Goal: Task Accomplishment & Management: Manage account settings

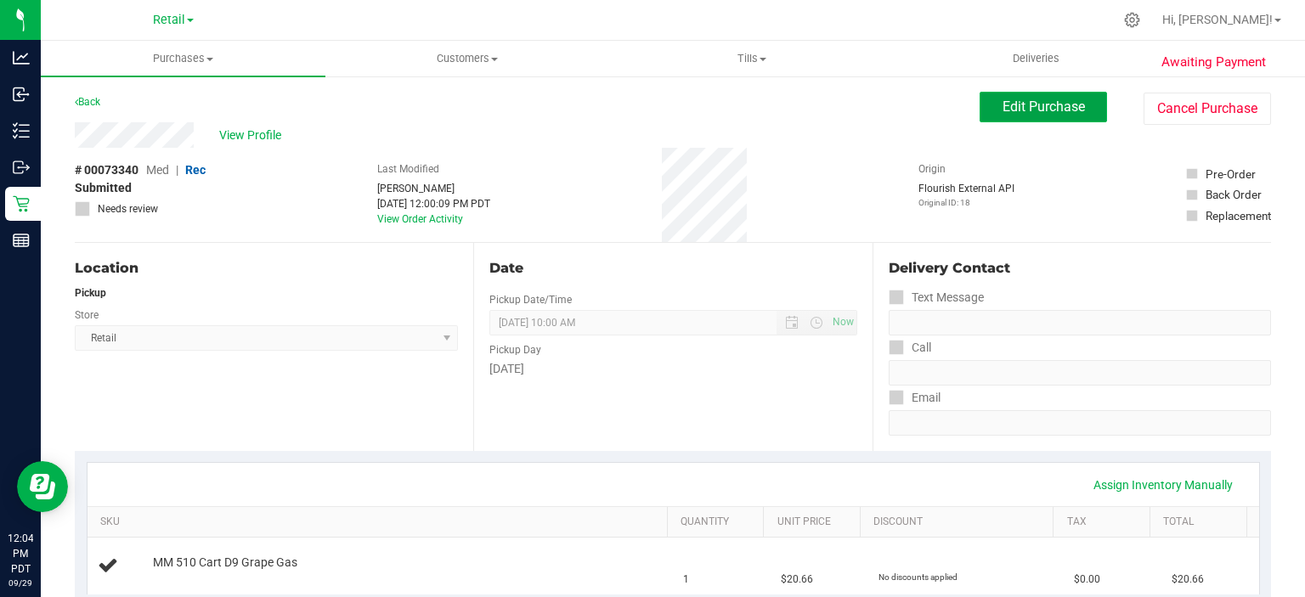
click at [1034, 115] on span "Edit Purchase" at bounding box center [1044, 107] width 82 height 16
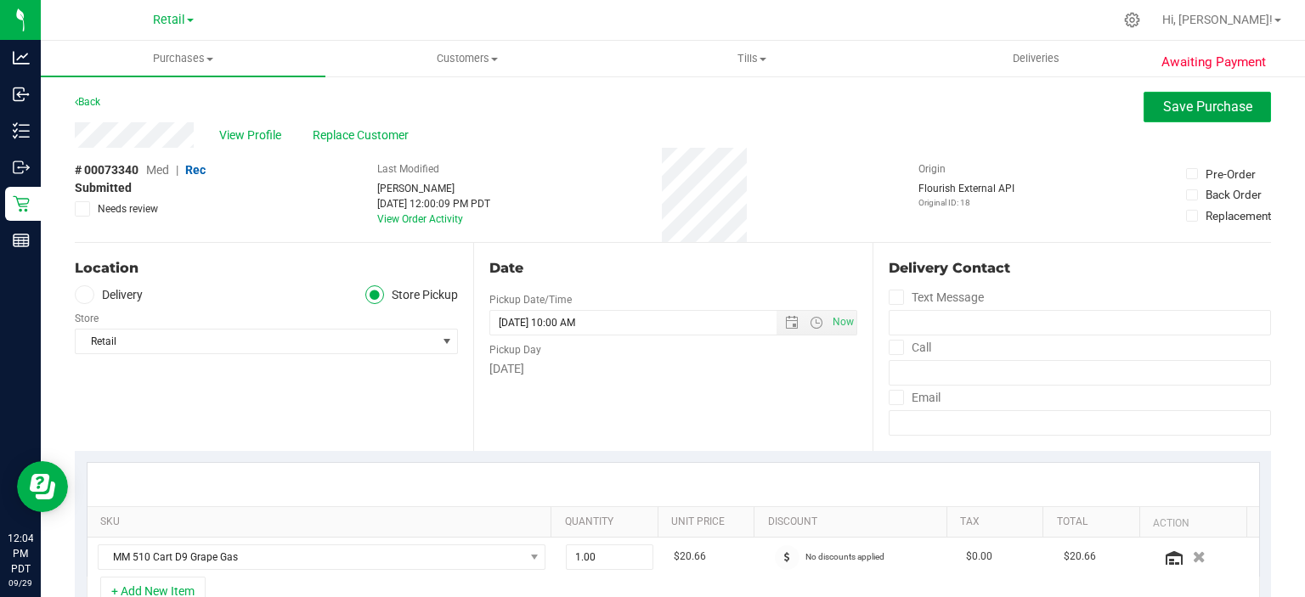
click at [1197, 108] on span "Save Purchase" at bounding box center [1207, 107] width 89 height 16
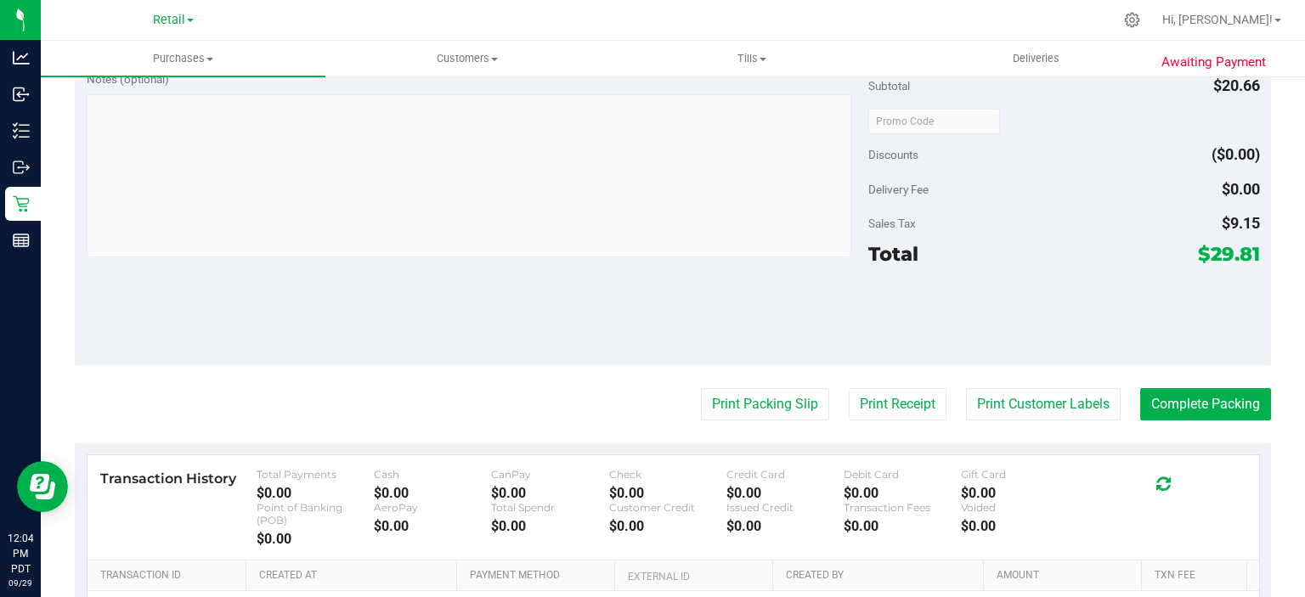
scroll to position [551, 0]
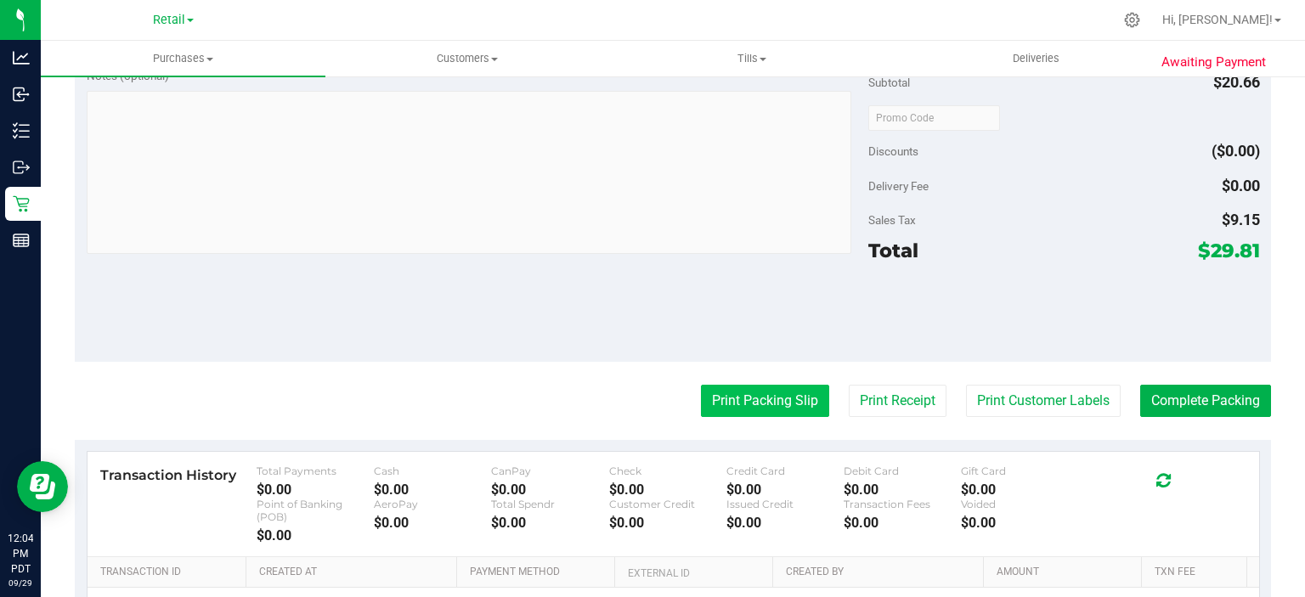
click at [752, 408] on button "Print Packing Slip" at bounding box center [765, 401] width 128 height 32
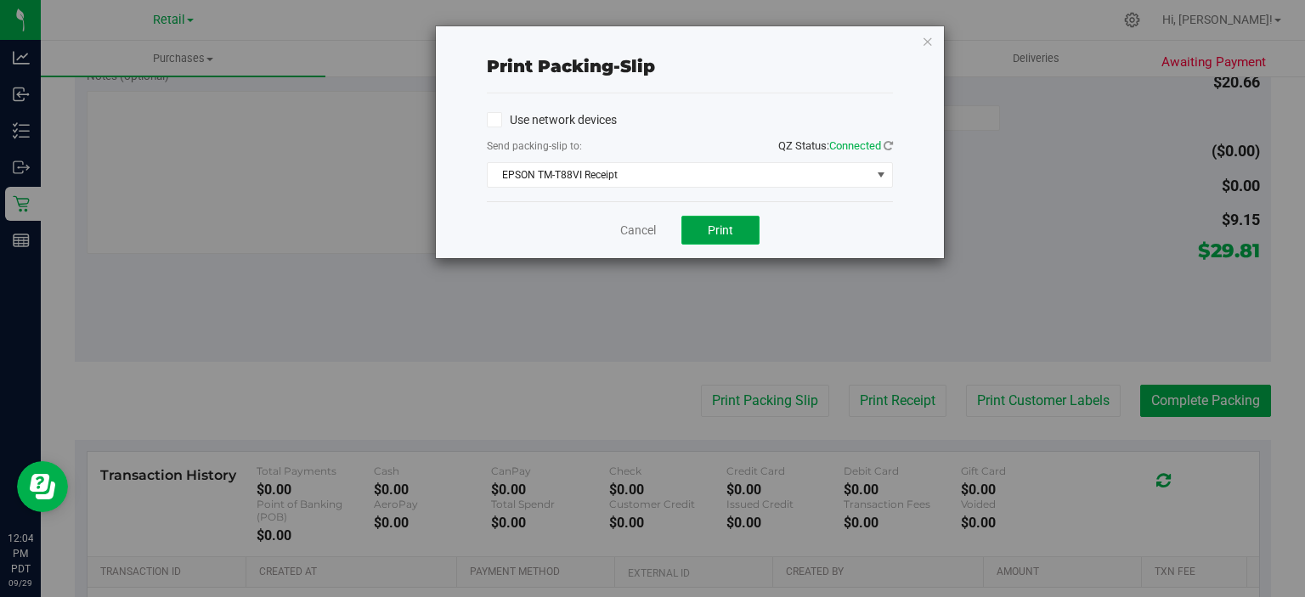
click at [717, 230] on span "Print" at bounding box center [720, 230] width 25 height 14
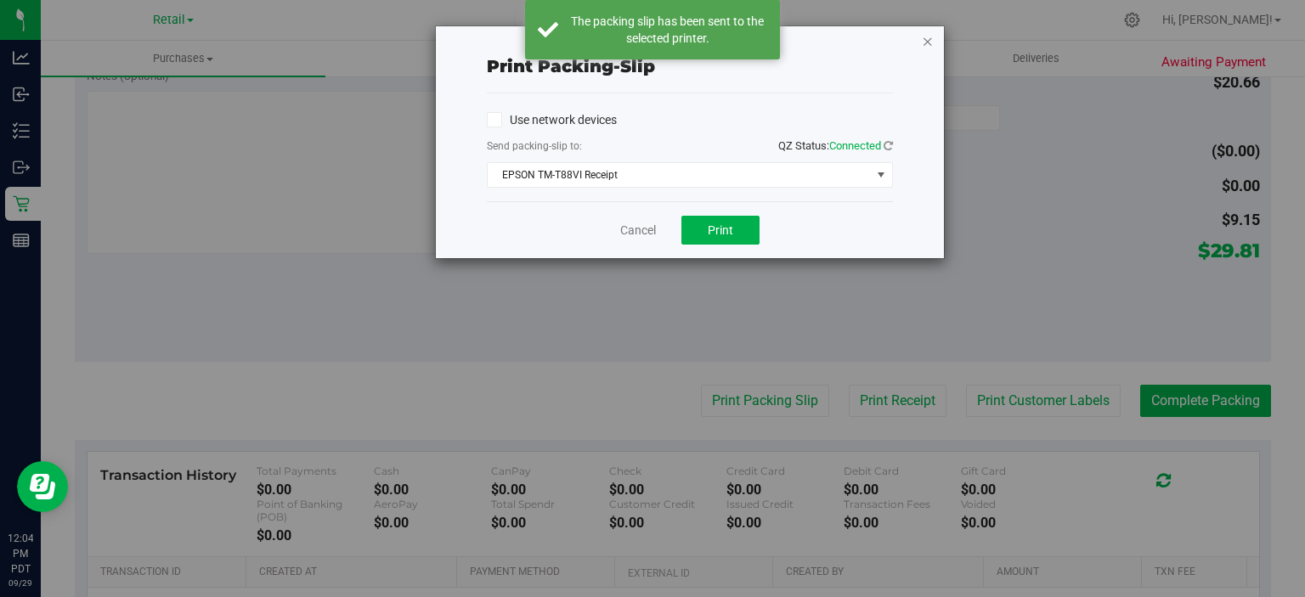
click at [929, 34] on icon "button" at bounding box center [928, 41] width 12 height 20
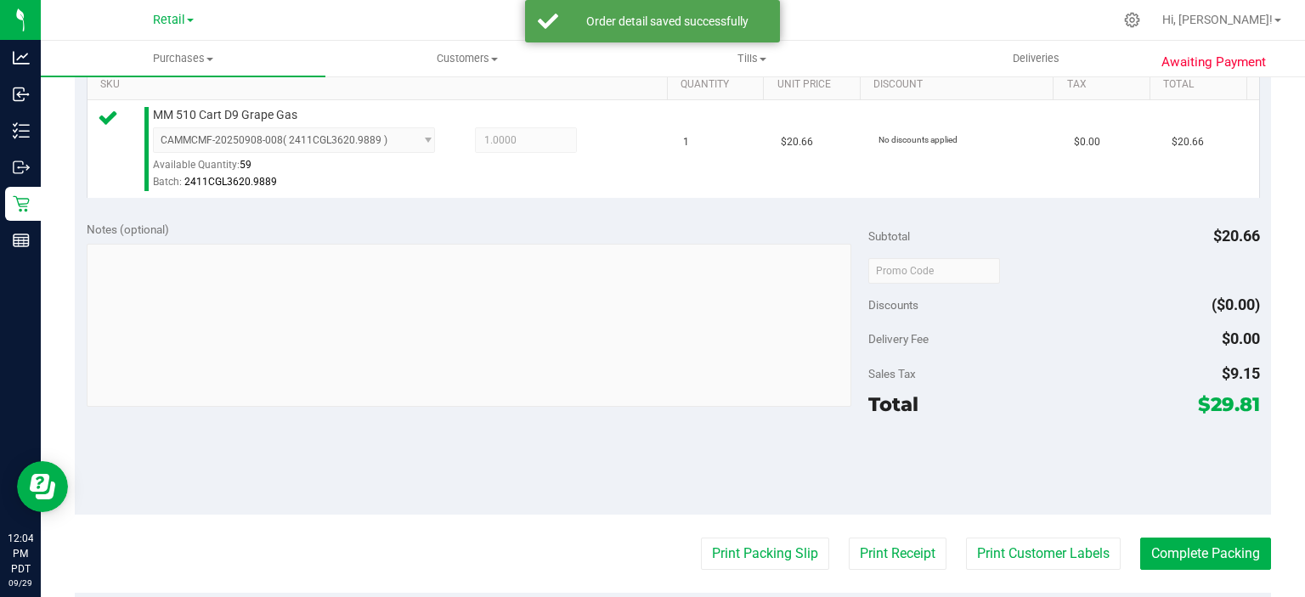
scroll to position [445, 0]
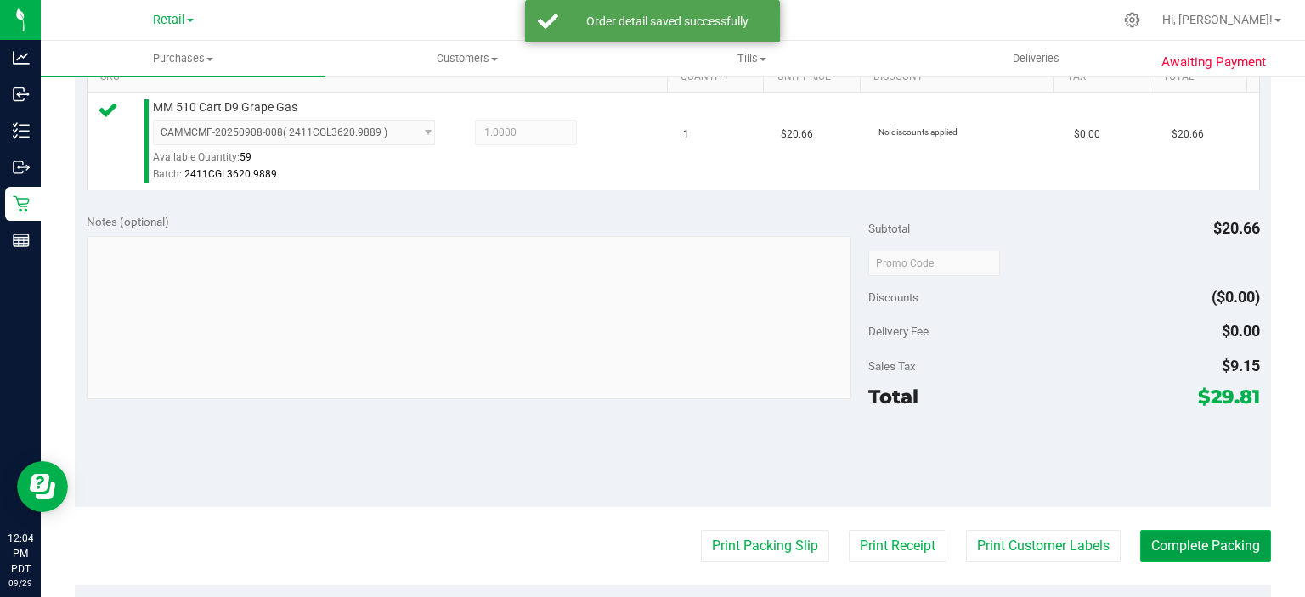
click at [1167, 544] on button "Complete Packing" at bounding box center [1205, 546] width 131 height 32
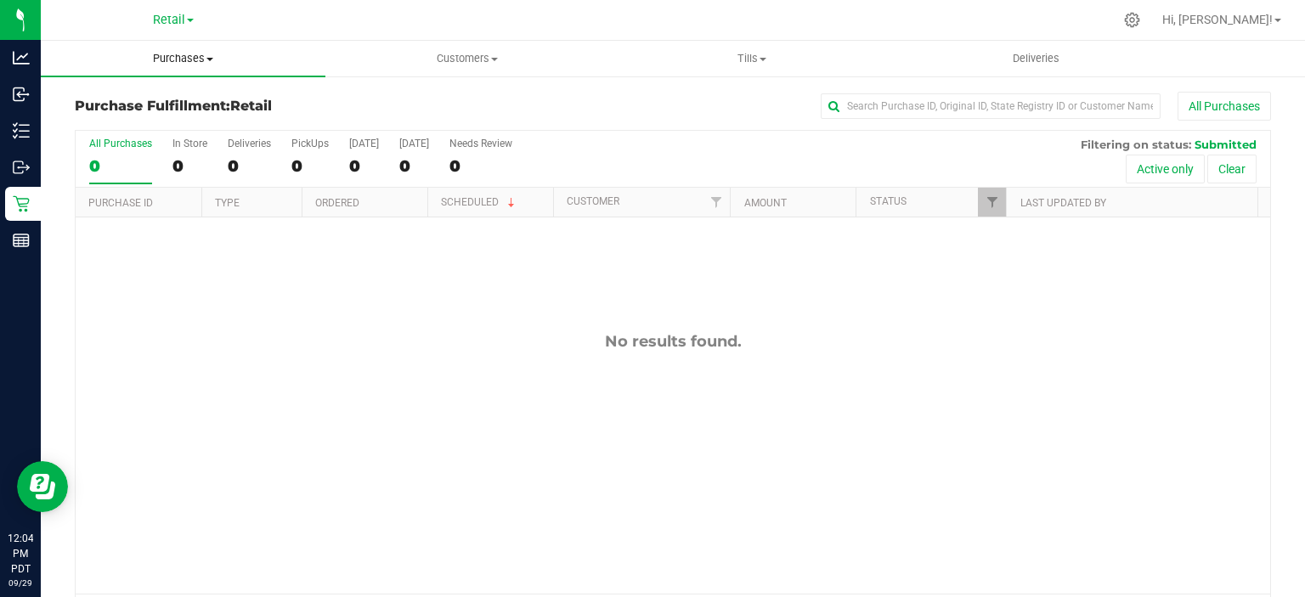
click at [198, 59] on span "Purchases" at bounding box center [183, 58] width 285 height 15
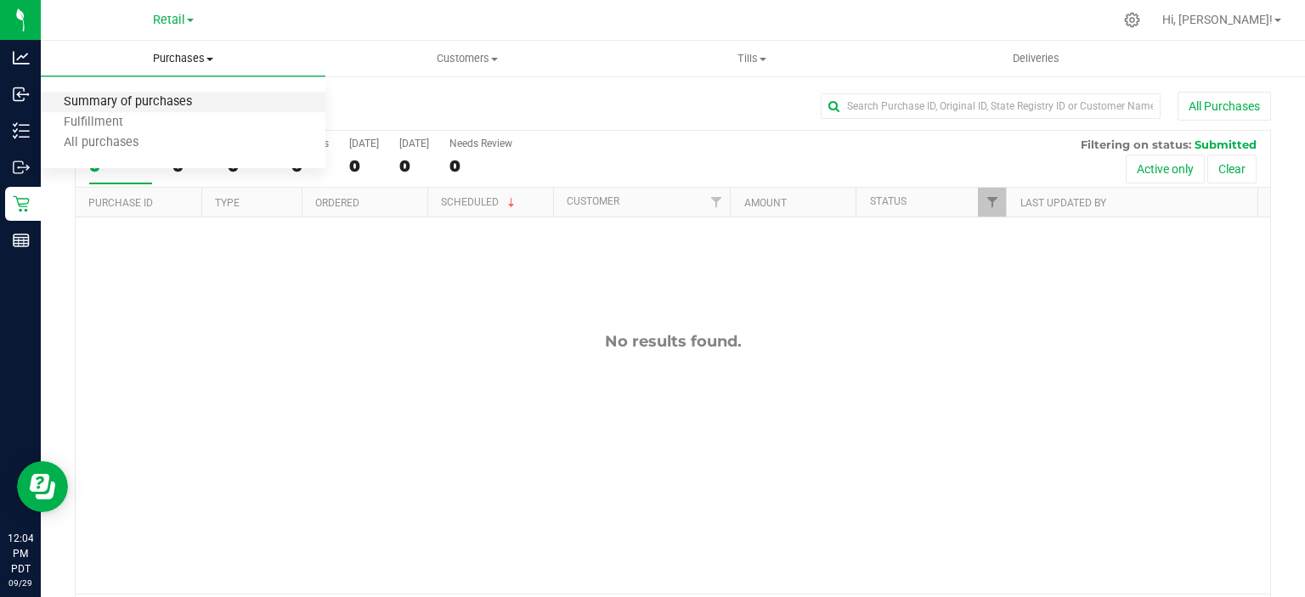
click at [169, 100] on span "Summary of purchases" at bounding box center [128, 102] width 174 height 14
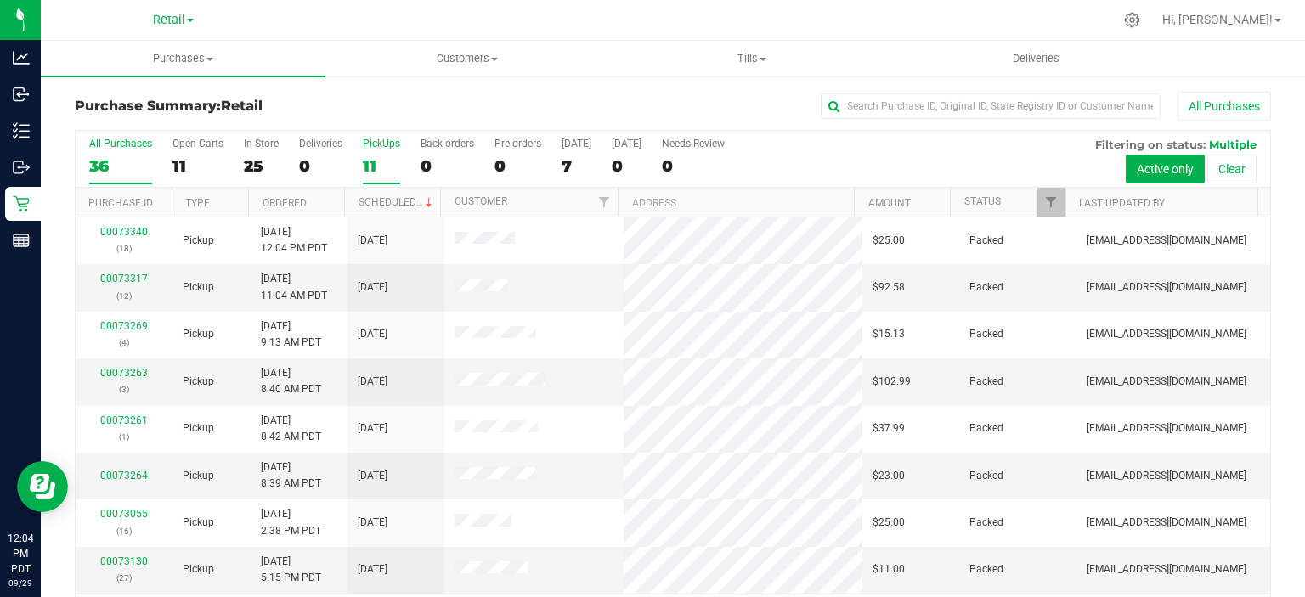
click at [377, 160] on div "11" at bounding box center [381, 166] width 37 height 20
click at [0, 0] on input "PickUps 11" at bounding box center [0, 0] width 0 height 0
click at [391, 201] on link "Scheduled" at bounding box center [397, 202] width 77 height 12
click at [425, 152] on label "Back-orders 0" at bounding box center [448, 161] width 54 height 47
click at [0, 0] on input "Back-orders 0" at bounding box center [0, 0] width 0 height 0
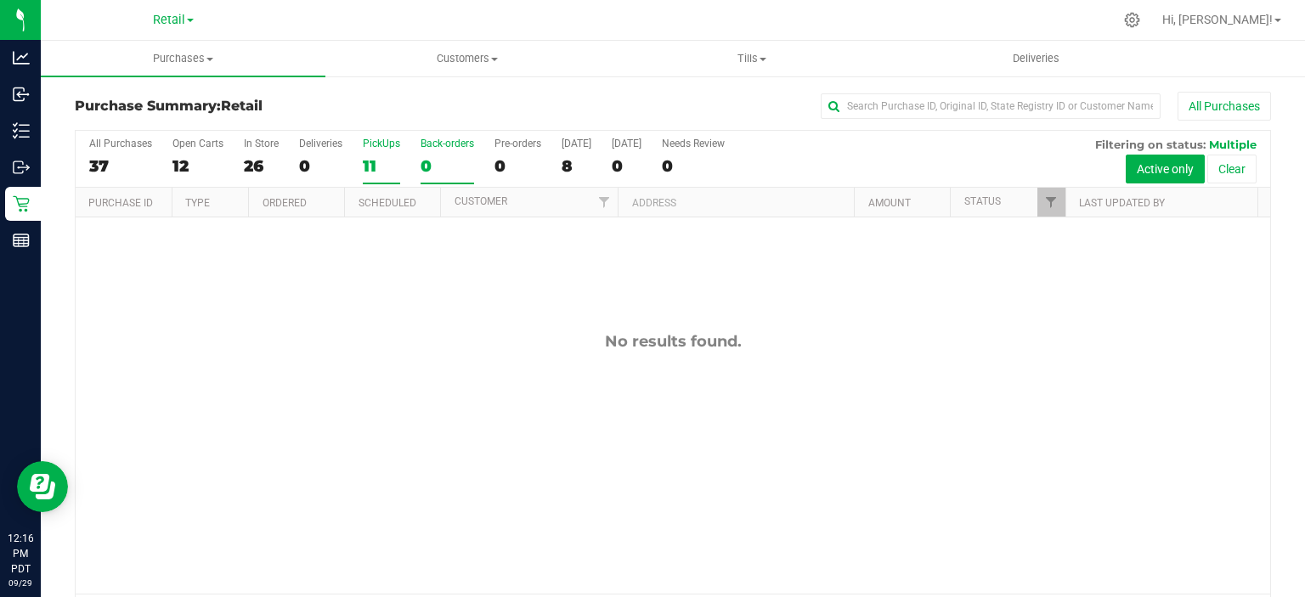
click at [381, 163] on div "11" at bounding box center [381, 166] width 37 height 20
click at [0, 0] on input "PickUps 11" at bounding box center [0, 0] width 0 height 0
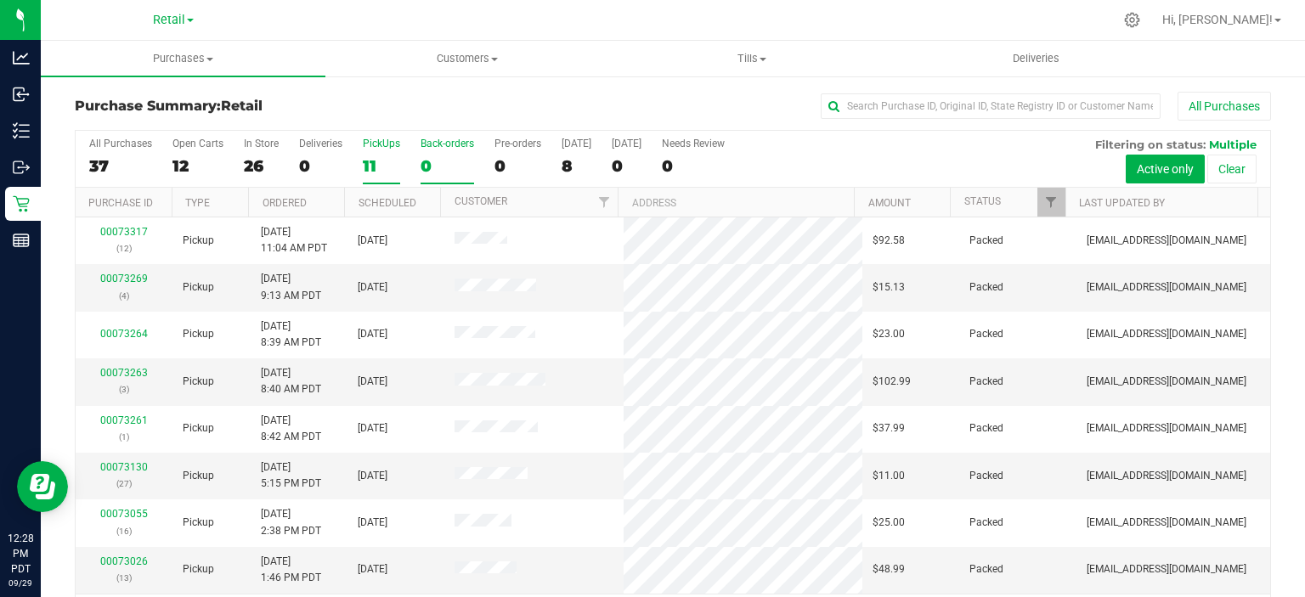
click at [427, 156] on div "0" at bounding box center [448, 166] width 54 height 20
click at [0, 0] on input "Back-orders 0" at bounding box center [0, 0] width 0 height 0
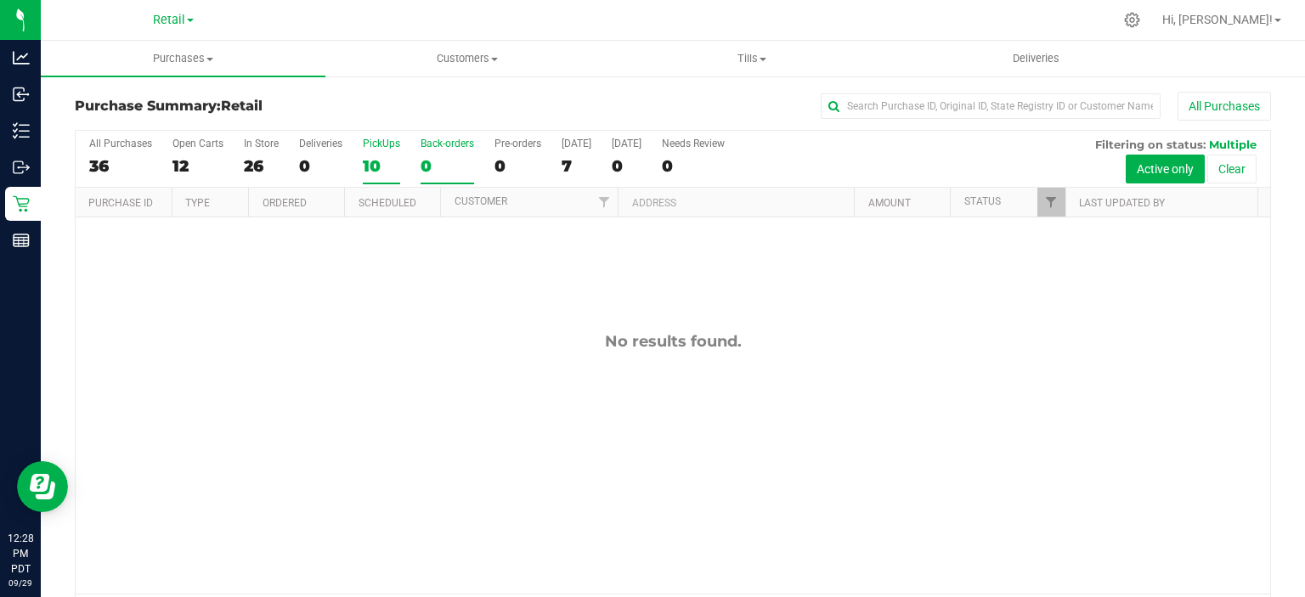
click at [377, 161] on div "10" at bounding box center [381, 166] width 37 height 20
click at [0, 0] on input "PickUps 10" at bounding box center [0, 0] width 0 height 0
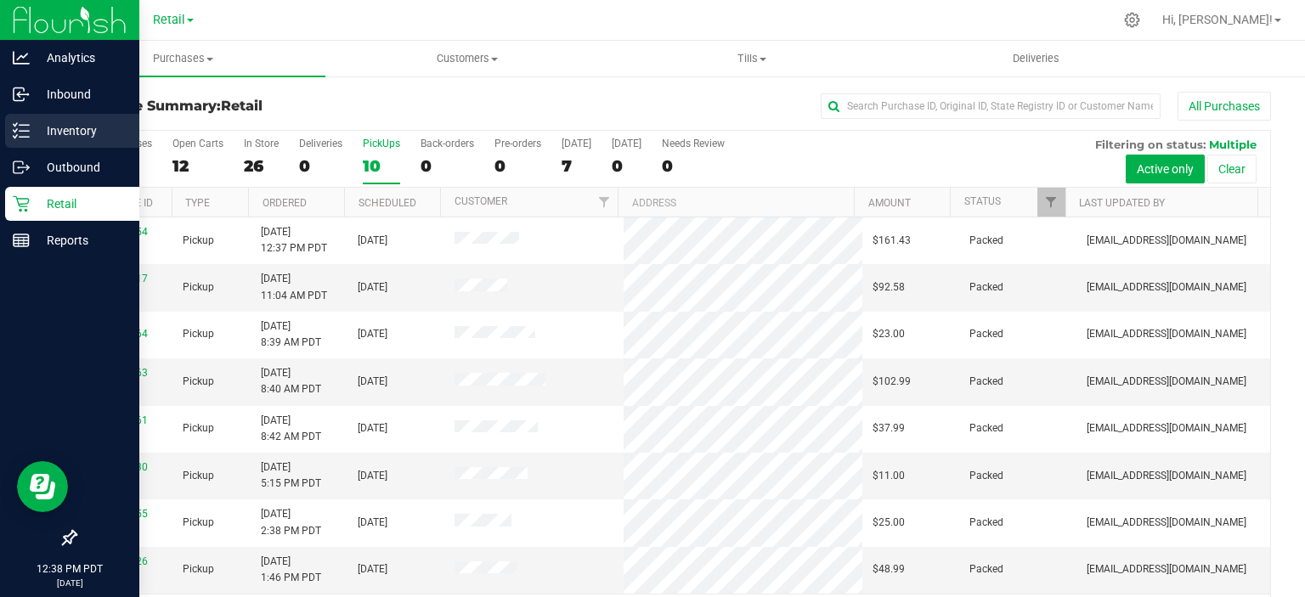
click at [14, 124] on icon at bounding box center [21, 130] width 17 height 17
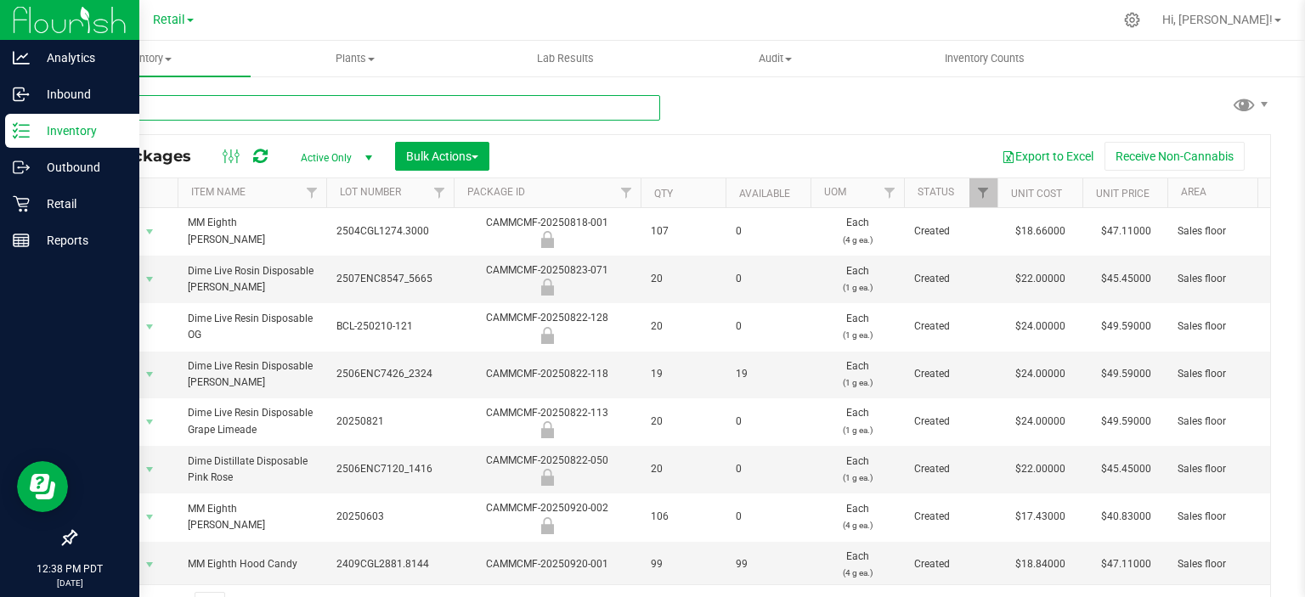
click at [346, 105] on input "text" at bounding box center [367, 107] width 585 height 25
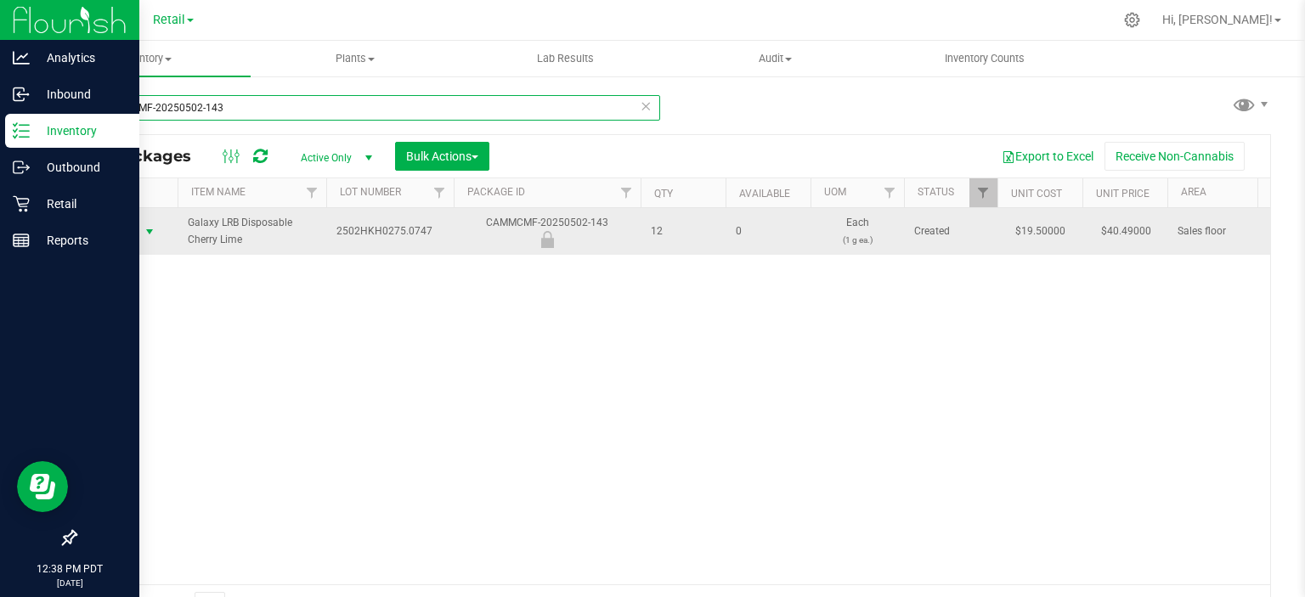
type input "CAMMCMF-20250502-143"
click at [146, 230] on span "select" at bounding box center [150, 232] width 14 height 14
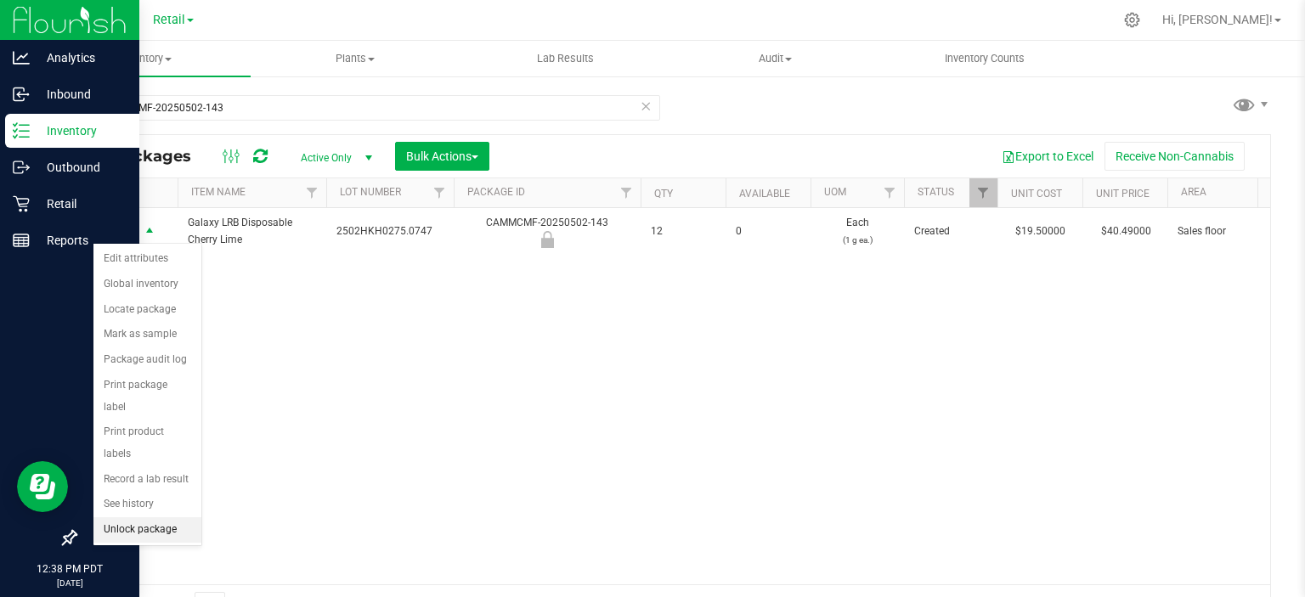
click at [164, 517] on li "Unlock package" at bounding box center [147, 529] width 108 height 25
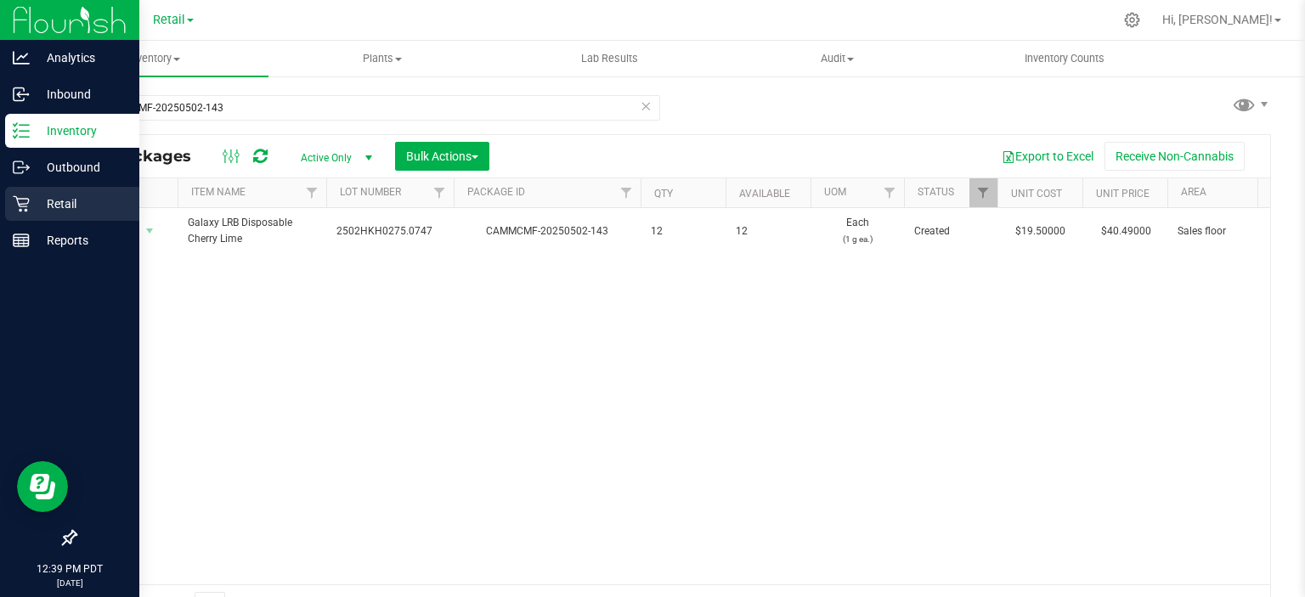
click at [1, 213] on link "Retail" at bounding box center [69, 205] width 139 height 37
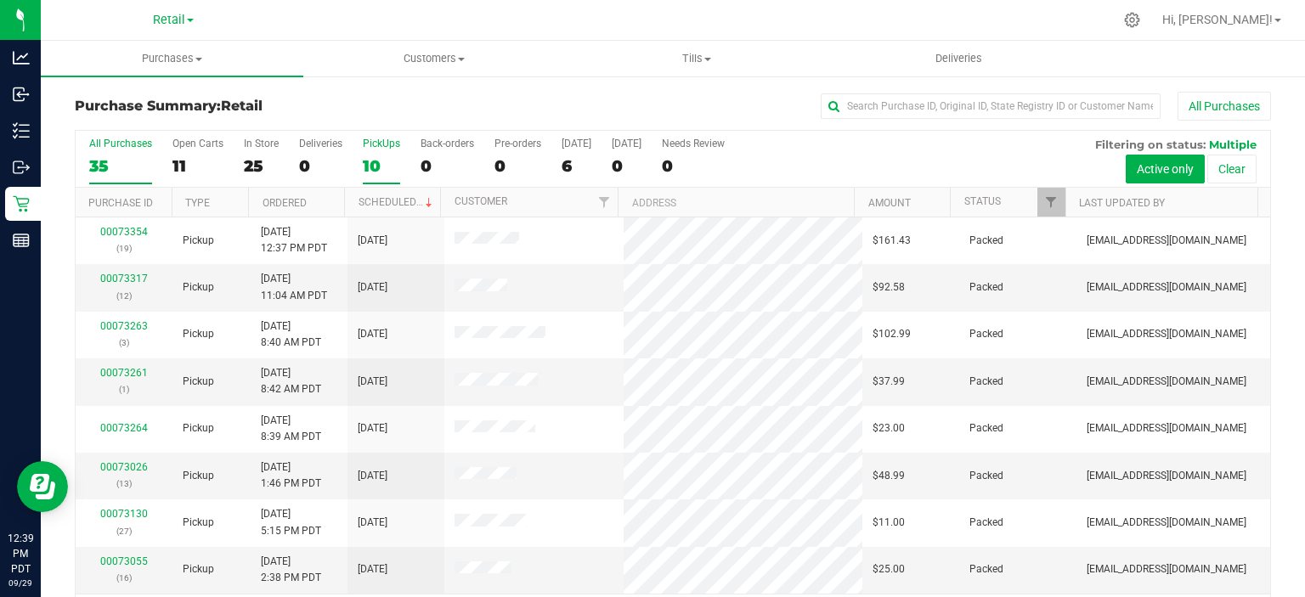
click at [378, 163] on div "10" at bounding box center [381, 166] width 37 height 20
click at [0, 0] on input "PickUps 10" at bounding box center [0, 0] width 0 height 0
click at [387, 201] on link "Scheduled" at bounding box center [397, 202] width 77 height 12
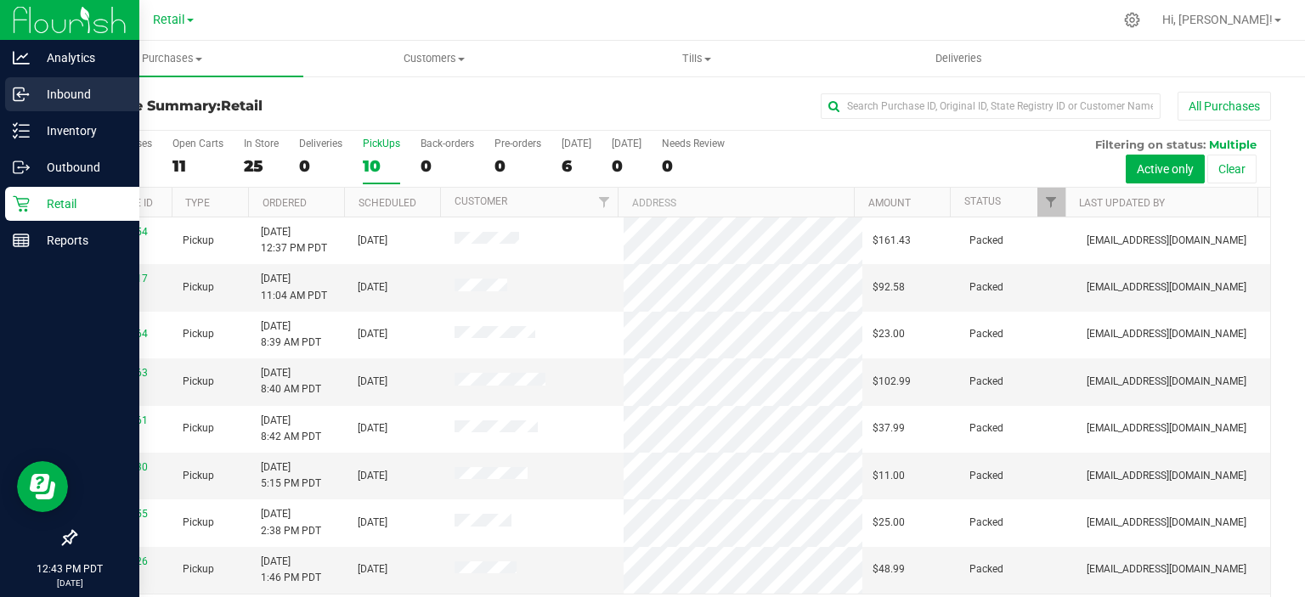
click at [46, 90] on p "Inbound" at bounding box center [81, 94] width 102 height 20
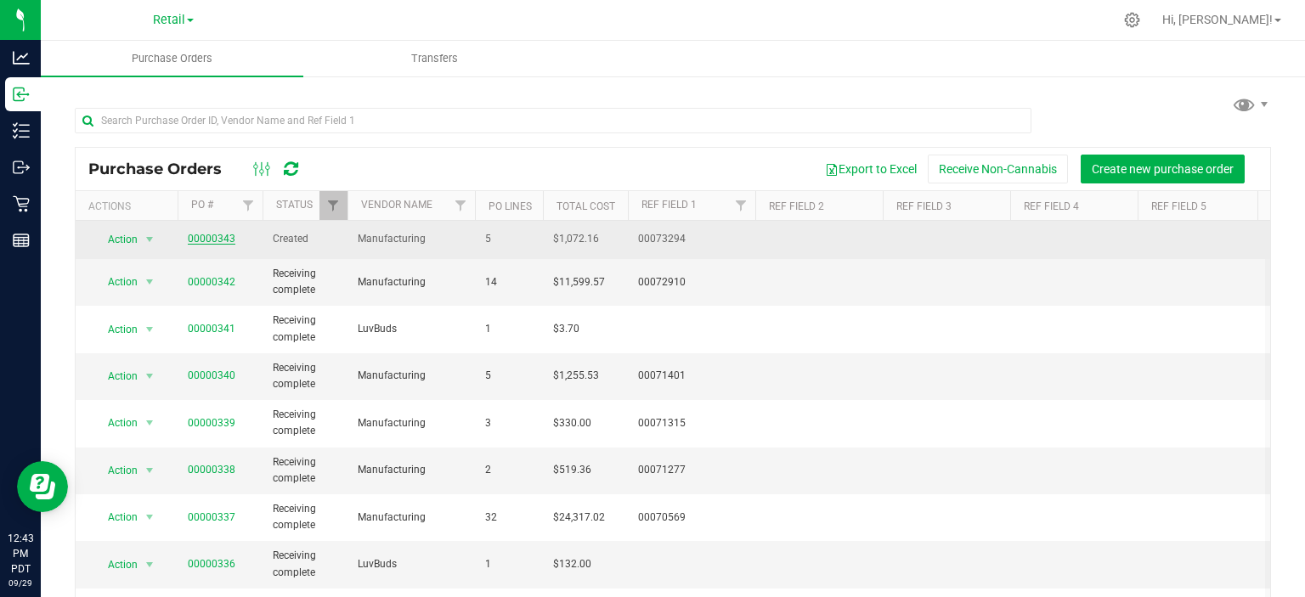
click at [206, 244] on link "00000343" at bounding box center [212, 239] width 48 height 12
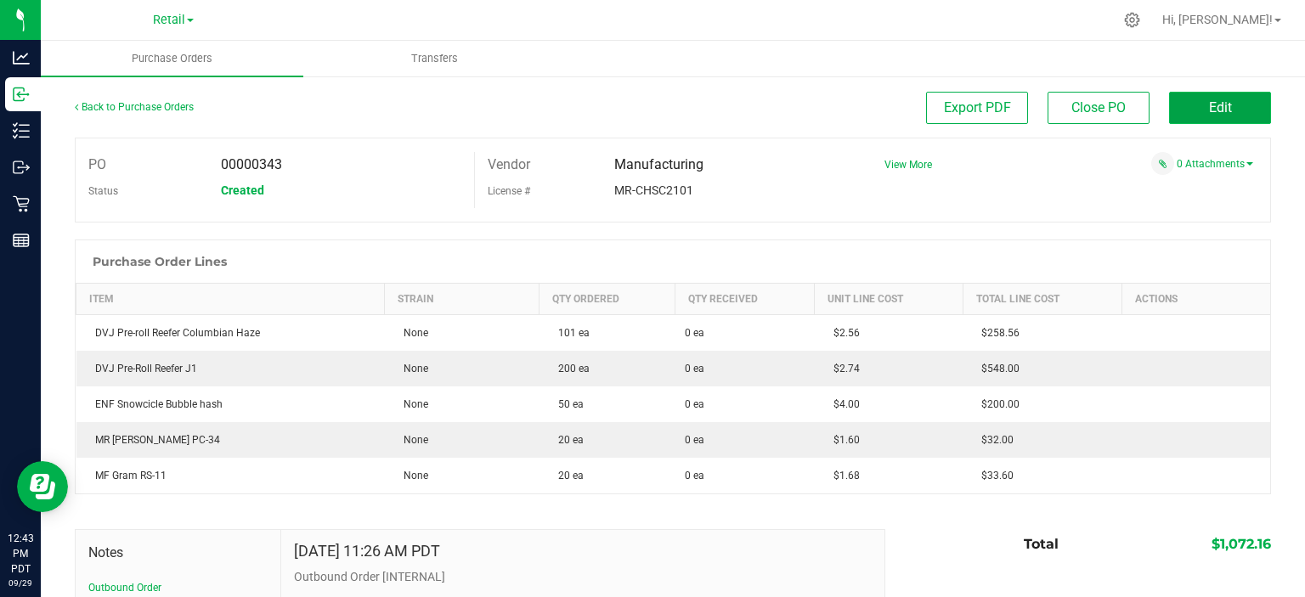
click at [1250, 115] on button "Edit" at bounding box center [1220, 108] width 102 height 32
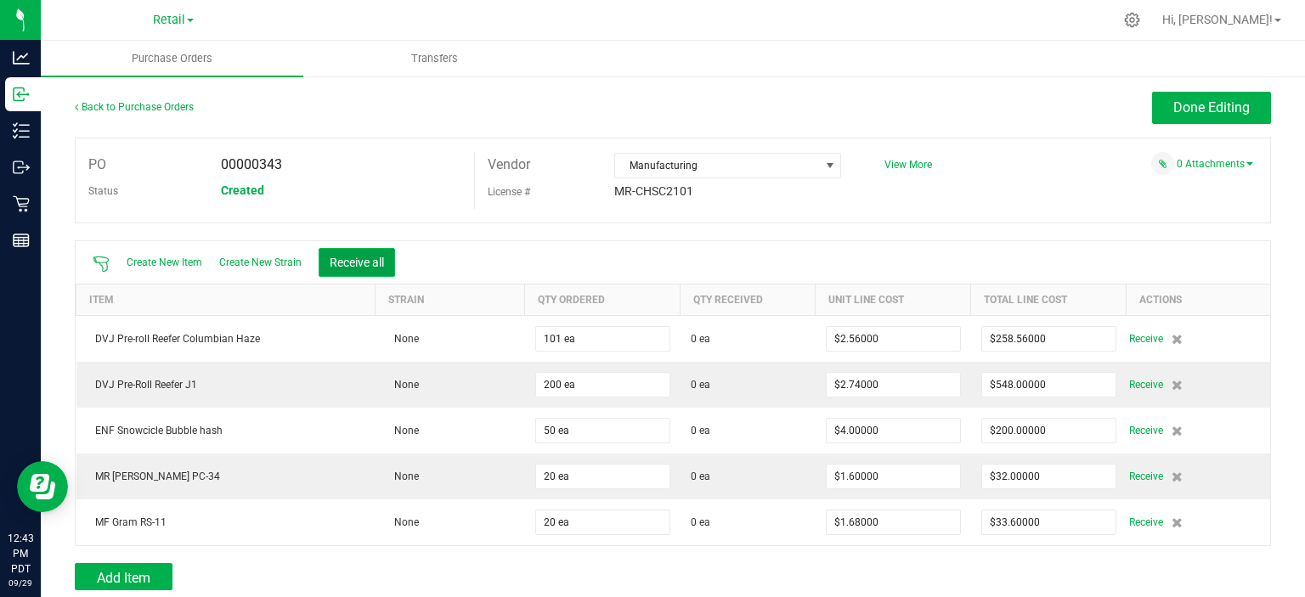
click at [364, 263] on button "Receive all" at bounding box center [357, 262] width 76 height 29
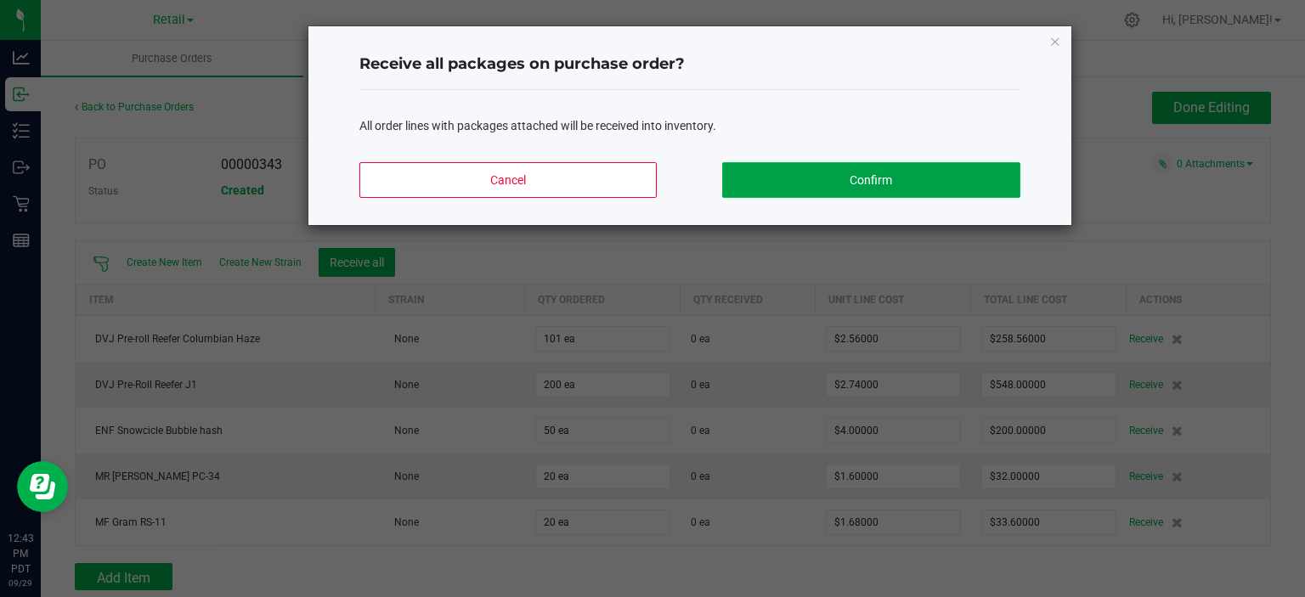
click at [939, 191] on button "Confirm" at bounding box center [870, 180] width 297 height 36
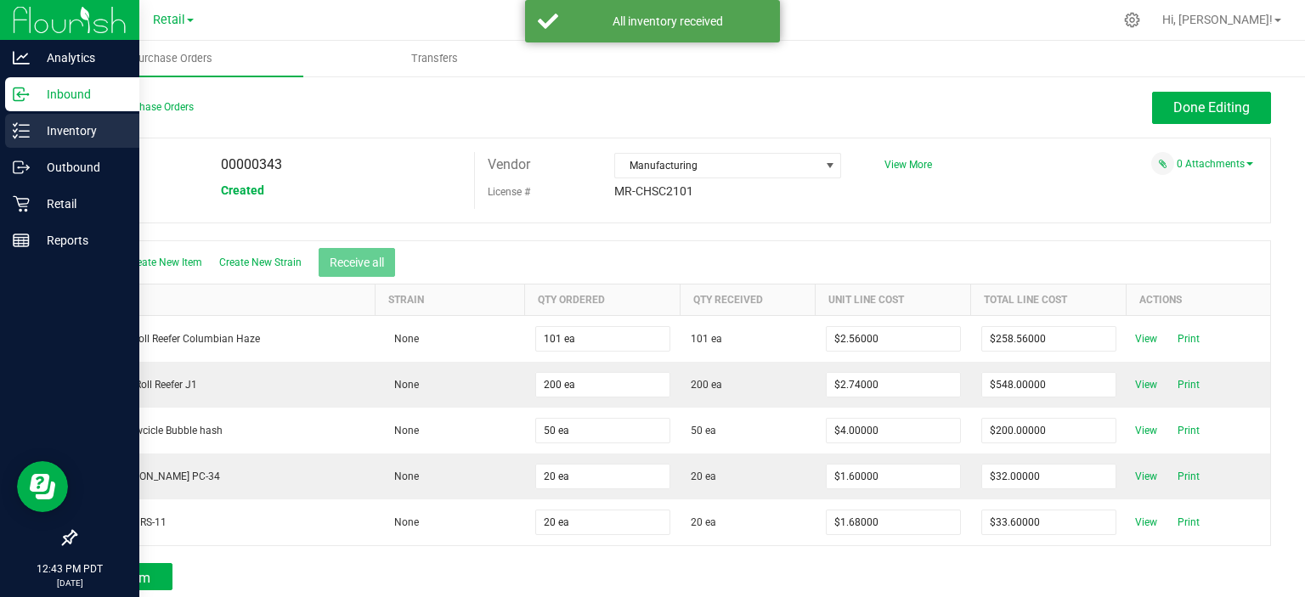
click at [50, 132] on p "Inventory" at bounding box center [81, 131] width 102 height 20
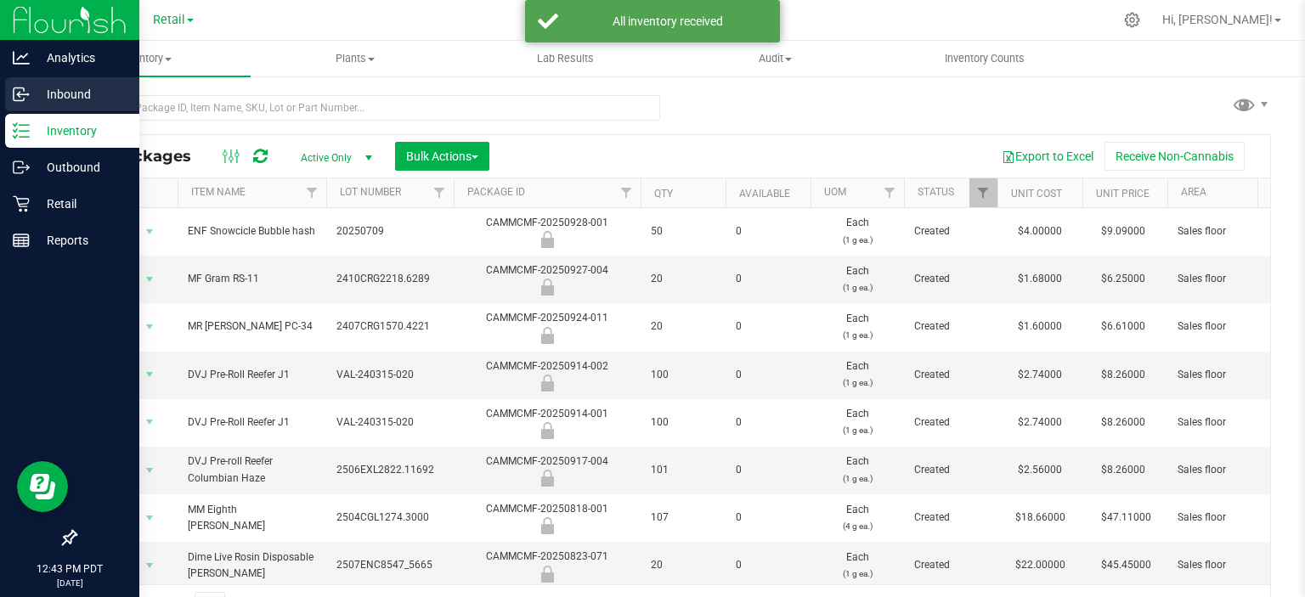
click at [91, 94] on p "Inbound" at bounding box center [81, 94] width 102 height 20
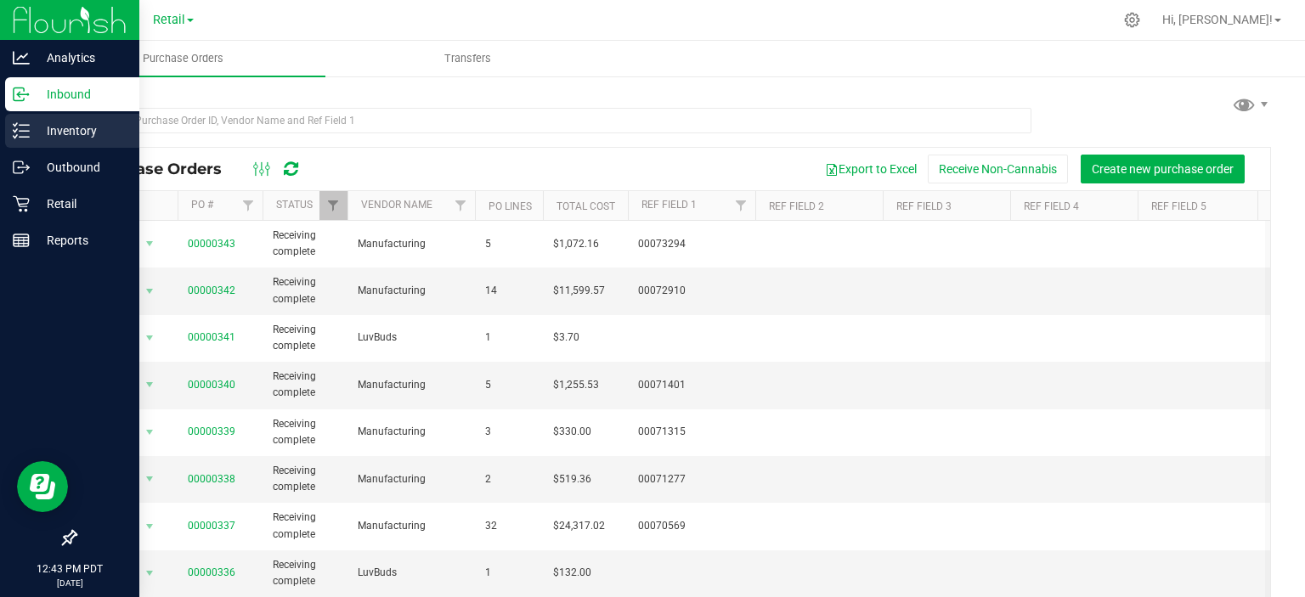
click at [77, 132] on p "Inventory" at bounding box center [81, 131] width 102 height 20
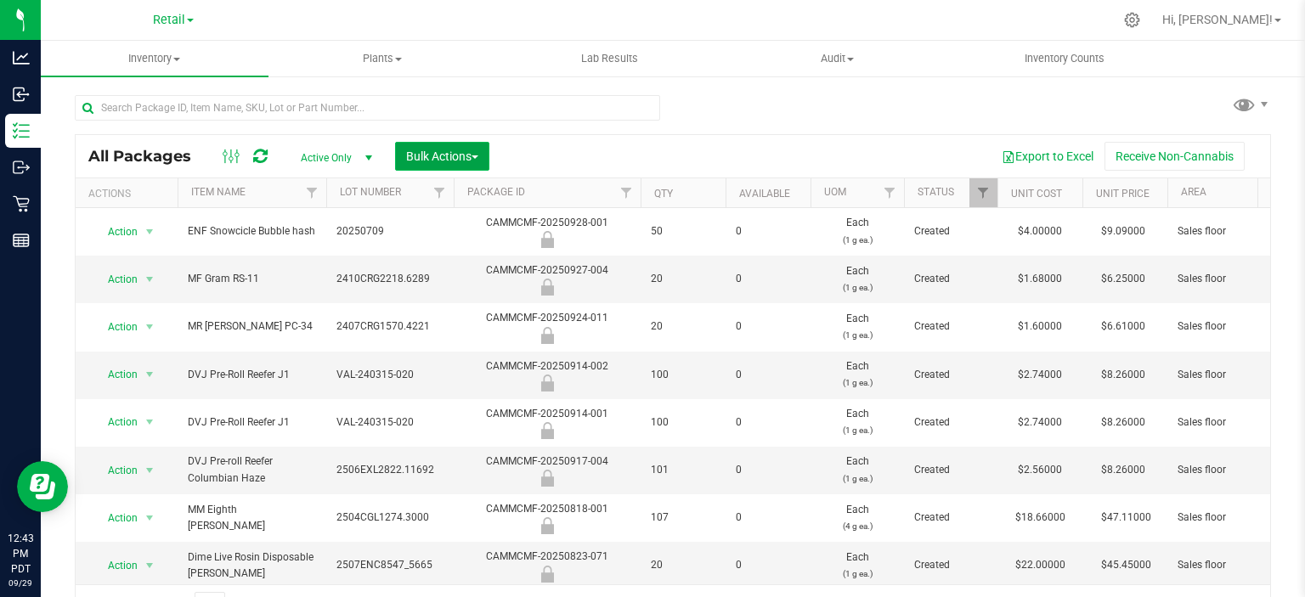
click at [470, 155] on span "Bulk Actions" at bounding box center [442, 157] width 72 height 14
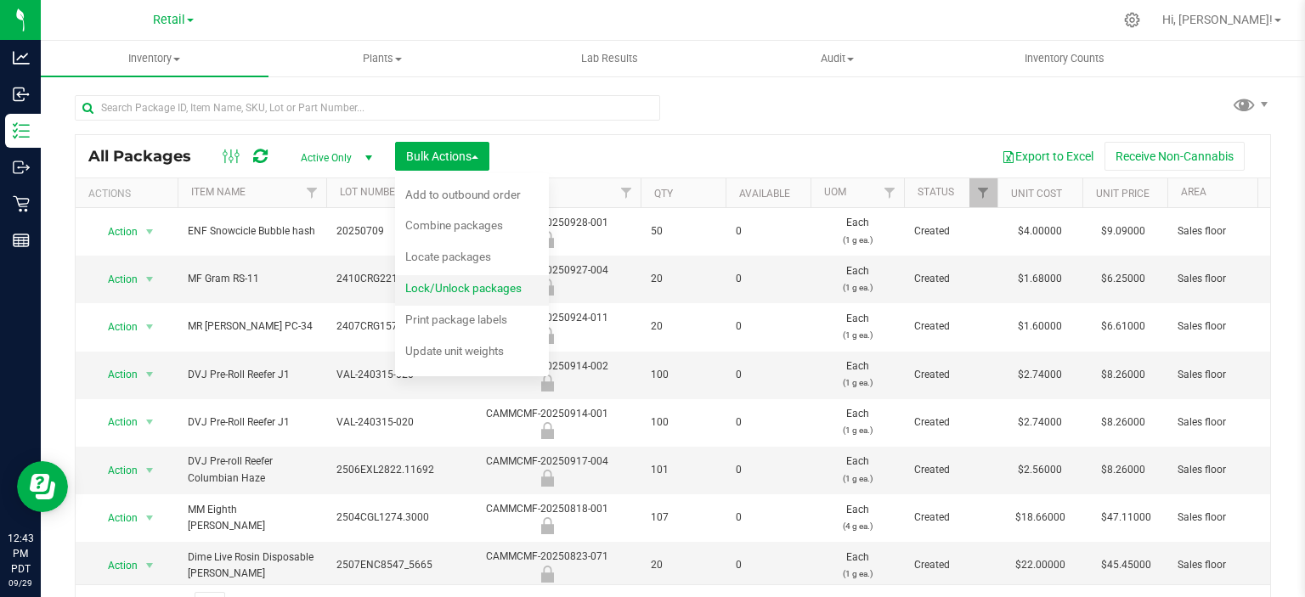
click at [453, 294] on span "Lock/Unlock packages" at bounding box center [463, 288] width 116 height 14
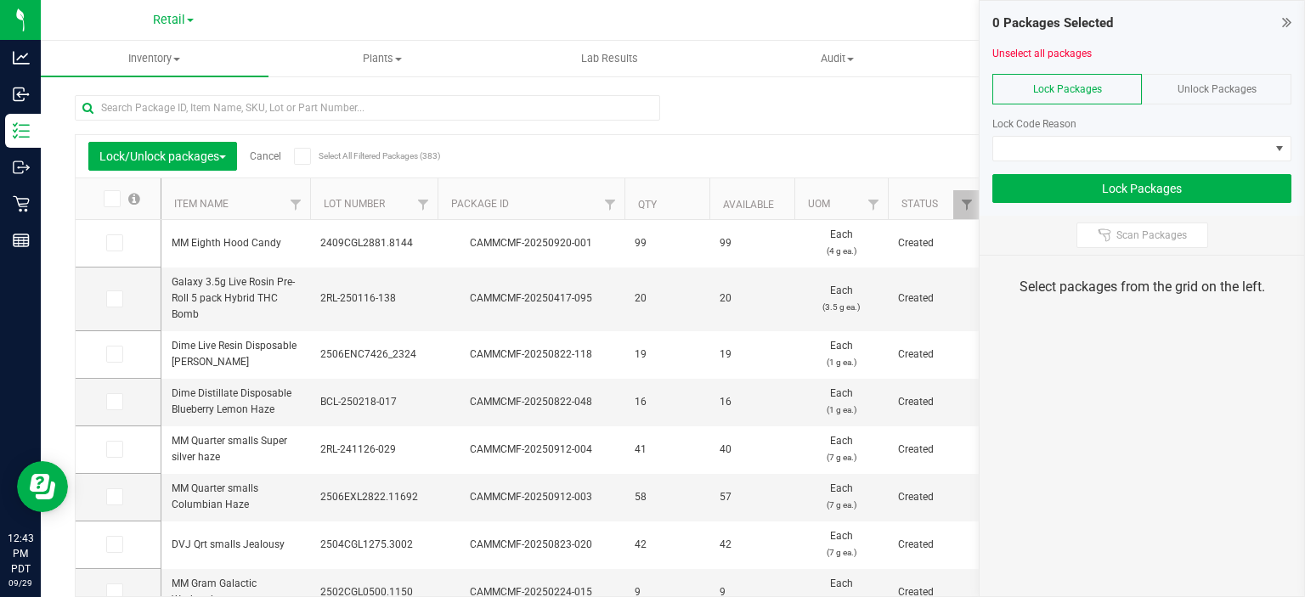
click at [1232, 83] on span "Unlock Packages" at bounding box center [1217, 89] width 79 height 12
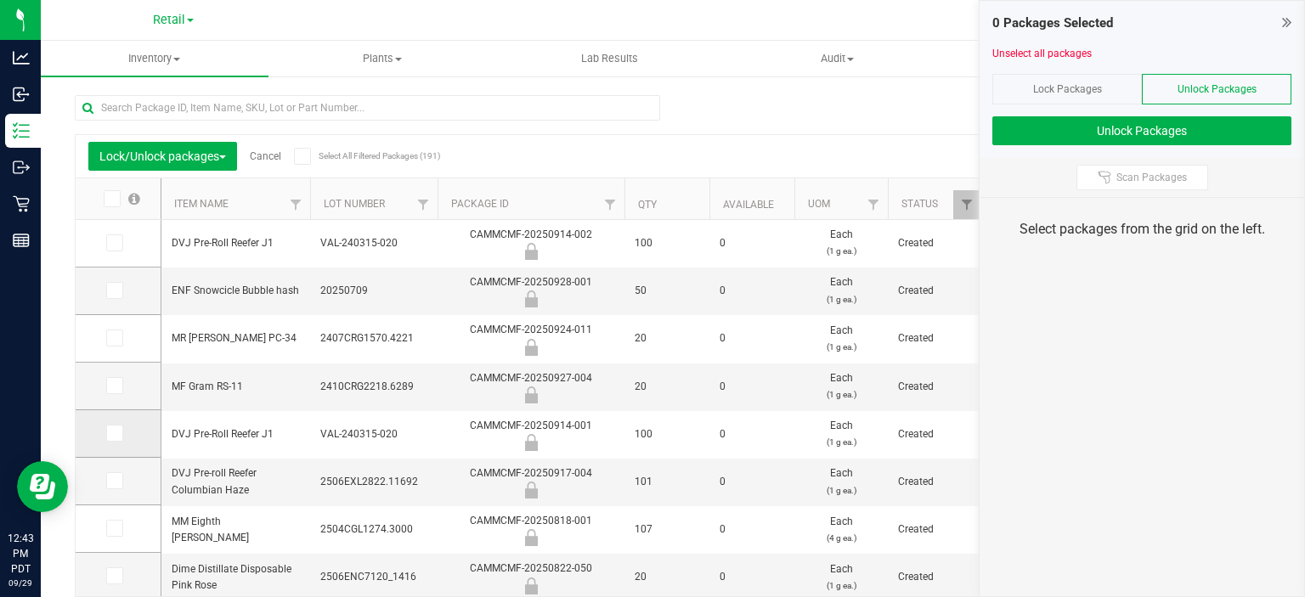
click at [127, 436] on label at bounding box center [118, 433] width 25 height 17
click at [0, 0] on input "checkbox" at bounding box center [0, 0] width 0 height 0
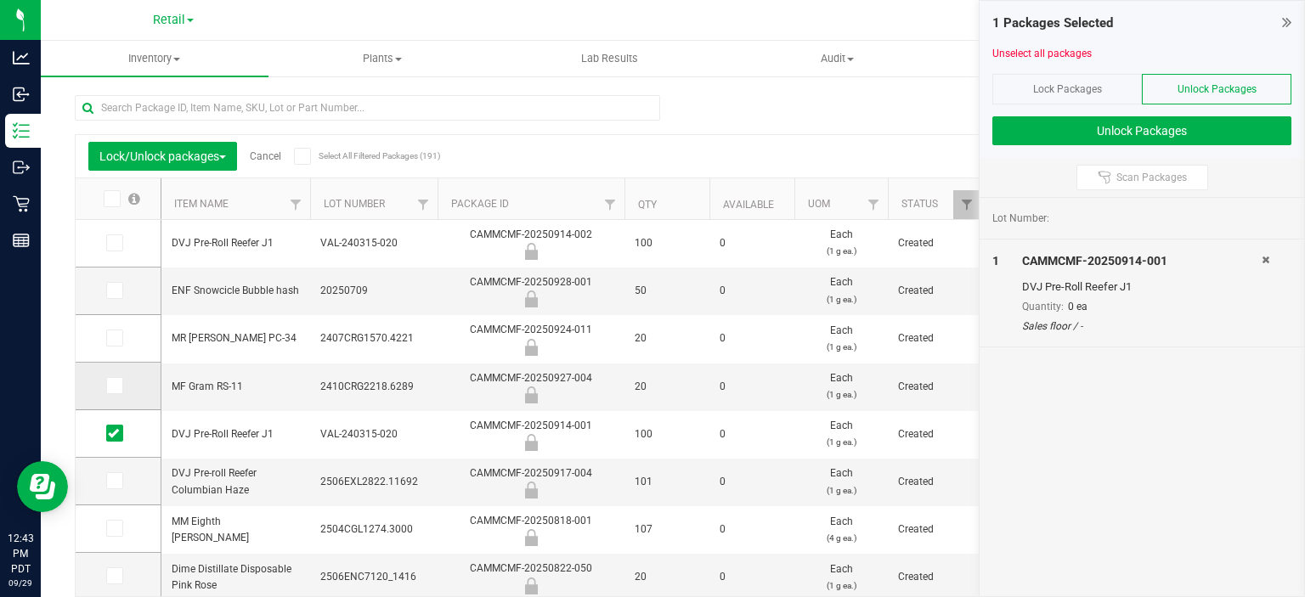
click at [122, 385] on span at bounding box center [114, 385] width 17 height 17
click at [0, 0] on input "checkbox" at bounding box center [0, 0] width 0 height 0
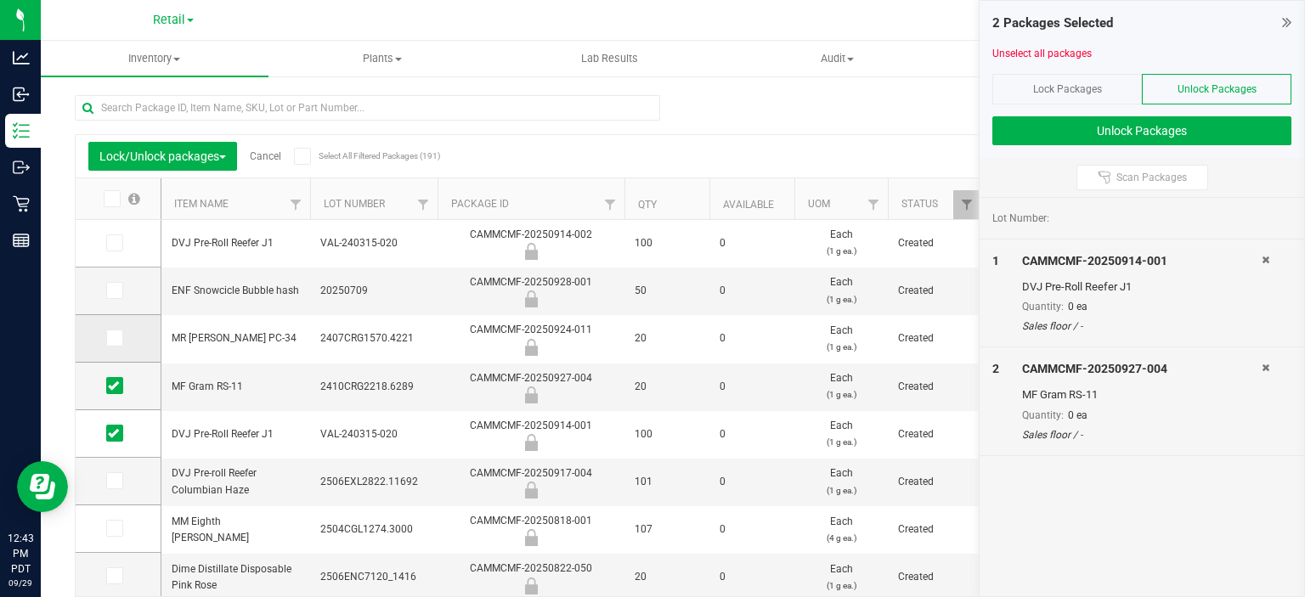
click at [106, 346] on span at bounding box center [114, 338] width 17 height 17
click at [0, 0] on input "checkbox" at bounding box center [0, 0] width 0 height 0
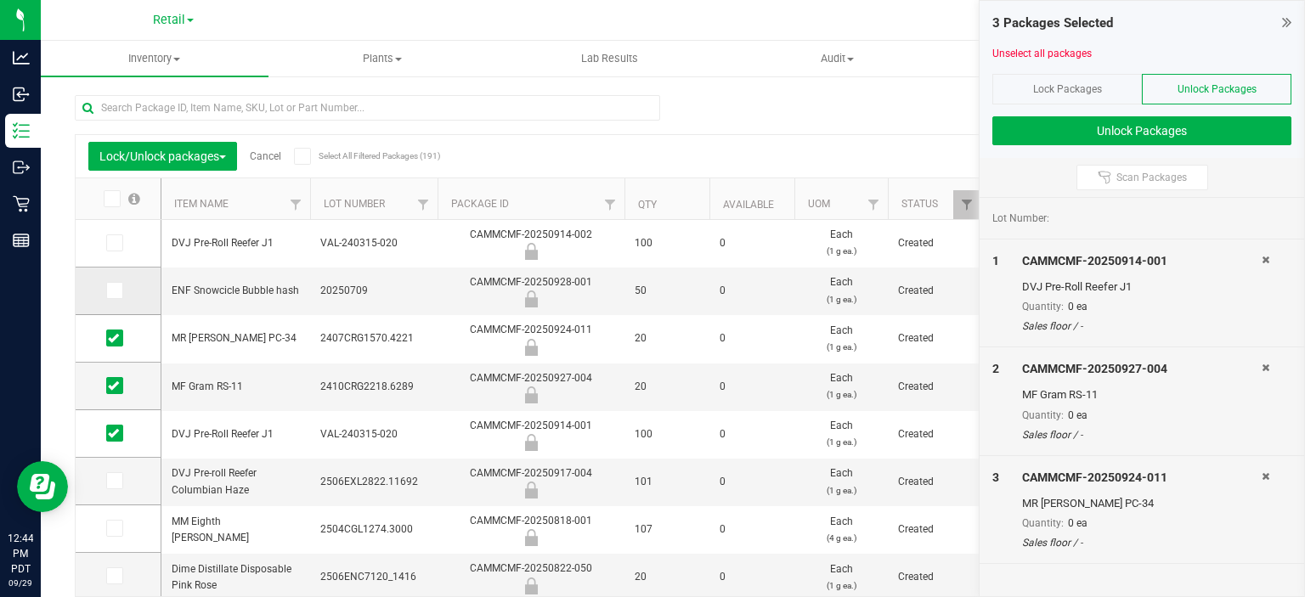
click at [115, 298] on span at bounding box center [114, 290] width 17 height 17
click at [0, 0] on input "checkbox" at bounding box center [0, 0] width 0 height 0
click at [109, 481] on icon at bounding box center [113, 481] width 11 height 0
click at [0, 0] on input "checkbox" at bounding box center [0, 0] width 0 height 0
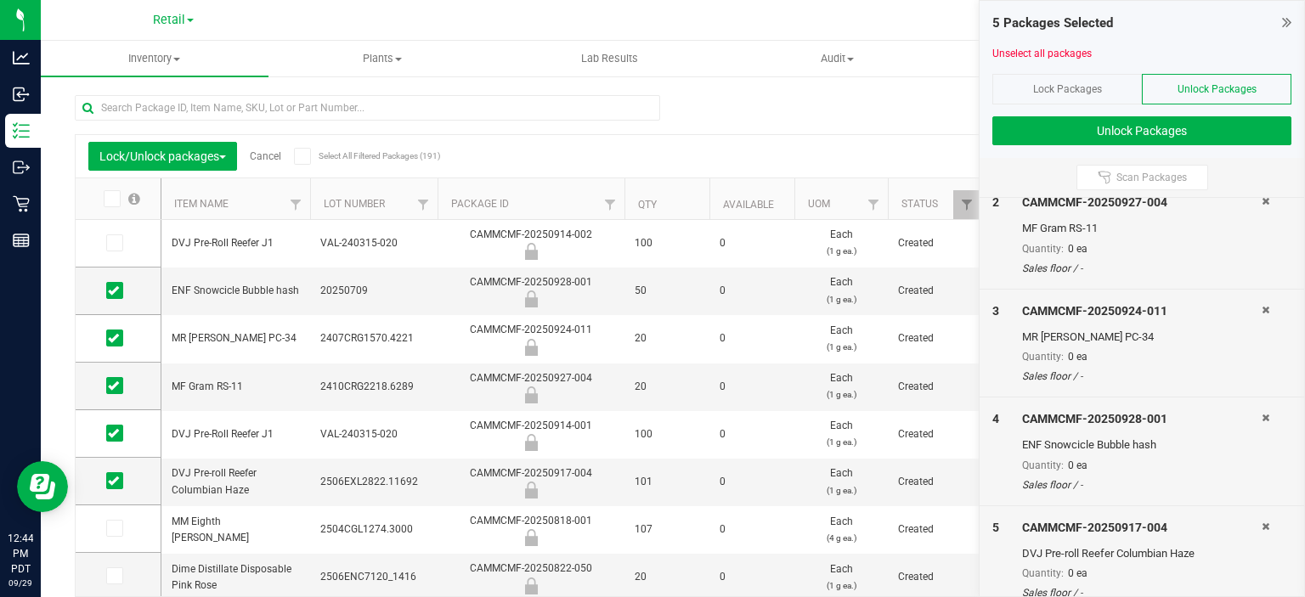
scroll to position [182, 0]
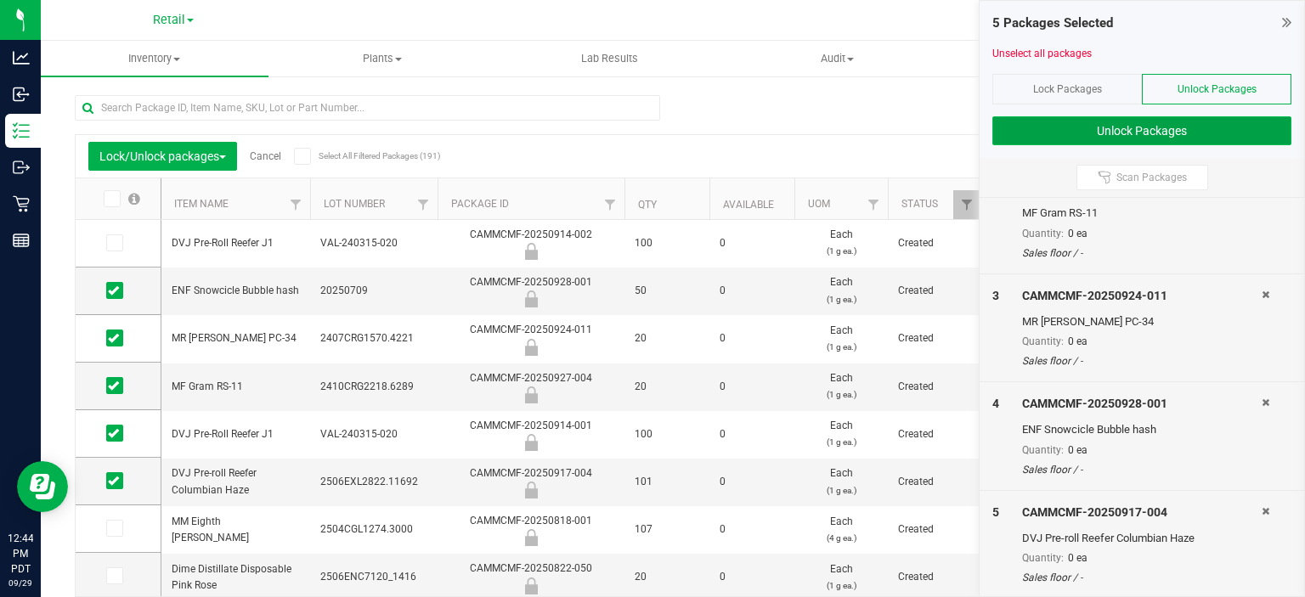
click at [1074, 132] on button "Unlock Packages" at bounding box center [1141, 130] width 299 height 29
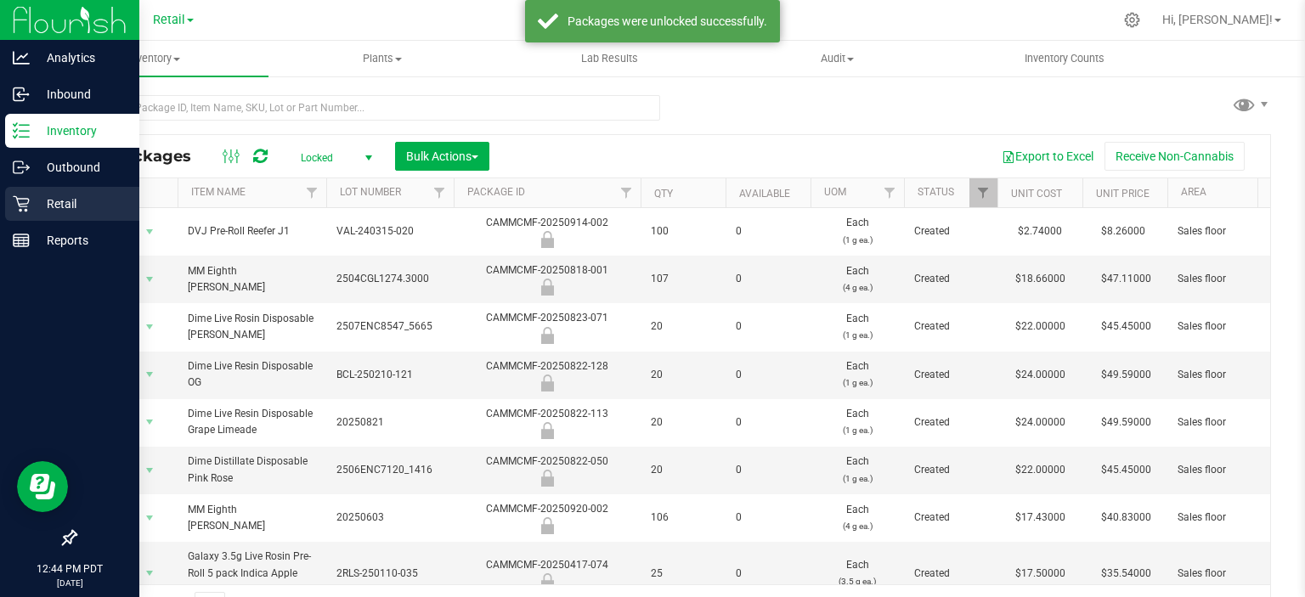
click at [25, 206] on icon at bounding box center [21, 204] width 16 height 16
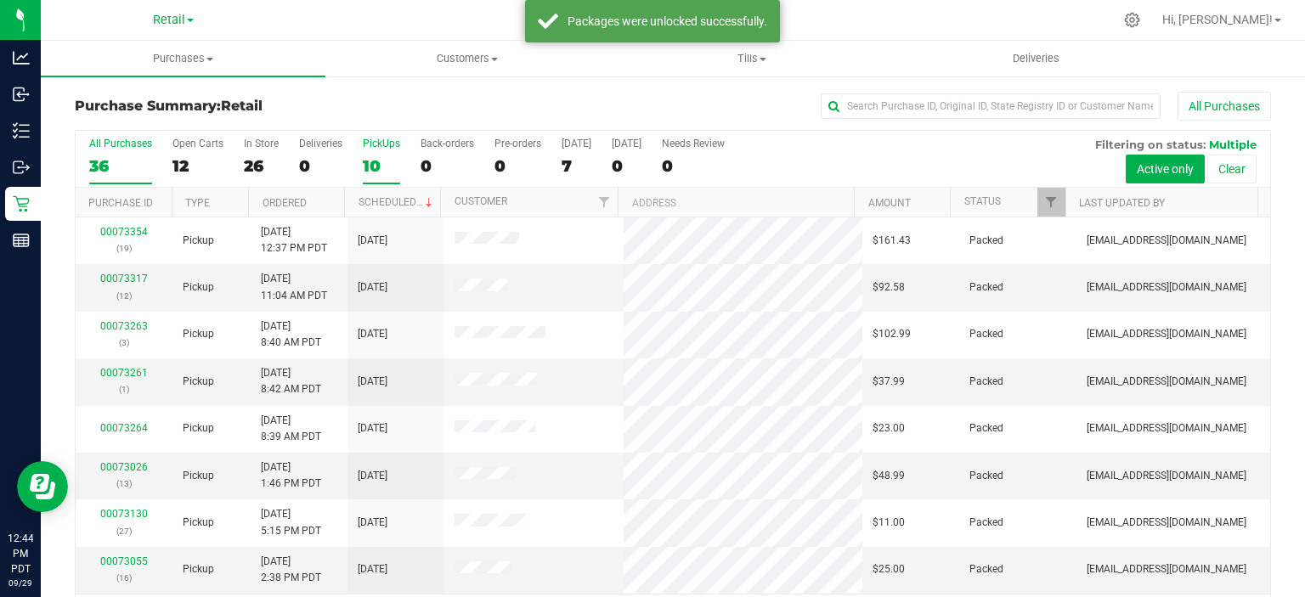
click at [366, 152] on label "PickUps 10" at bounding box center [381, 161] width 37 height 47
click at [0, 0] on input "PickUps 10" at bounding box center [0, 0] width 0 height 0
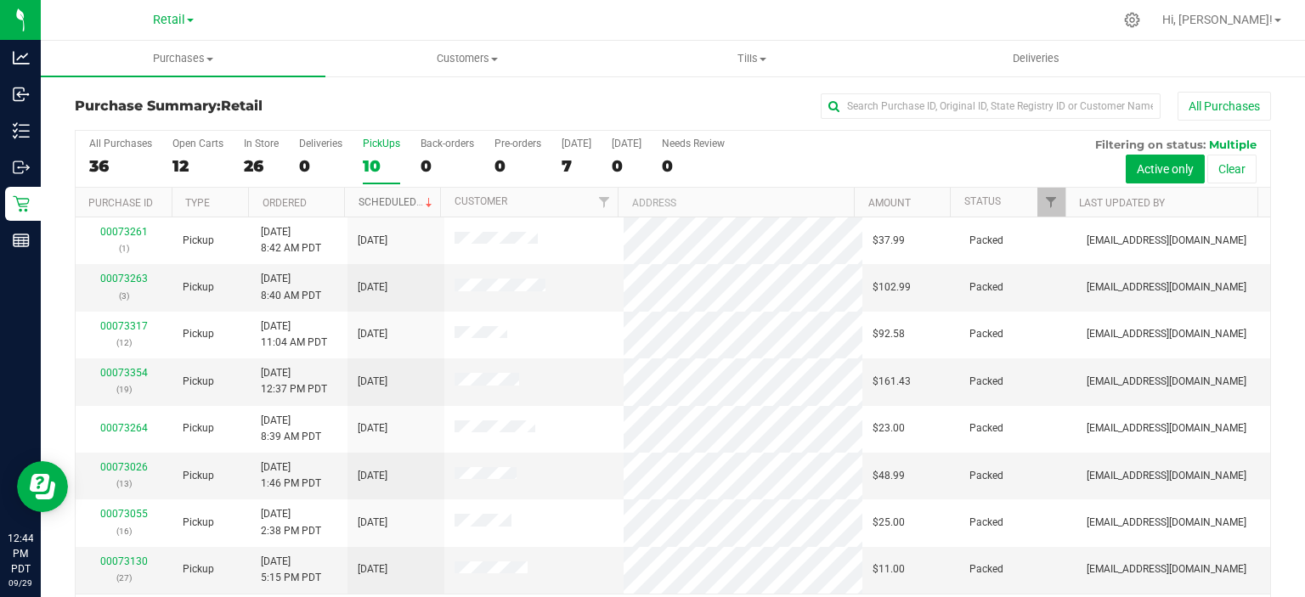
click at [377, 196] on link "Scheduled" at bounding box center [397, 202] width 77 height 12
click at [425, 162] on div "0" at bounding box center [448, 166] width 54 height 20
click at [0, 0] on input "Back-orders 0" at bounding box center [0, 0] width 0 height 0
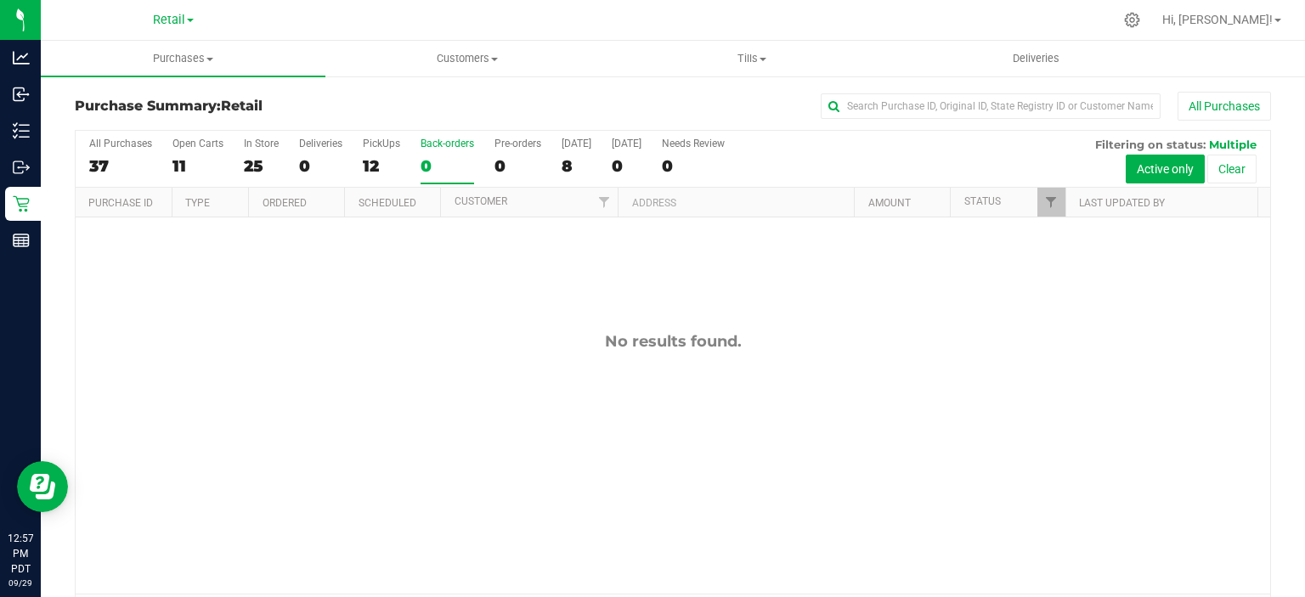
click at [371, 169] on div "12" at bounding box center [381, 166] width 37 height 20
click at [0, 0] on input "PickUps 12" at bounding box center [0, 0] width 0 height 0
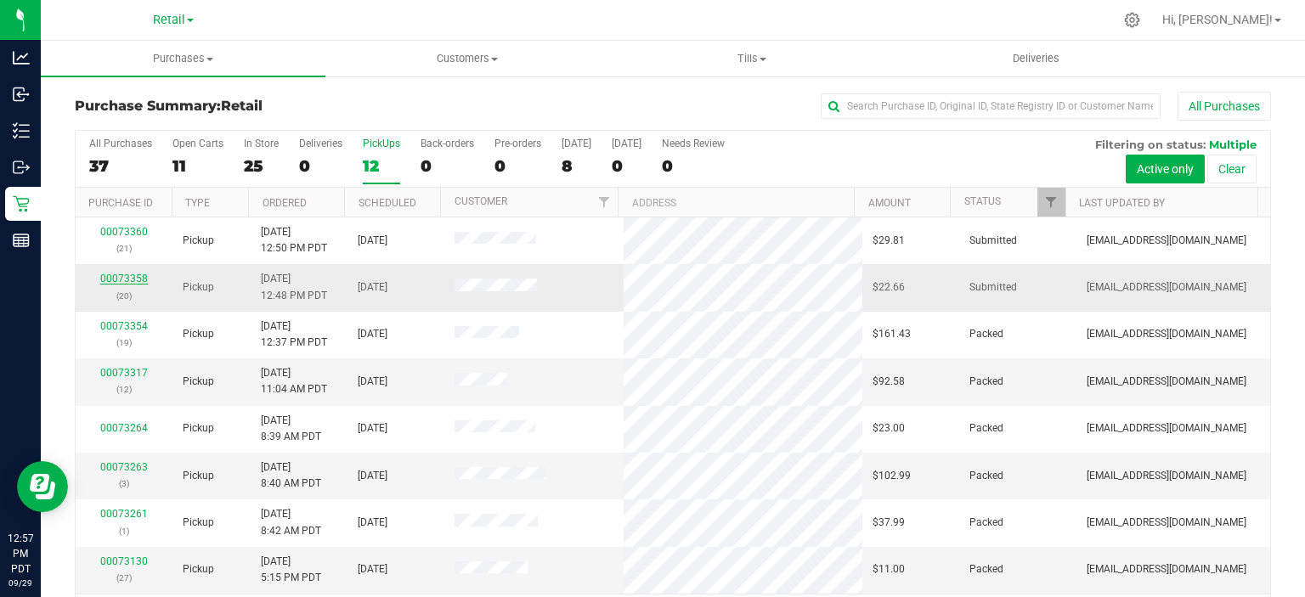
click at [116, 280] on link "00073358" at bounding box center [124, 279] width 48 height 12
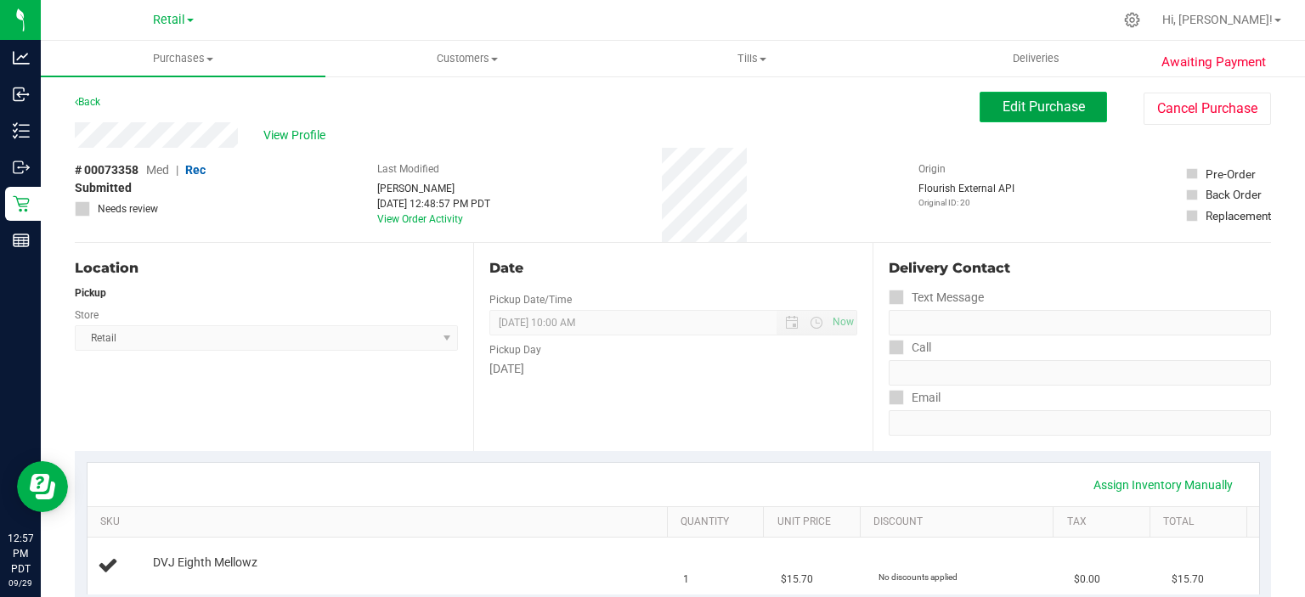
click at [1026, 105] on span "Edit Purchase" at bounding box center [1044, 107] width 82 height 16
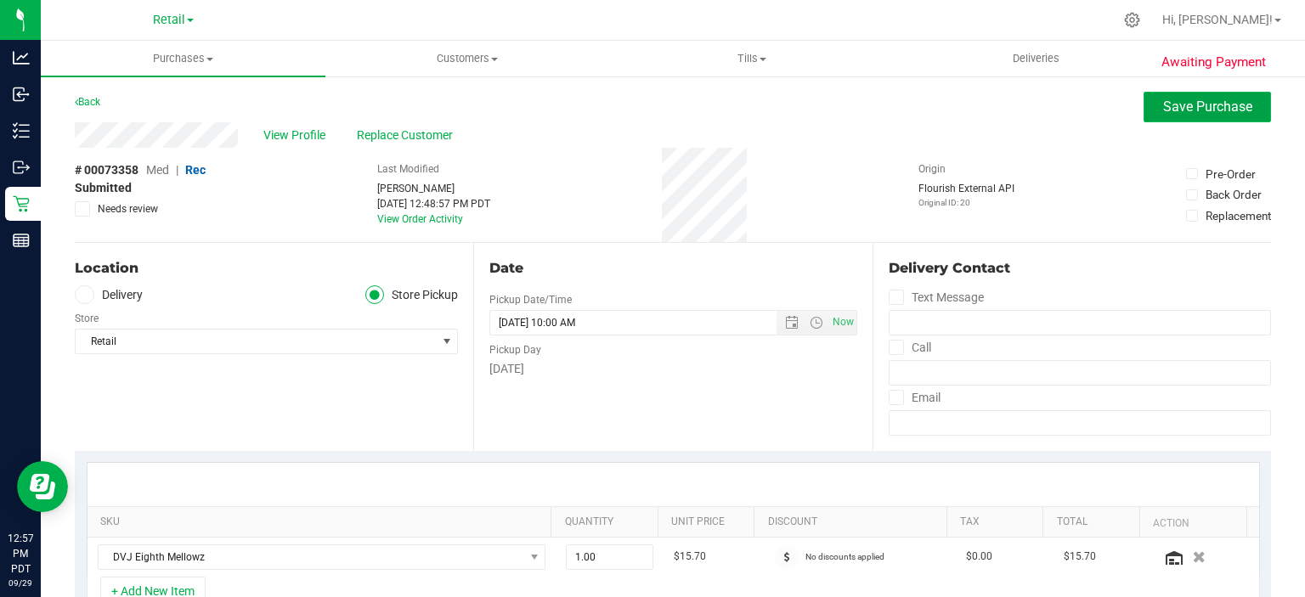
click at [1200, 110] on span "Save Purchase" at bounding box center [1207, 107] width 89 height 16
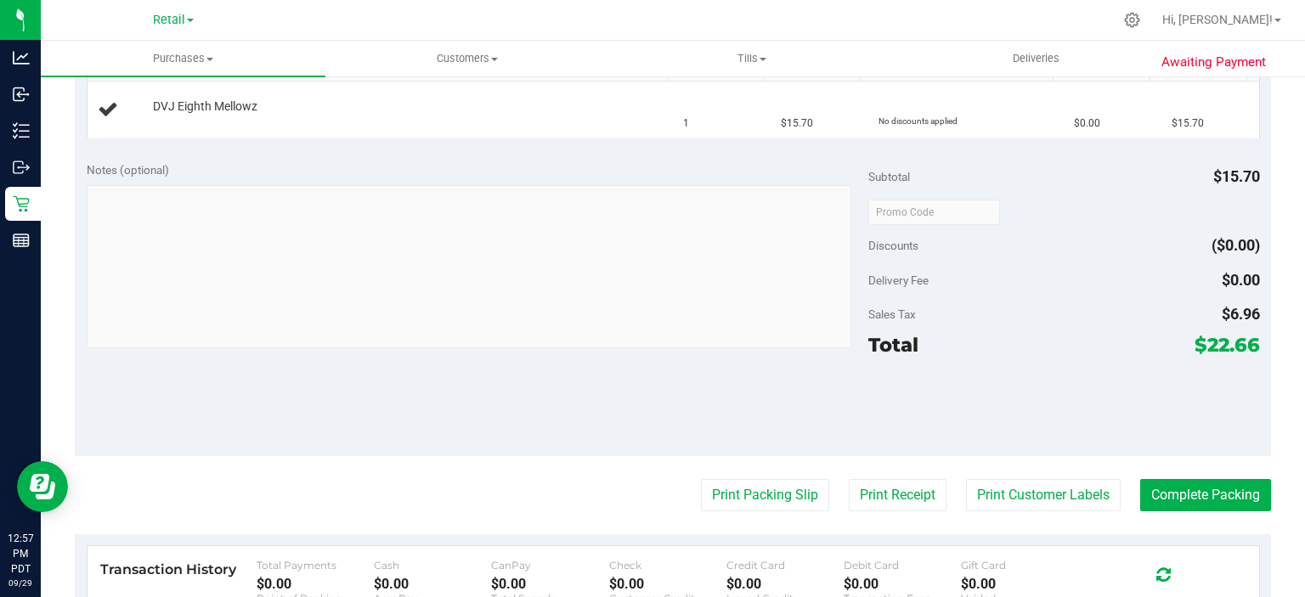
scroll to position [458, 0]
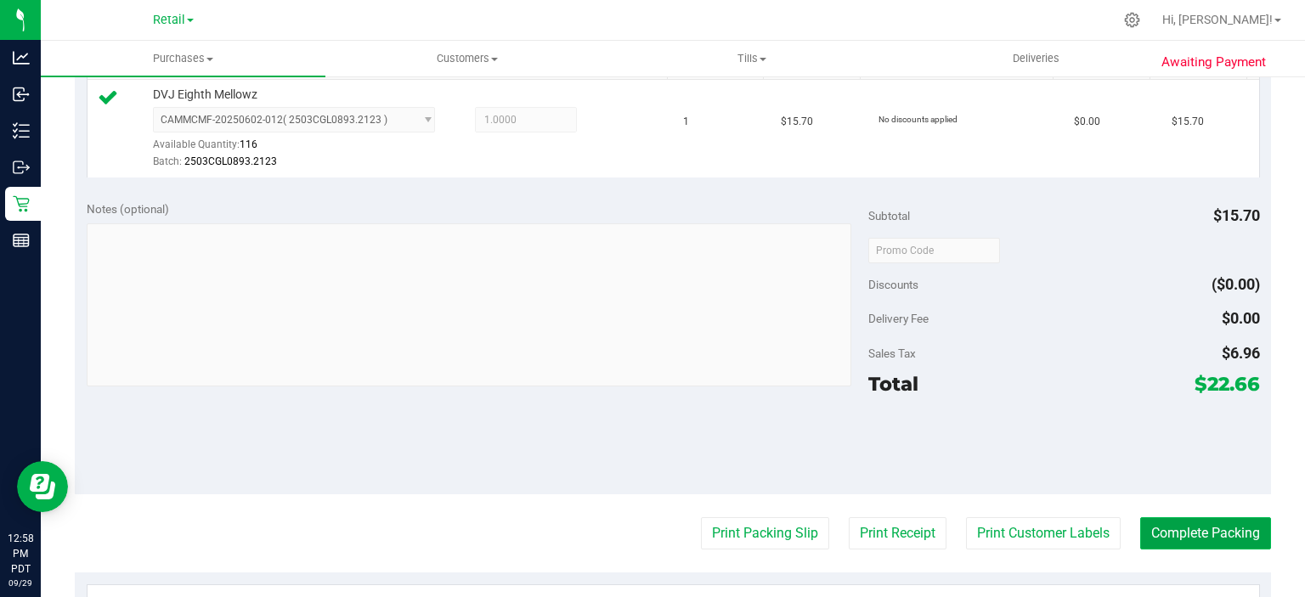
click at [1195, 525] on button "Complete Packing" at bounding box center [1205, 533] width 131 height 32
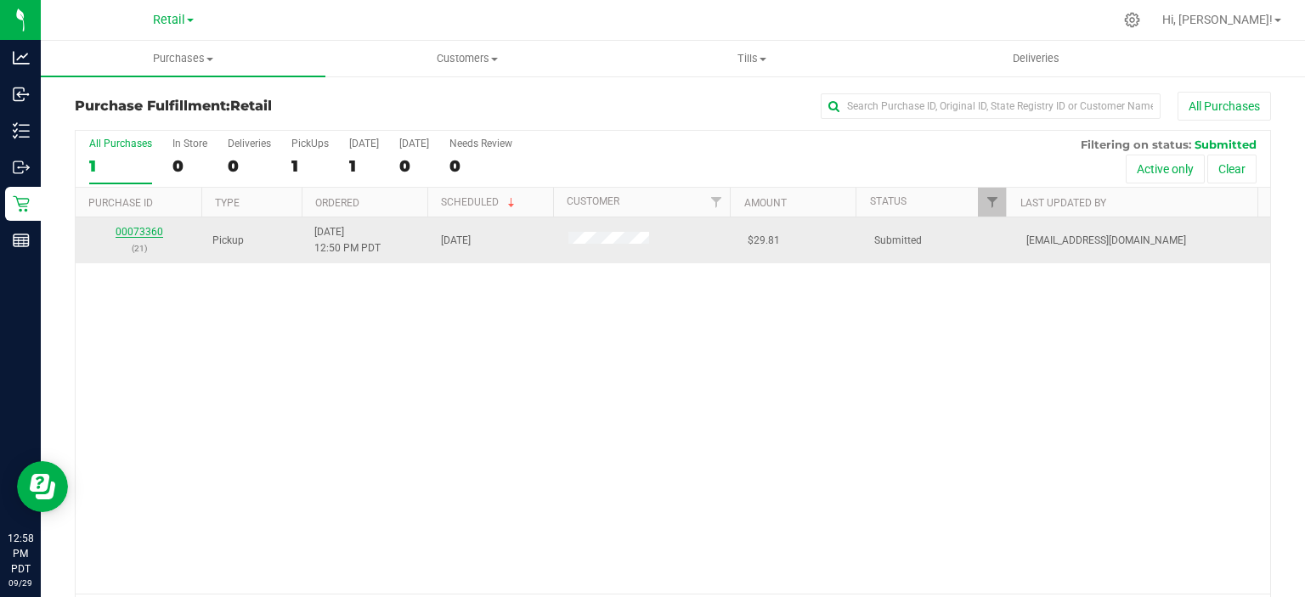
click at [149, 235] on link "00073360" at bounding box center [140, 232] width 48 height 12
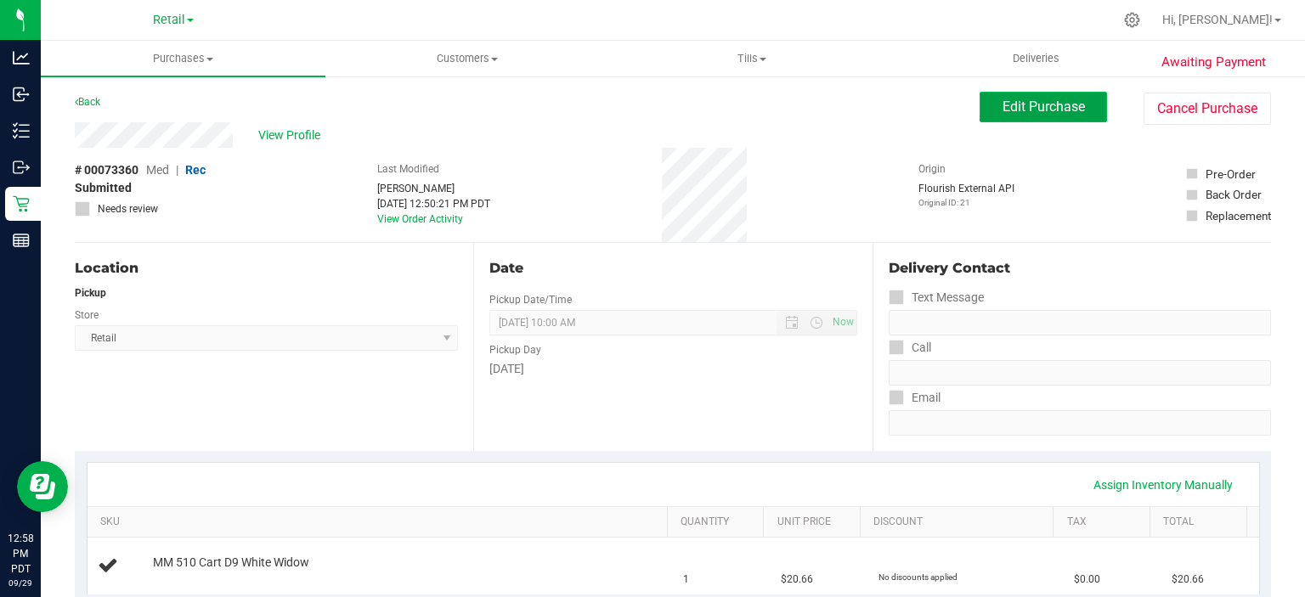
click at [1025, 105] on span "Edit Purchase" at bounding box center [1044, 107] width 82 height 16
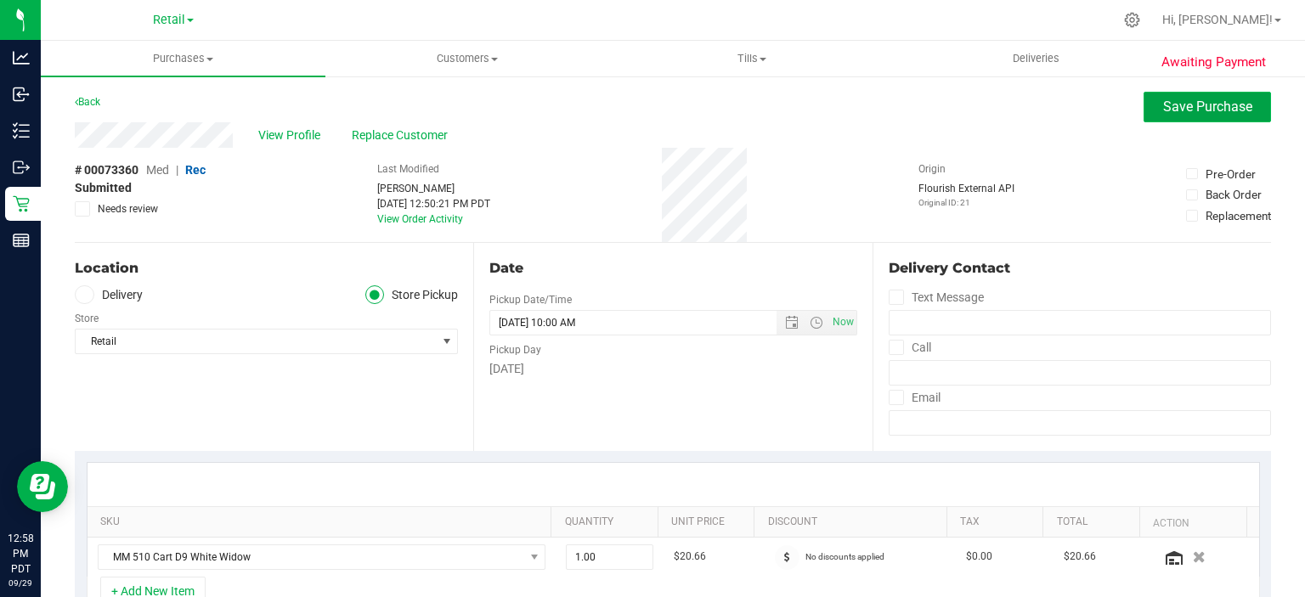
click at [1180, 106] on span "Save Purchase" at bounding box center [1207, 107] width 89 height 16
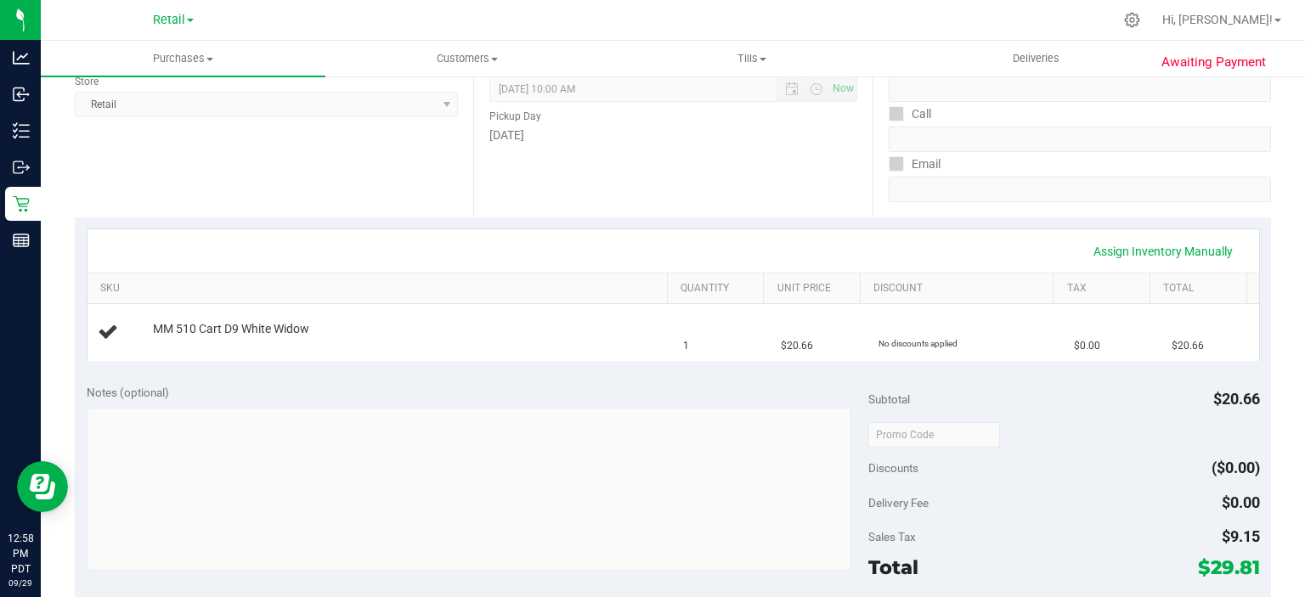
scroll to position [357, 0]
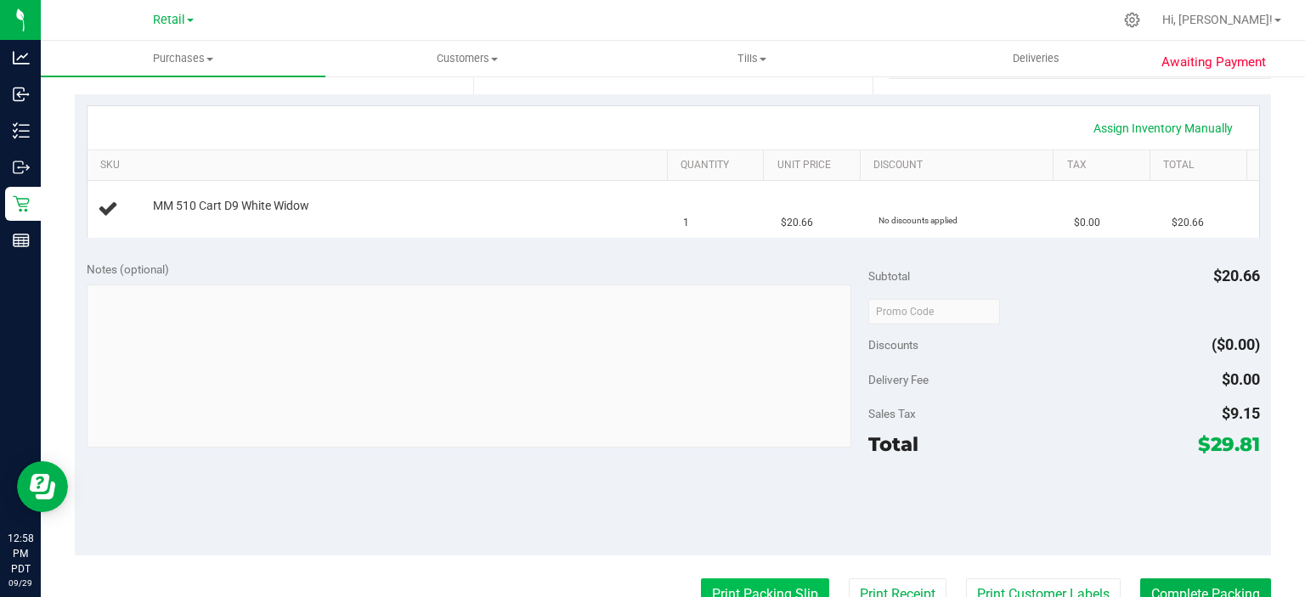
click at [744, 581] on button "Print Packing Slip" at bounding box center [765, 595] width 128 height 32
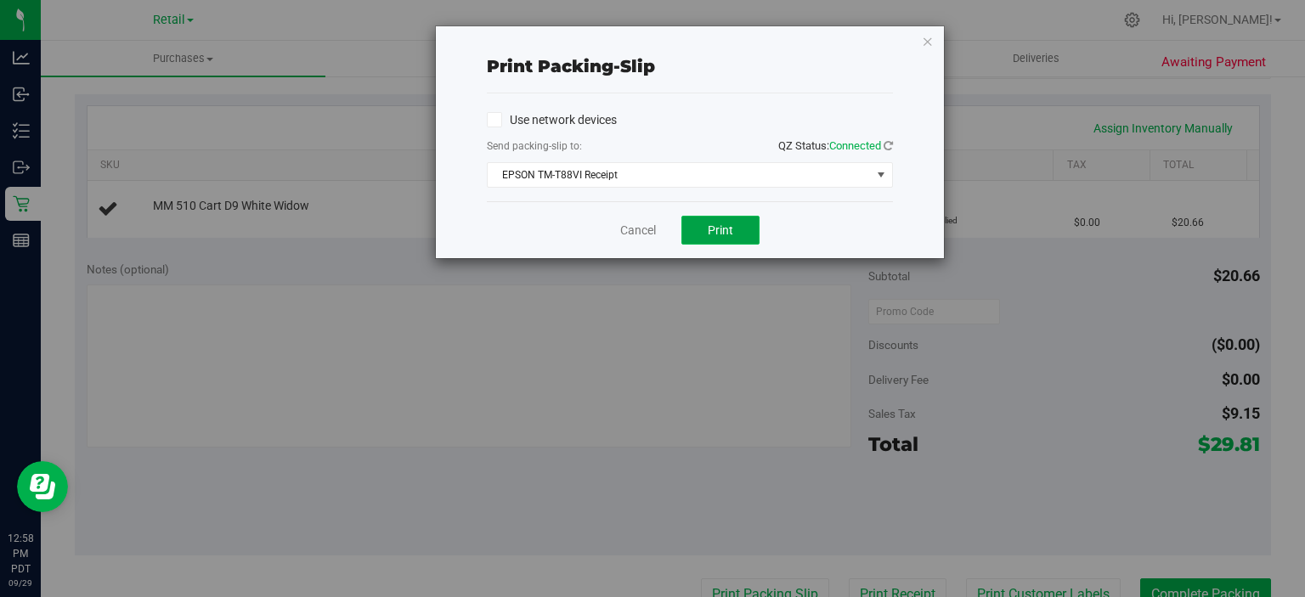
click at [733, 227] on span "Print" at bounding box center [720, 230] width 25 height 14
click at [928, 31] on icon "button" at bounding box center [928, 41] width 12 height 20
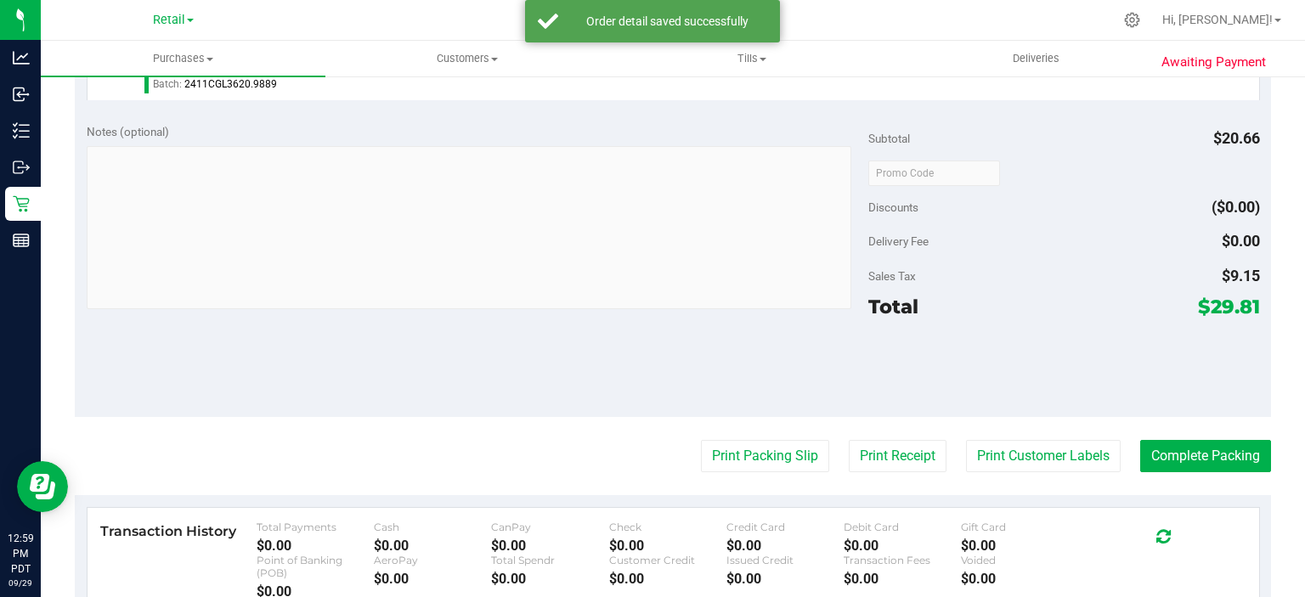
scroll to position [568, 0]
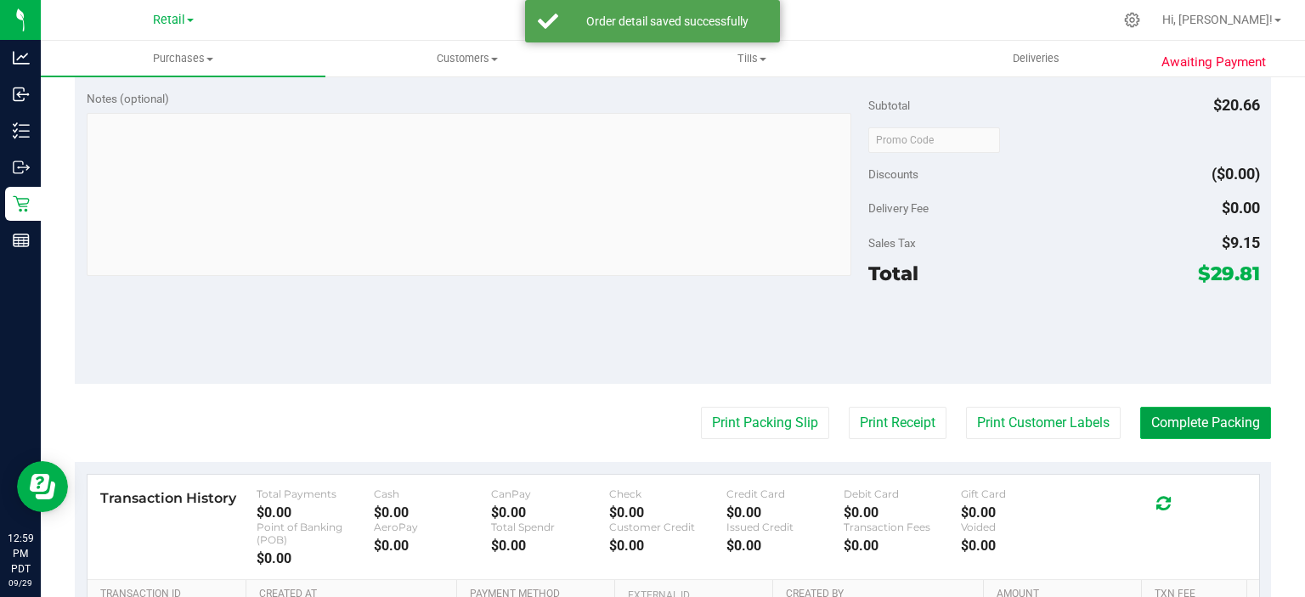
click at [1190, 416] on button "Complete Packing" at bounding box center [1205, 423] width 131 height 32
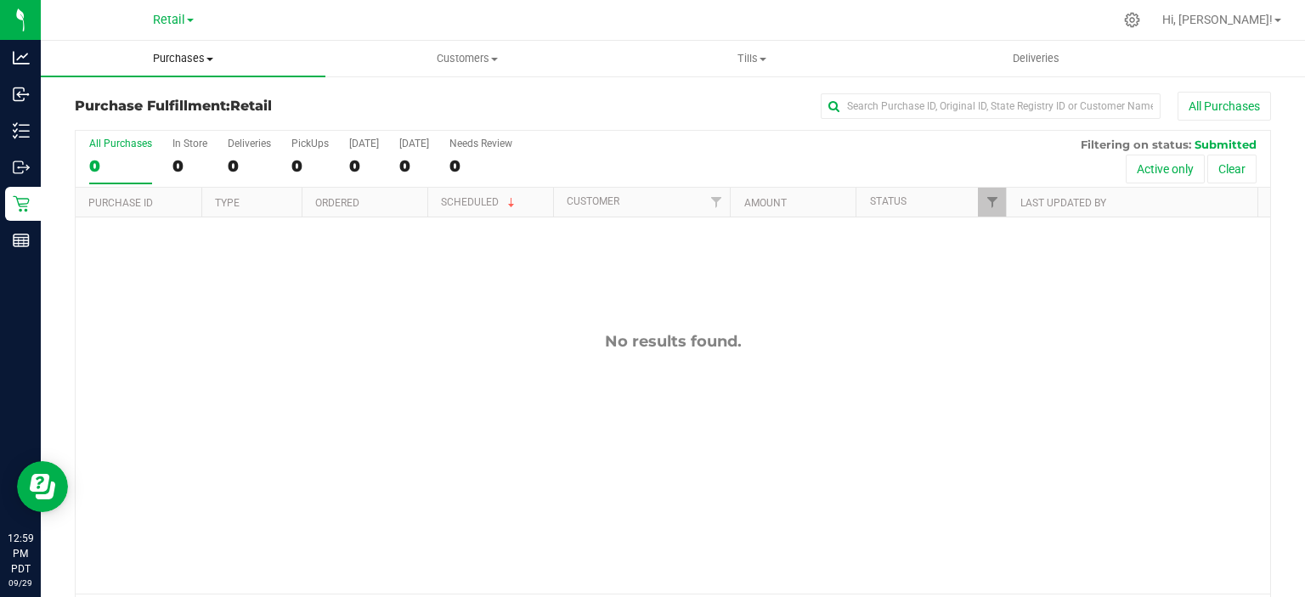
click at [189, 61] on span "Purchases" at bounding box center [183, 58] width 285 height 15
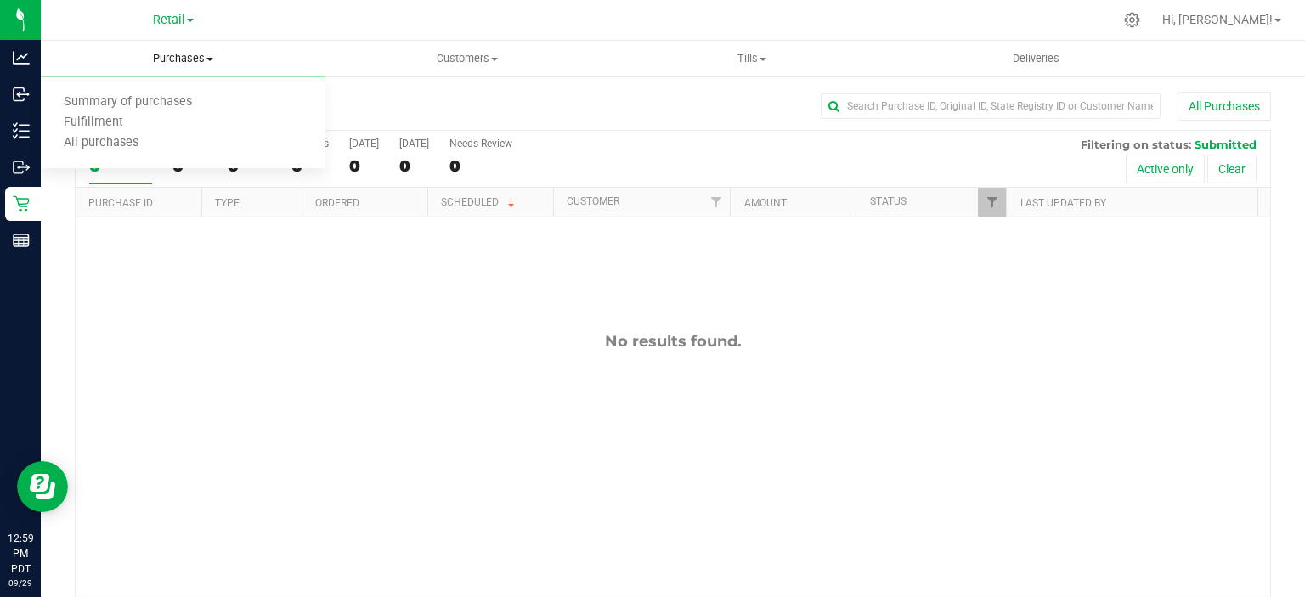
click at [173, 97] on span "Summary of purchases" at bounding box center [128, 102] width 174 height 14
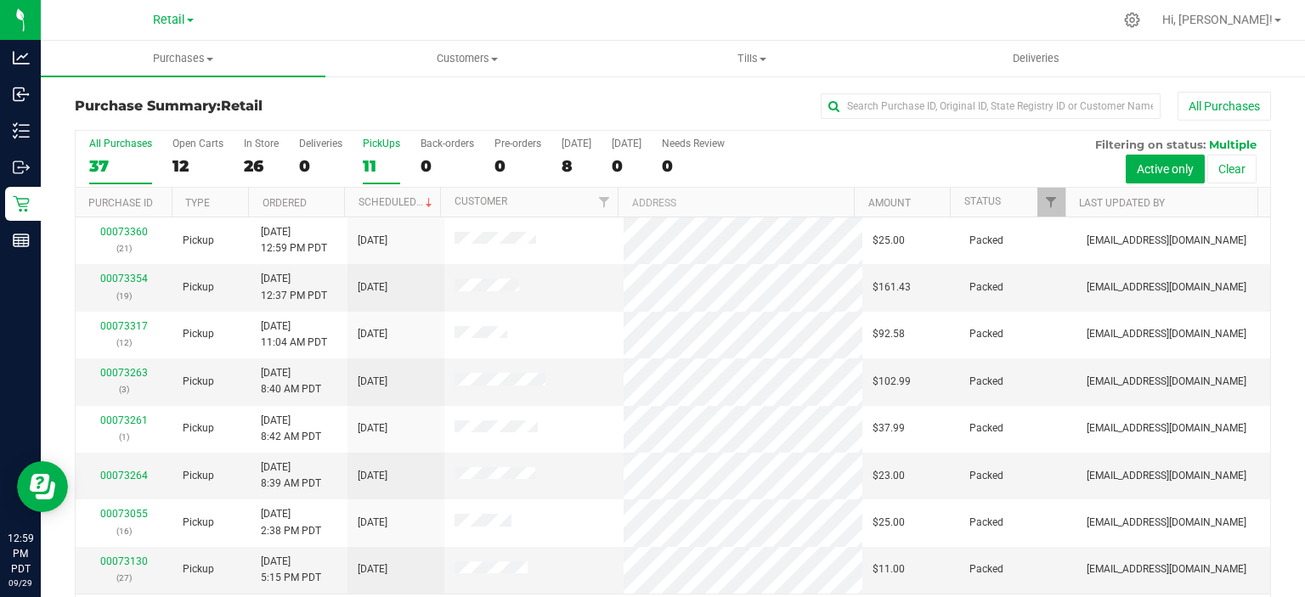
click at [374, 156] on div "11" at bounding box center [381, 166] width 37 height 20
click at [0, 0] on input "PickUps 11" at bounding box center [0, 0] width 0 height 0
click at [394, 198] on link "Scheduled" at bounding box center [397, 202] width 77 height 12
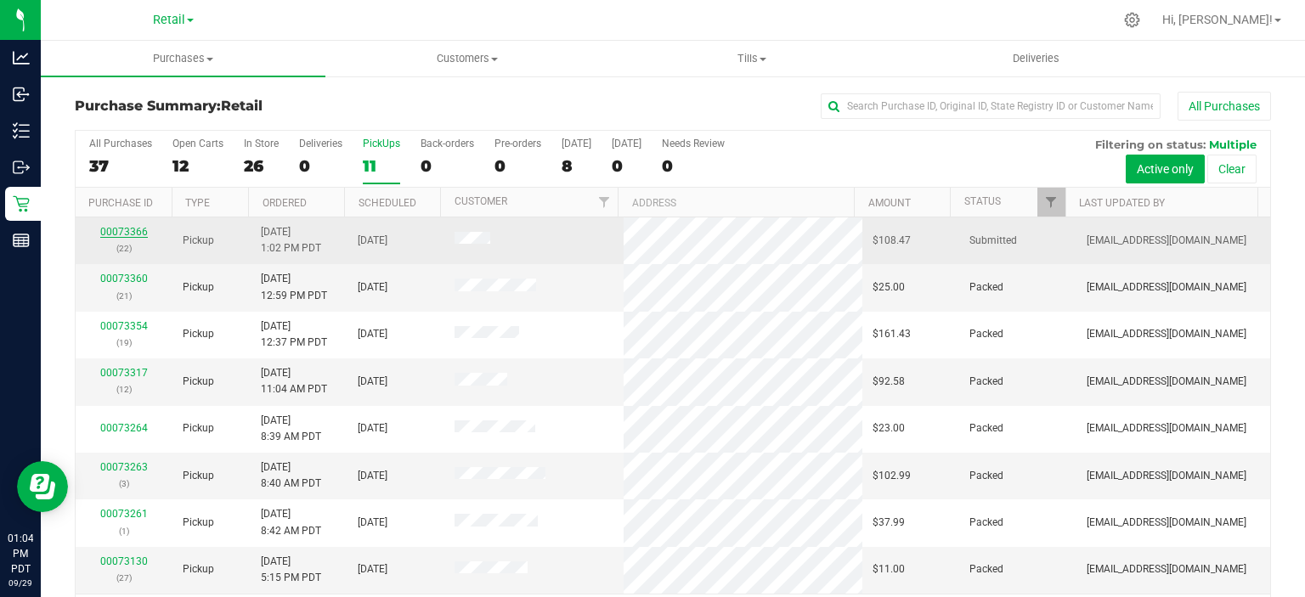
click at [113, 233] on link "00073366" at bounding box center [124, 232] width 48 height 12
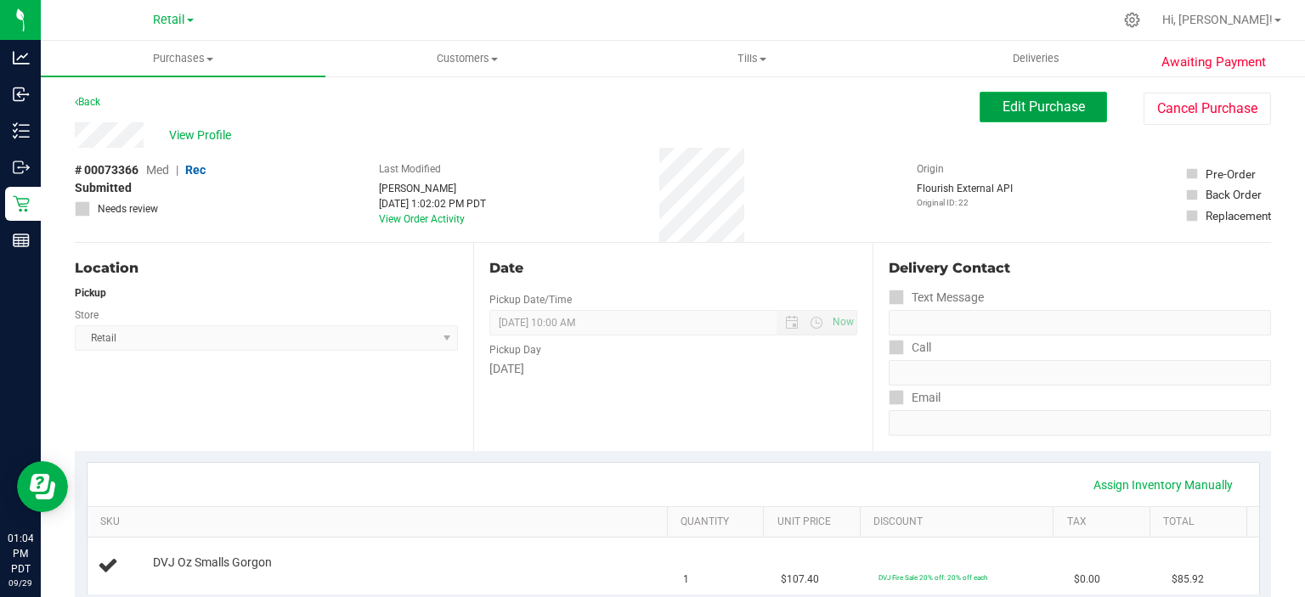
click at [1043, 104] on span "Edit Purchase" at bounding box center [1044, 107] width 82 height 16
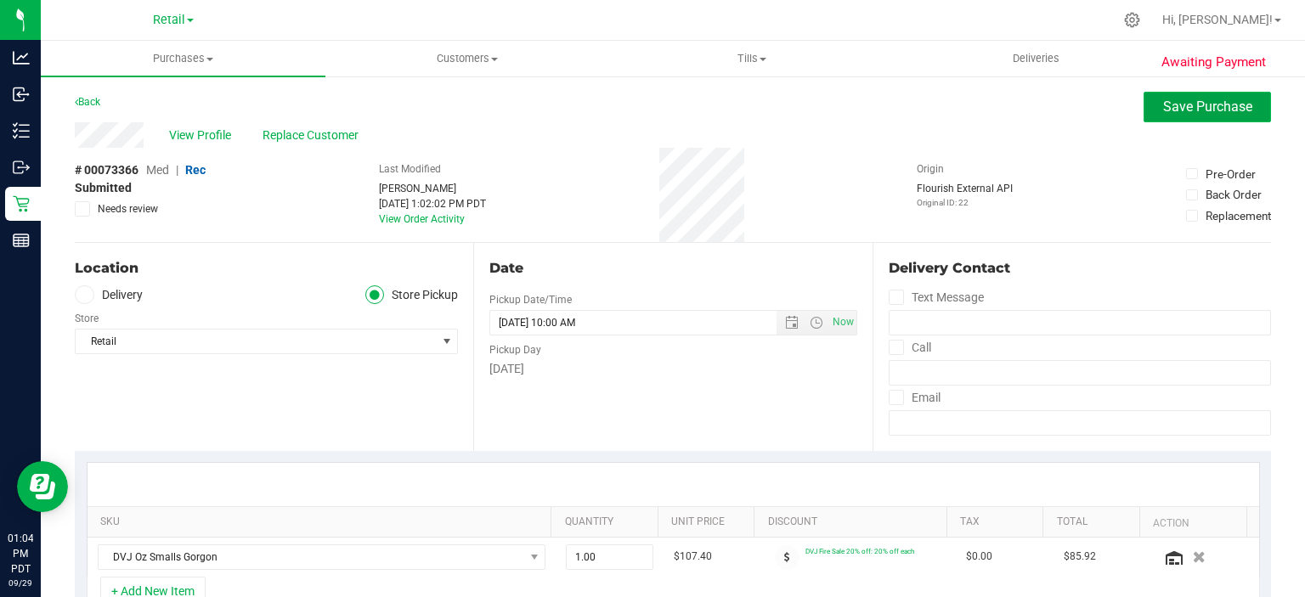
click at [1199, 109] on span "Save Purchase" at bounding box center [1207, 107] width 89 height 16
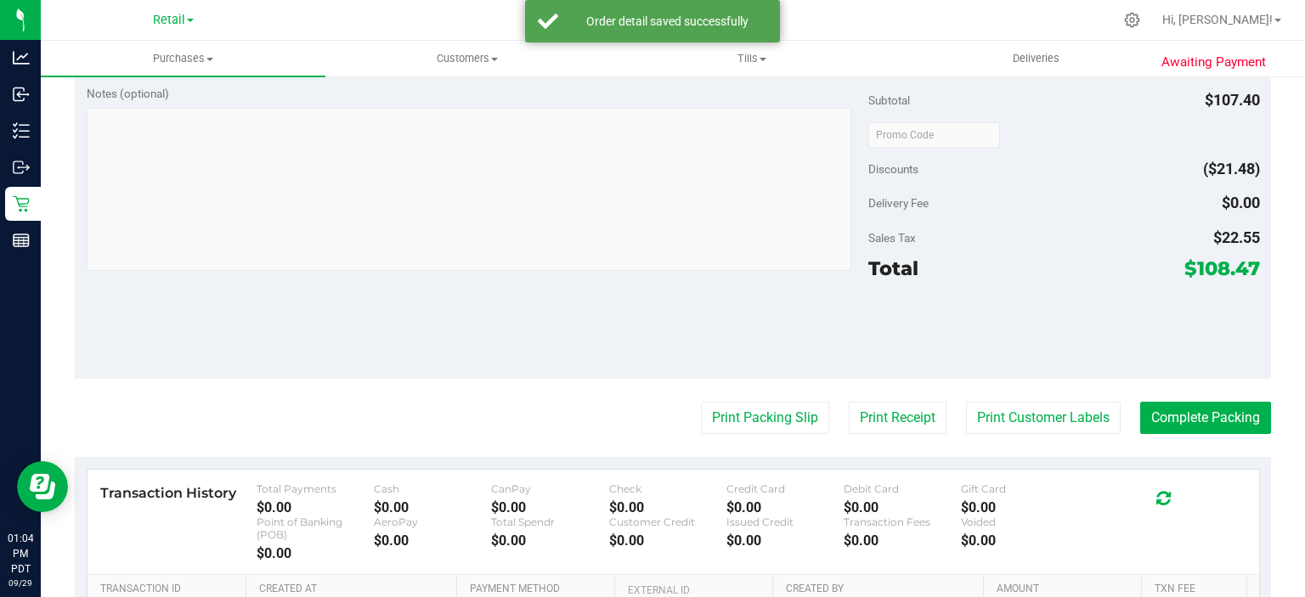
scroll to position [617, 0]
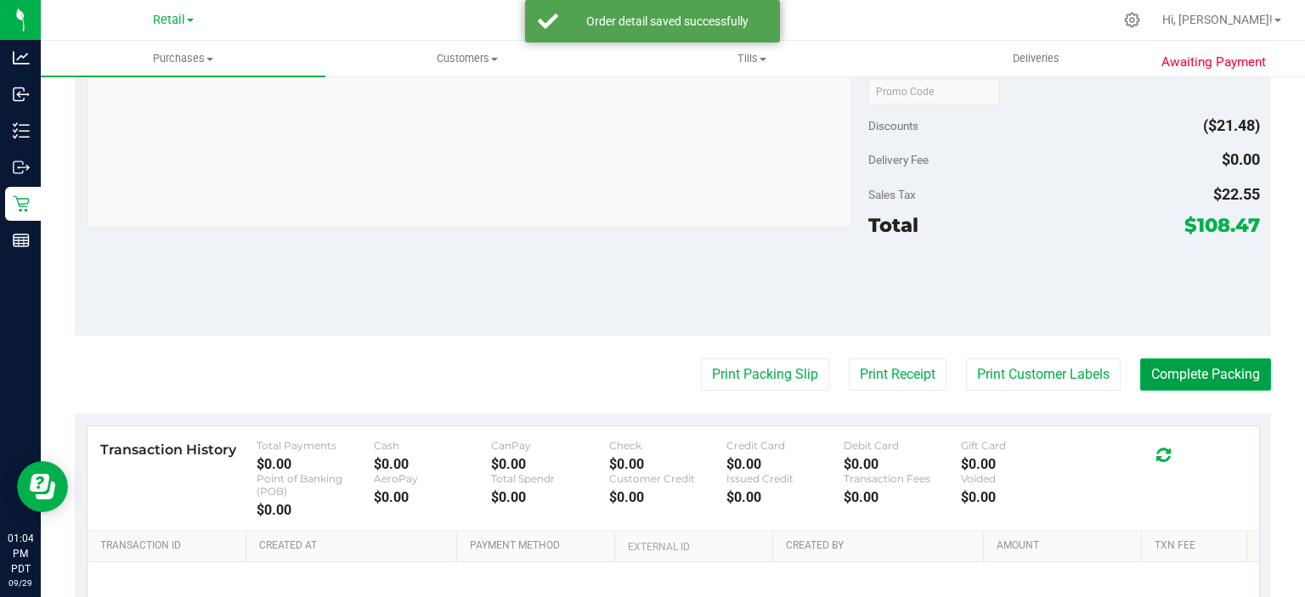
click at [1187, 380] on button "Complete Packing" at bounding box center [1205, 375] width 131 height 32
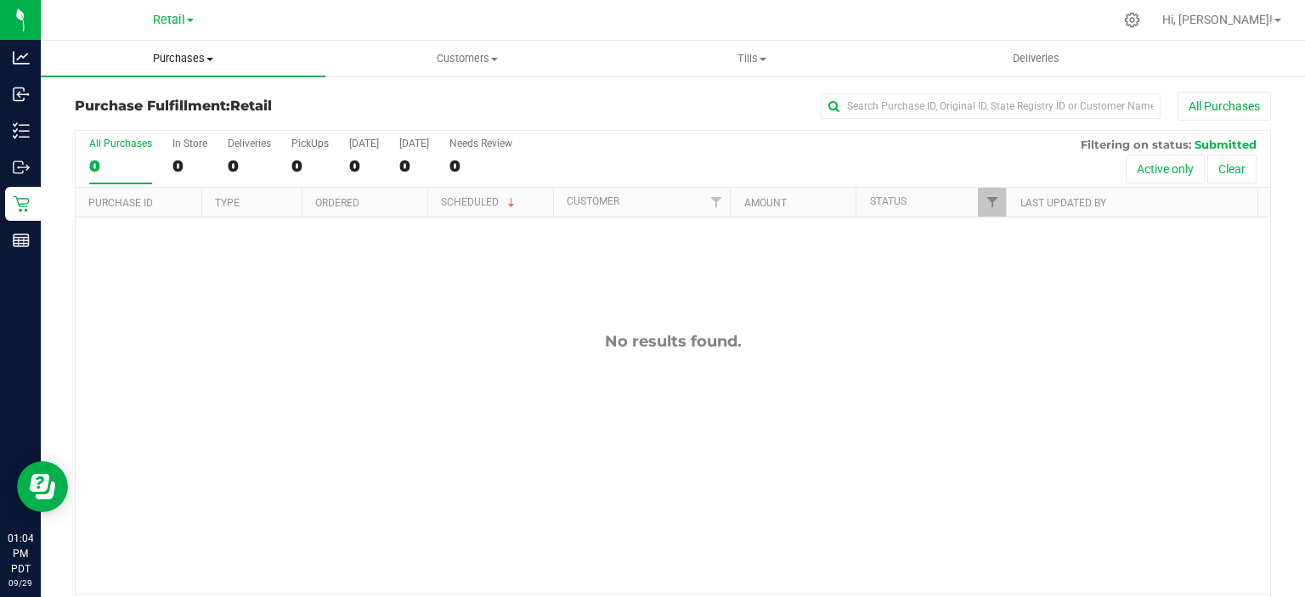
click at [209, 54] on span "Purchases" at bounding box center [183, 58] width 285 height 15
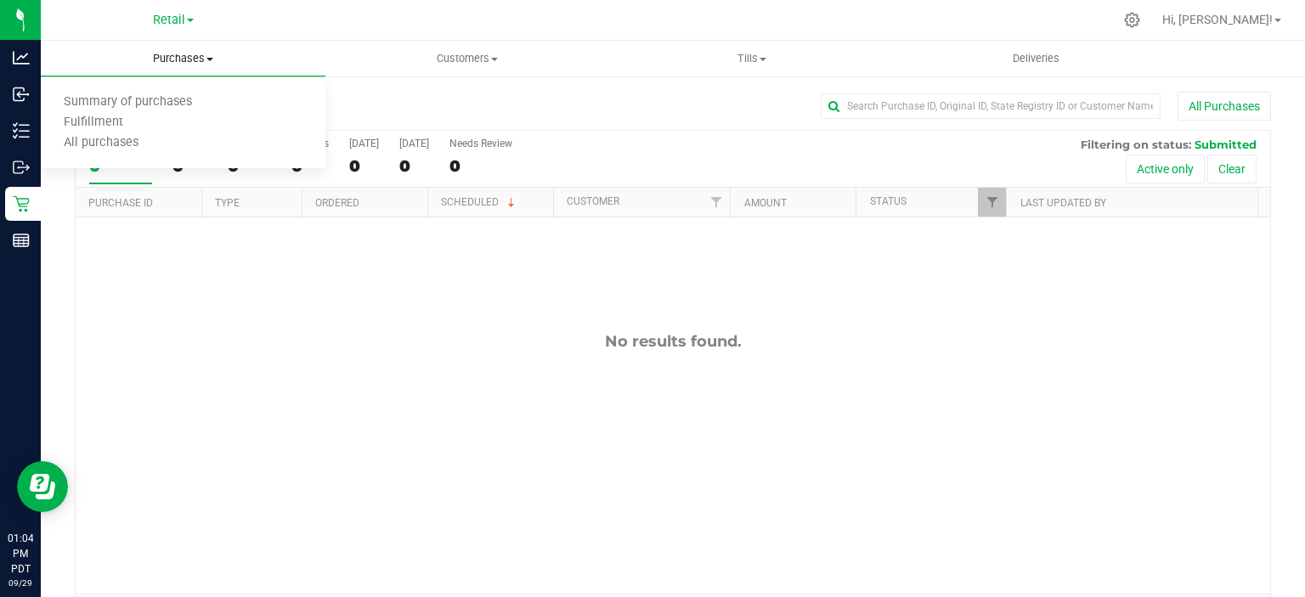
click at [173, 100] on span "Summary of purchases" at bounding box center [128, 102] width 174 height 14
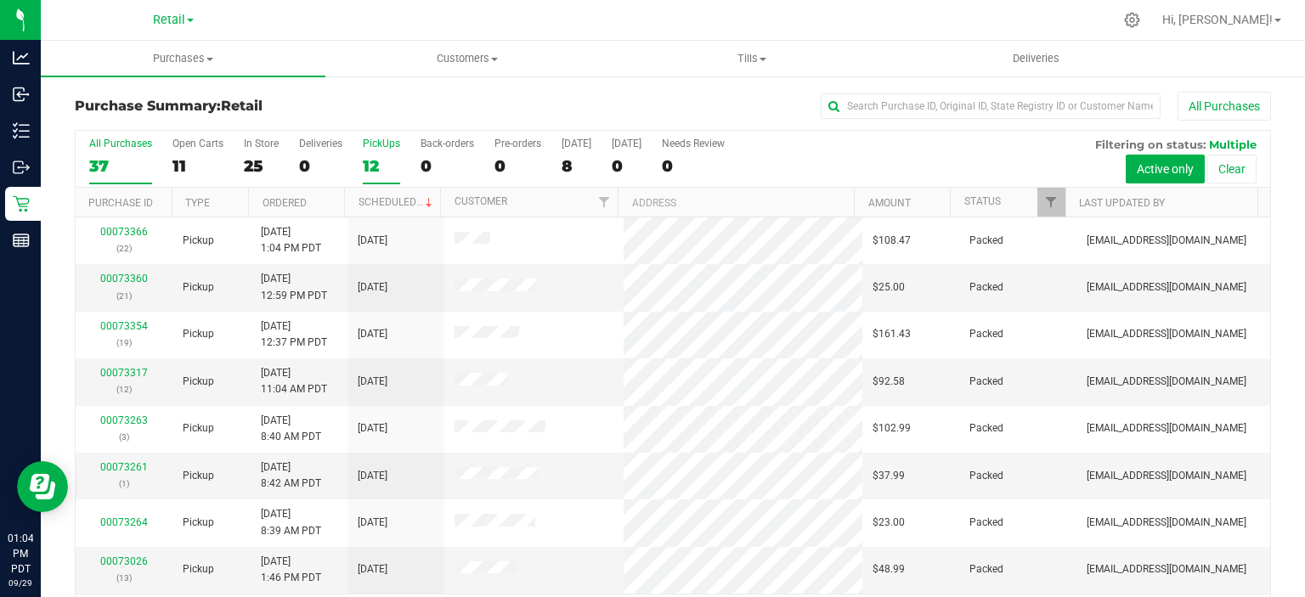
click at [374, 169] on div "12" at bounding box center [381, 166] width 37 height 20
click at [0, 0] on input "PickUps 12" at bounding box center [0, 0] width 0 height 0
click at [393, 201] on link "Scheduled" at bounding box center [397, 202] width 77 height 12
click at [207, 54] on span "Purchases" at bounding box center [183, 58] width 285 height 15
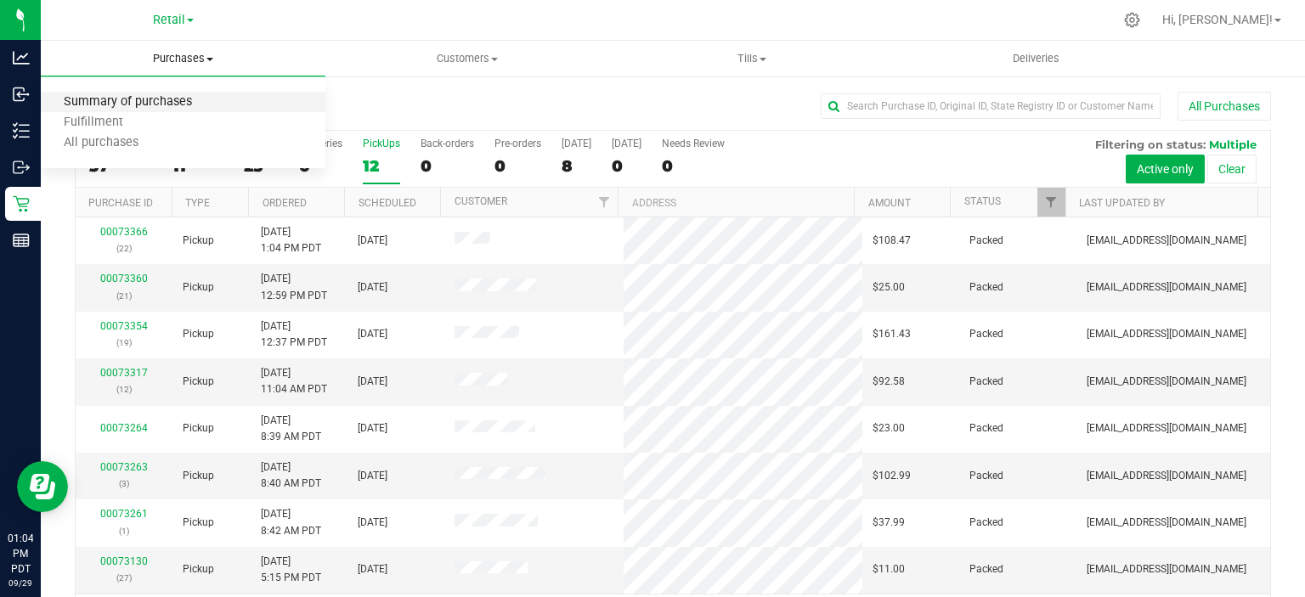
click at [167, 100] on span "Summary of purchases" at bounding box center [128, 102] width 174 height 14
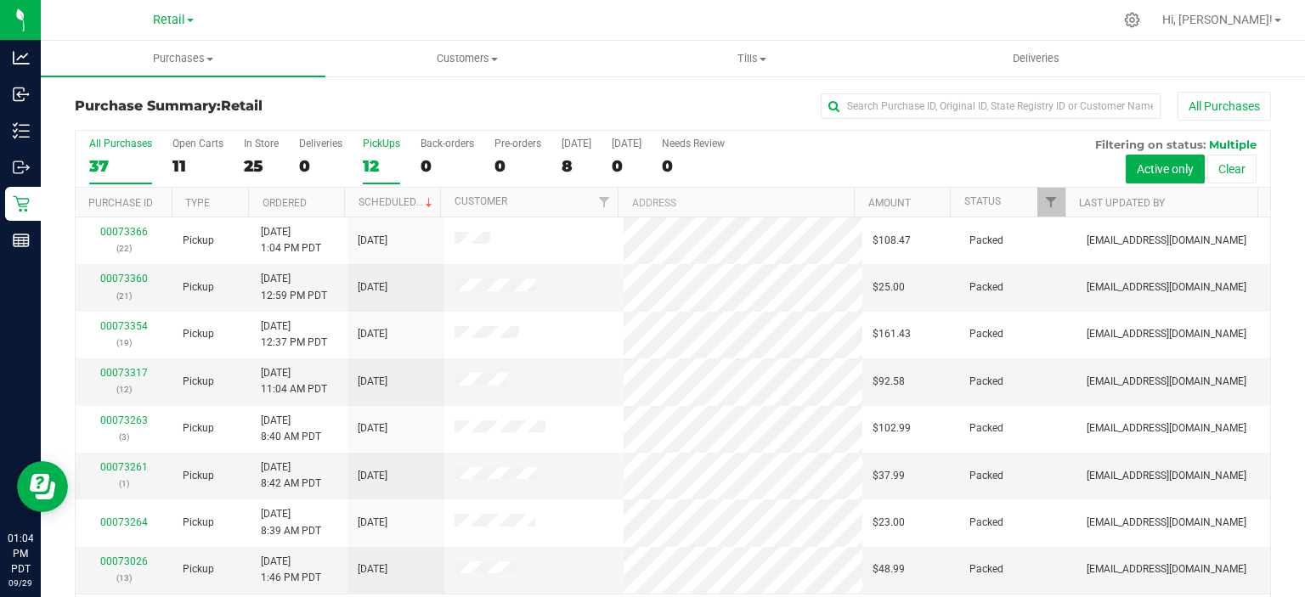
click at [377, 167] on div "12" at bounding box center [381, 166] width 37 height 20
click at [0, 0] on input "PickUps 12" at bounding box center [0, 0] width 0 height 0
click at [389, 204] on link "Scheduled" at bounding box center [397, 202] width 77 height 12
click at [432, 156] on div "0" at bounding box center [448, 166] width 54 height 20
click at [0, 0] on input "Back-orders 0" at bounding box center [0, 0] width 0 height 0
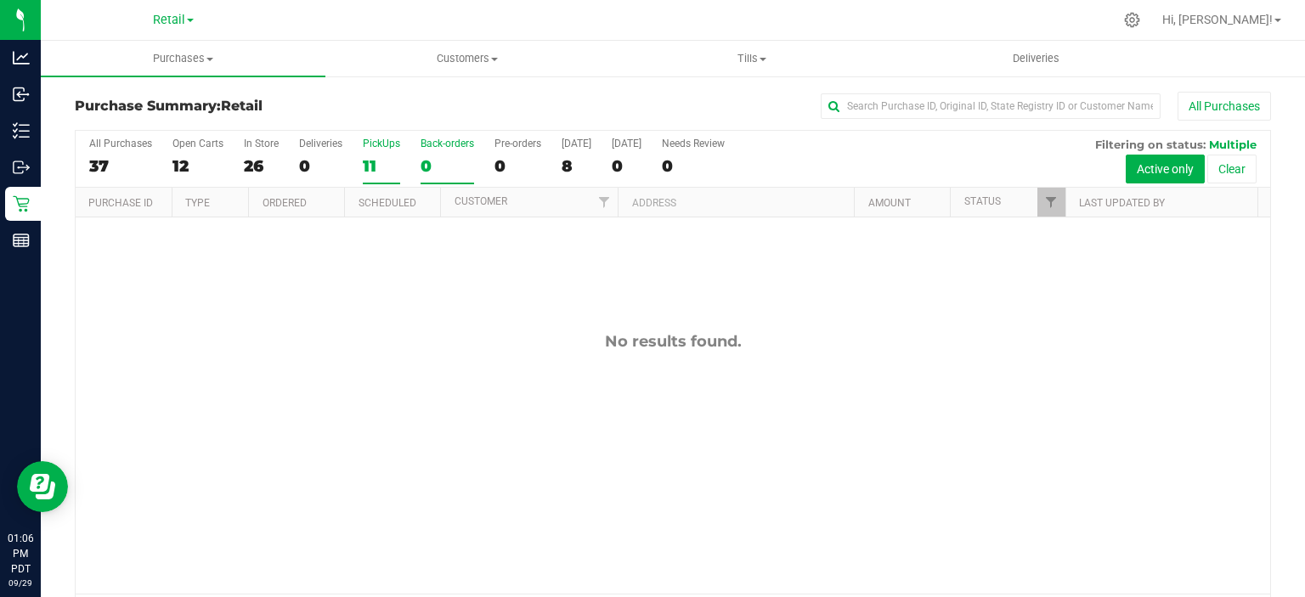
click at [366, 160] on div "11" at bounding box center [381, 166] width 37 height 20
click at [0, 0] on input "PickUps 11" at bounding box center [0, 0] width 0 height 0
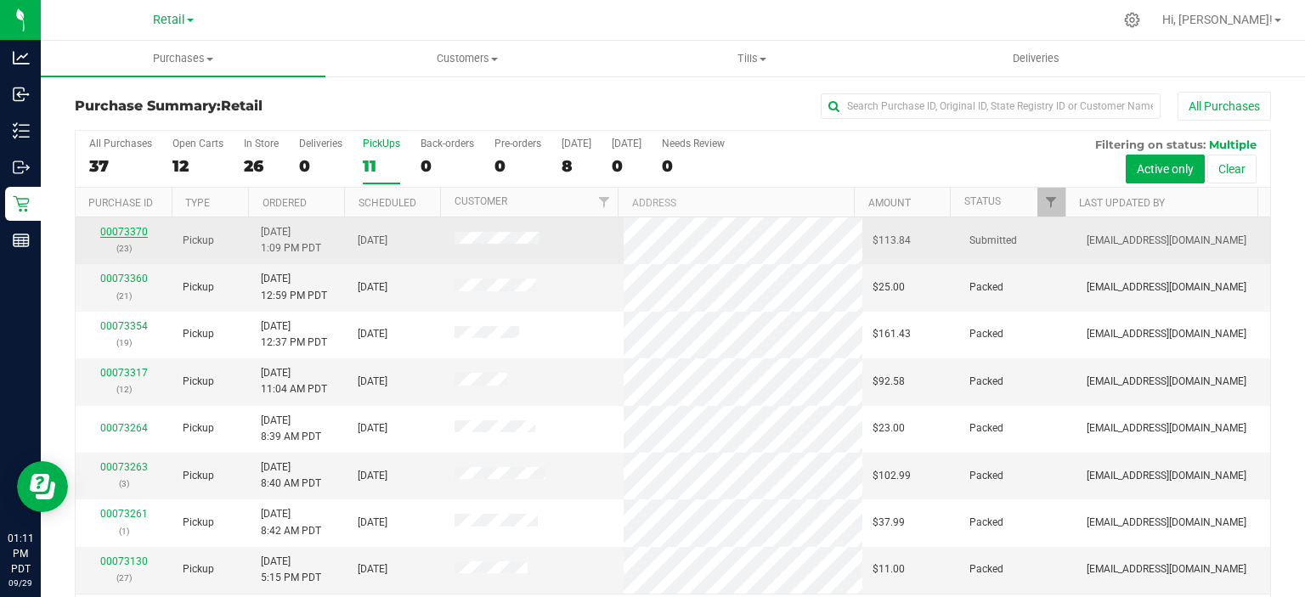
click at [117, 228] on link "00073370" at bounding box center [124, 232] width 48 height 12
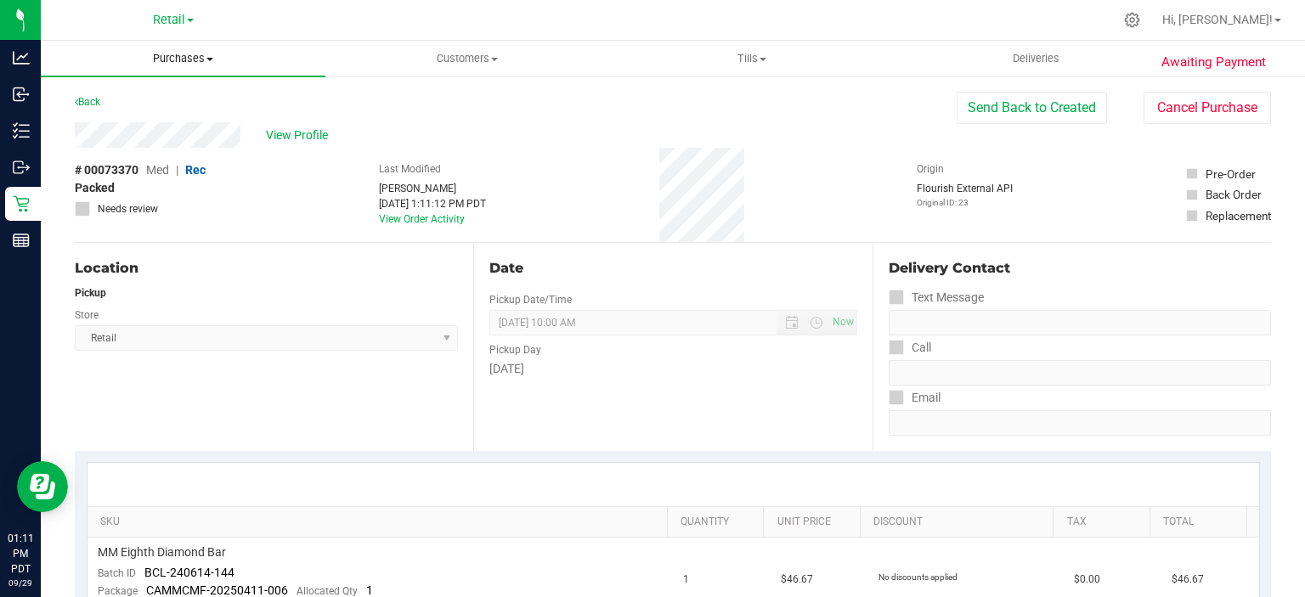
click at [182, 55] on span "Purchases" at bounding box center [183, 58] width 285 height 15
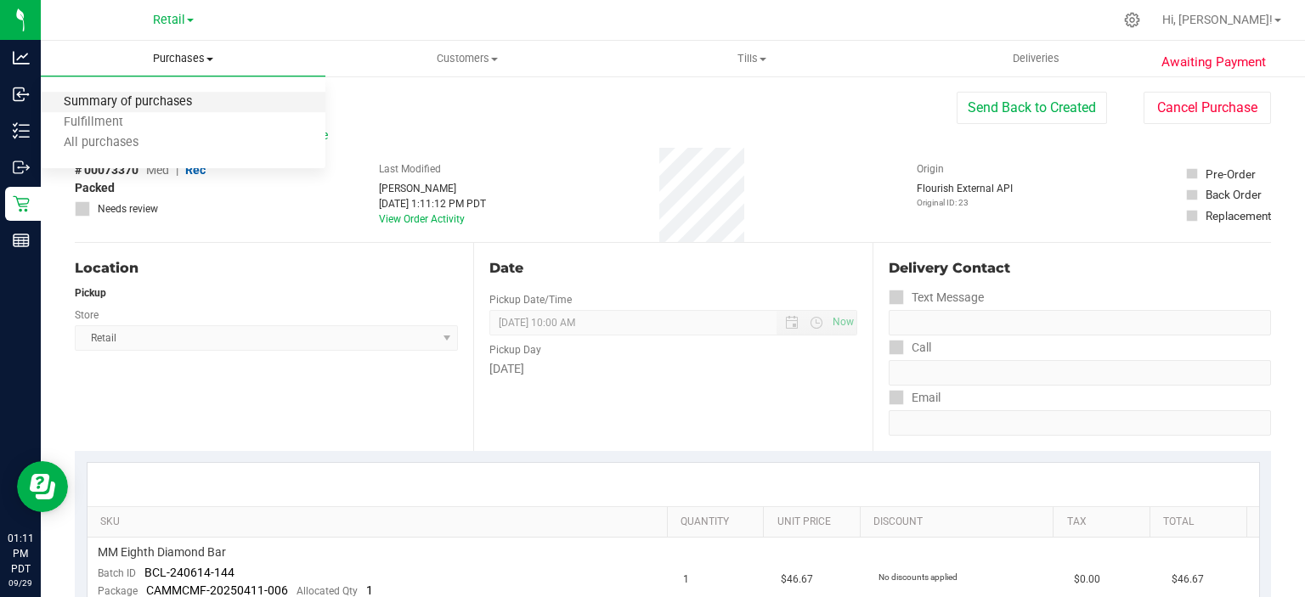
click at [160, 97] on span "Summary of purchases" at bounding box center [128, 102] width 174 height 14
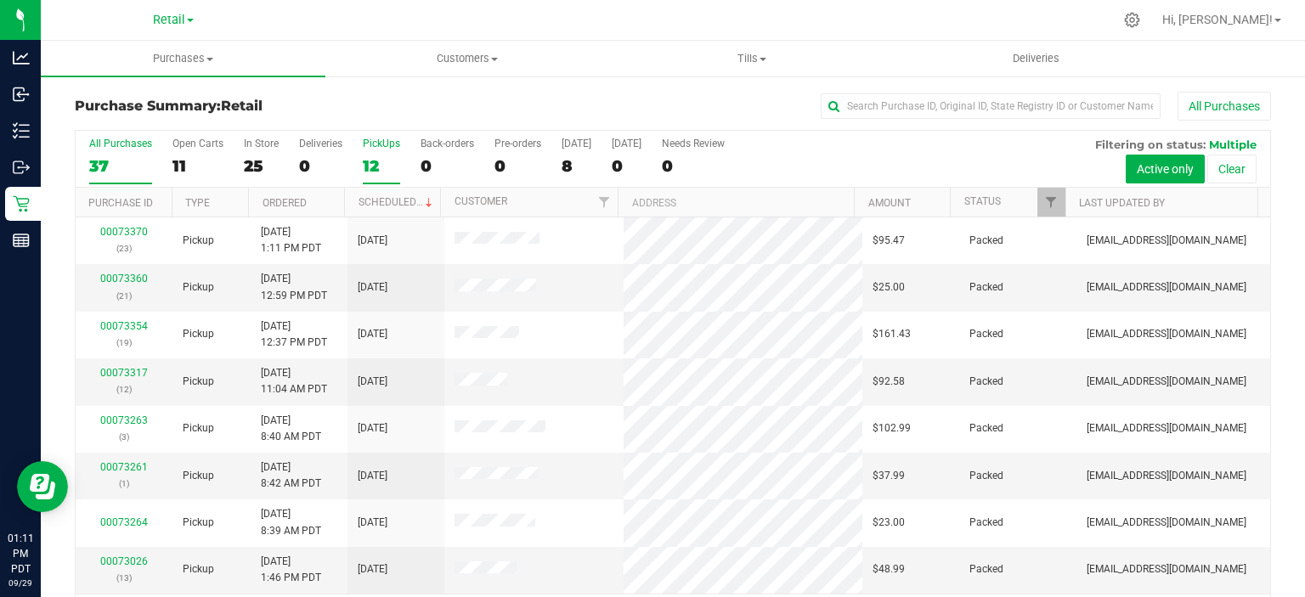
click at [376, 160] on div "12" at bounding box center [381, 166] width 37 height 20
click at [0, 0] on input "PickUps 12" at bounding box center [0, 0] width 0 height 0
click at [389, 201] on link "Scheduled" at bounding box center [397, 202] width 77 height 12
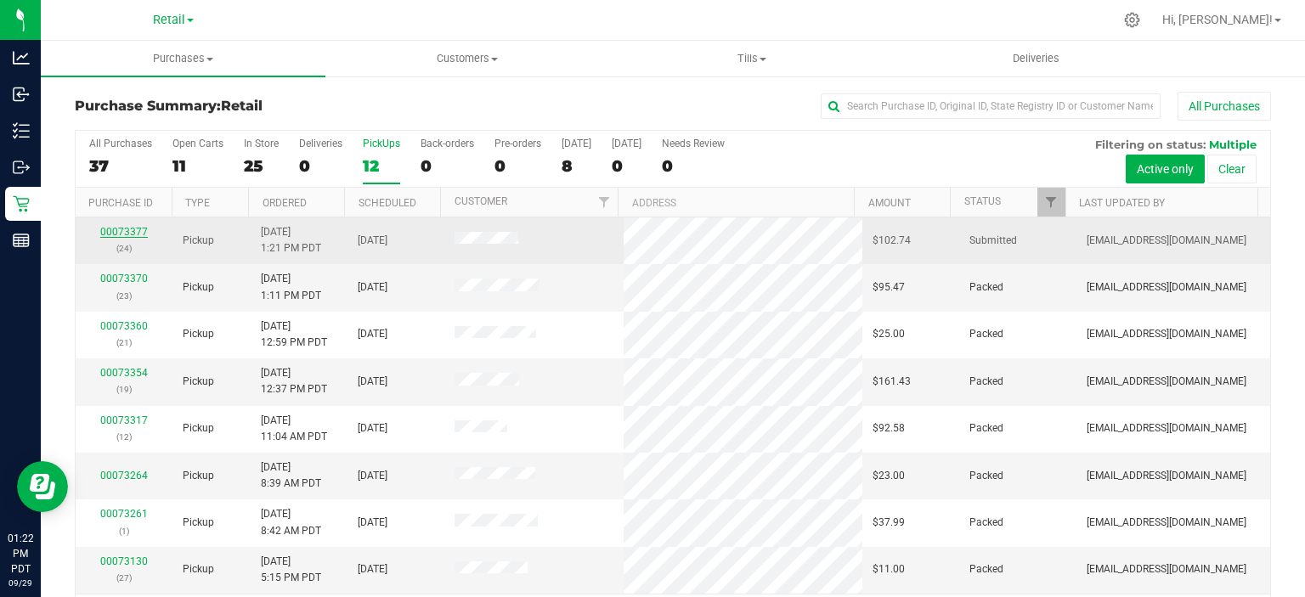
click at [125, 229] on link "00073377" at bounding box center [124, 232] width 48 height 12
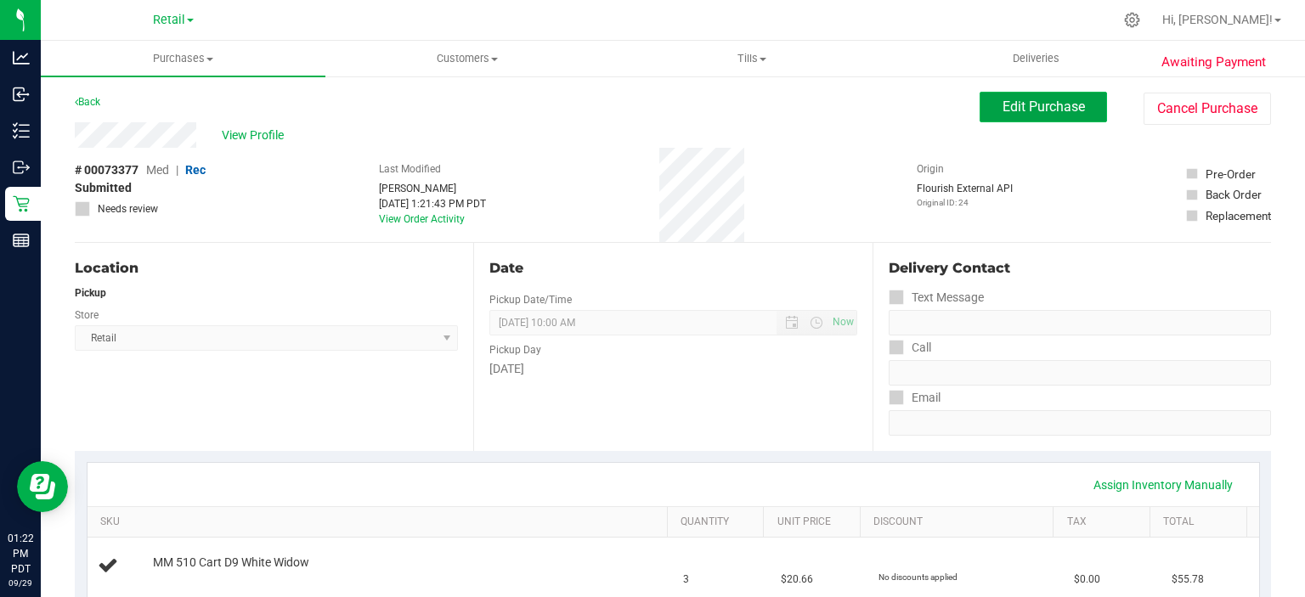
click at [1047, 108] on span "Edit Purchase" at bounding box center [1044, 107] width 82 height 16
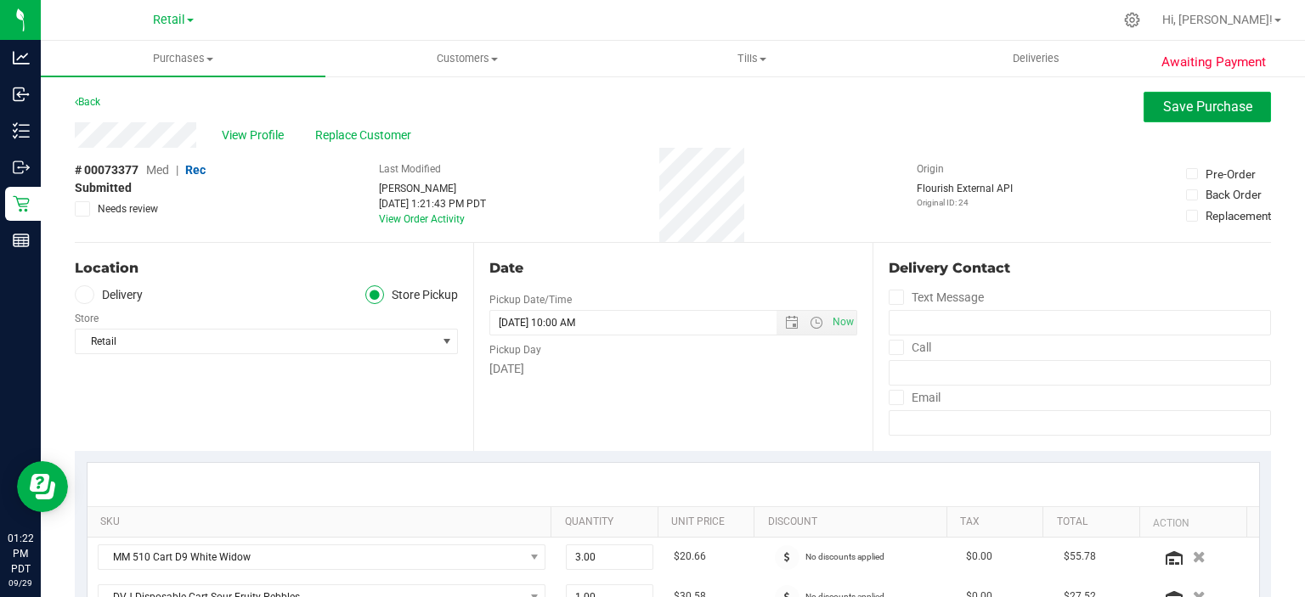
click at [1204, 113] on span "Save Purchase" at bounding box center [1207, 107] width 89 height 16
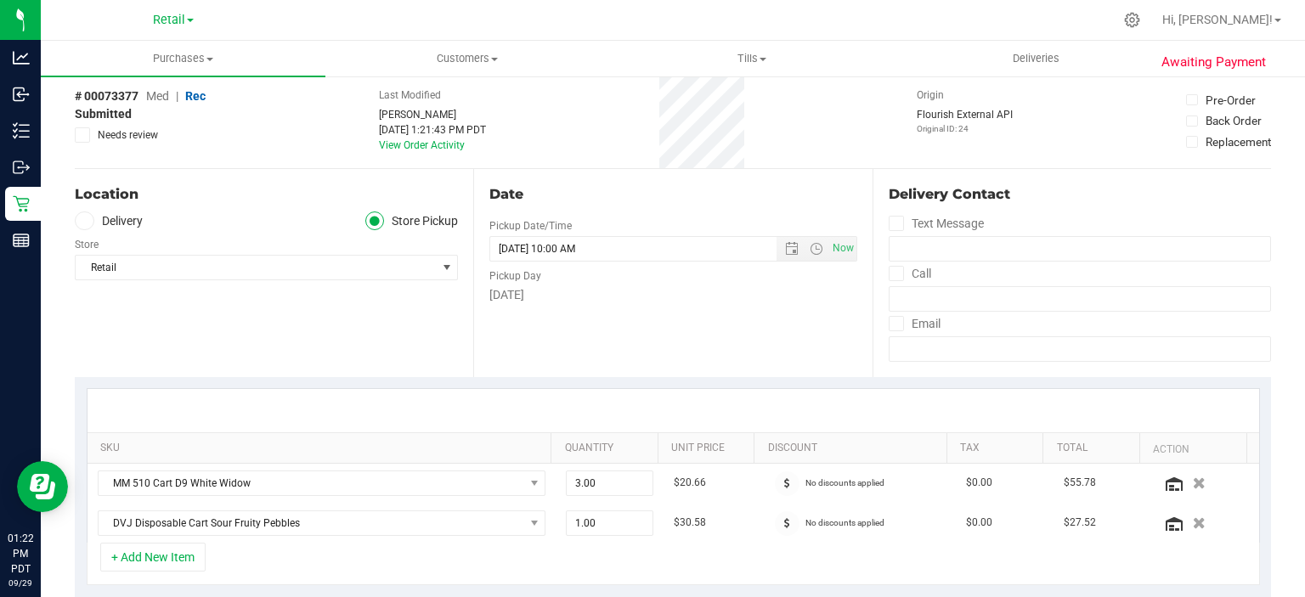
scroll to position [99, 0]
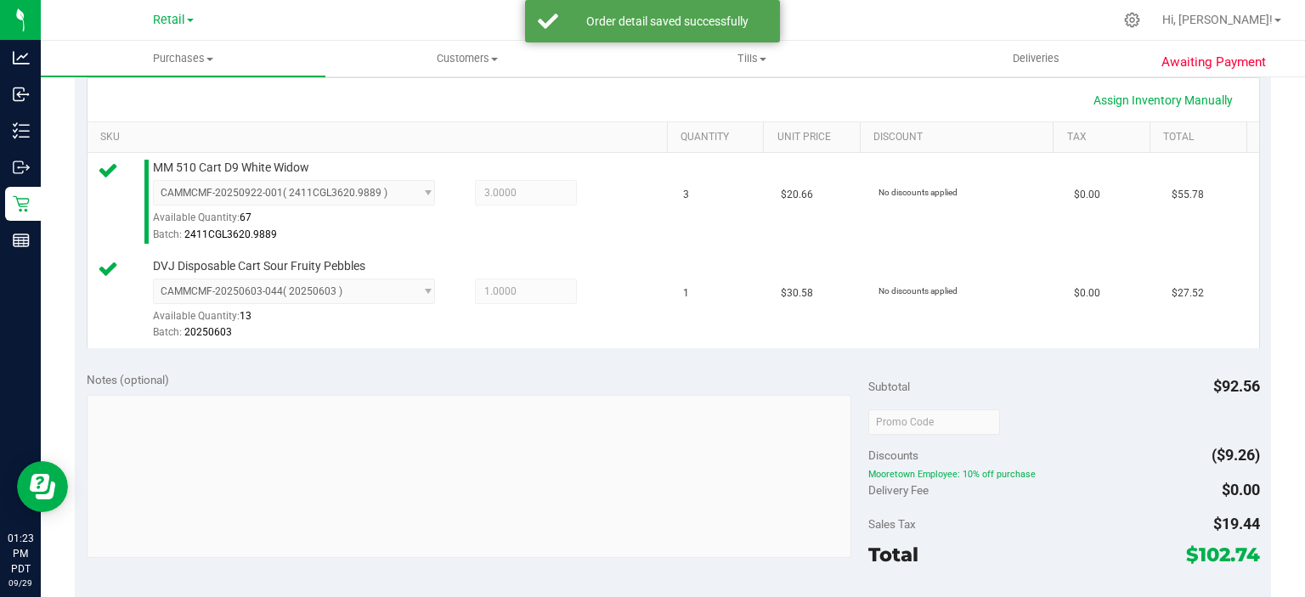
scroll to position [624, 0]
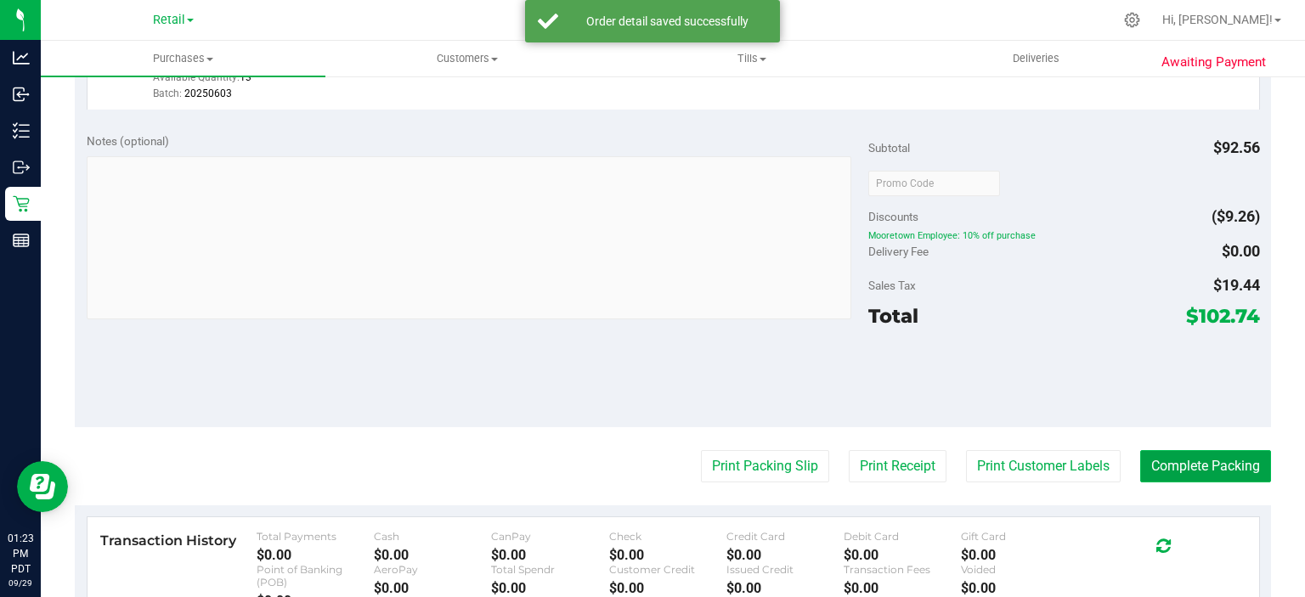
click at [1217, 459] on button "Complete Packing" at bounding box center [1205, 466] width 131 height 32
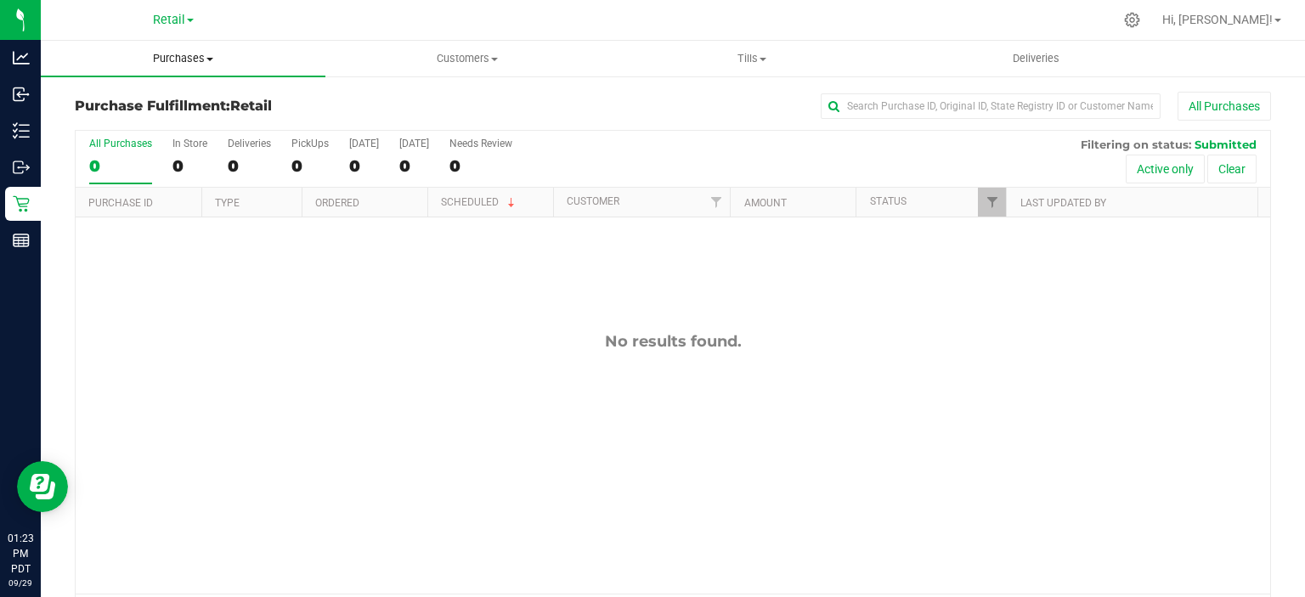
click at [210, 54] on span "Purchases" at bounding box center [183, 58] width 285 height 15
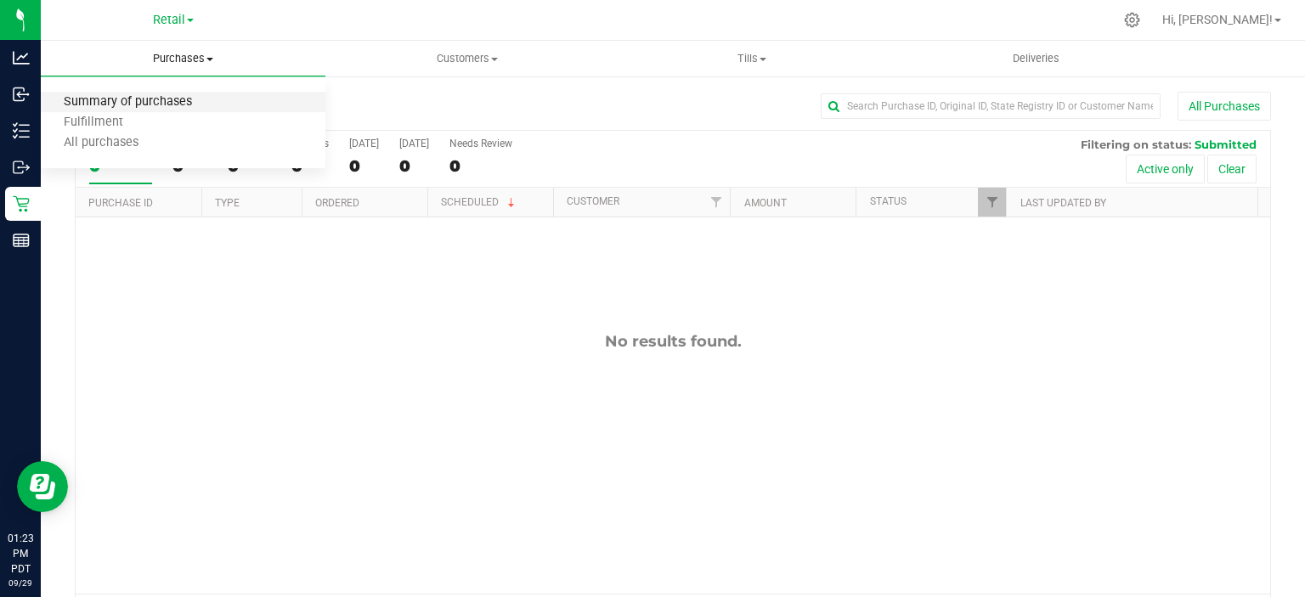
click at [178, 100] on span "Summary of purchases" at bounding box center [128, 102] width 174 height 14
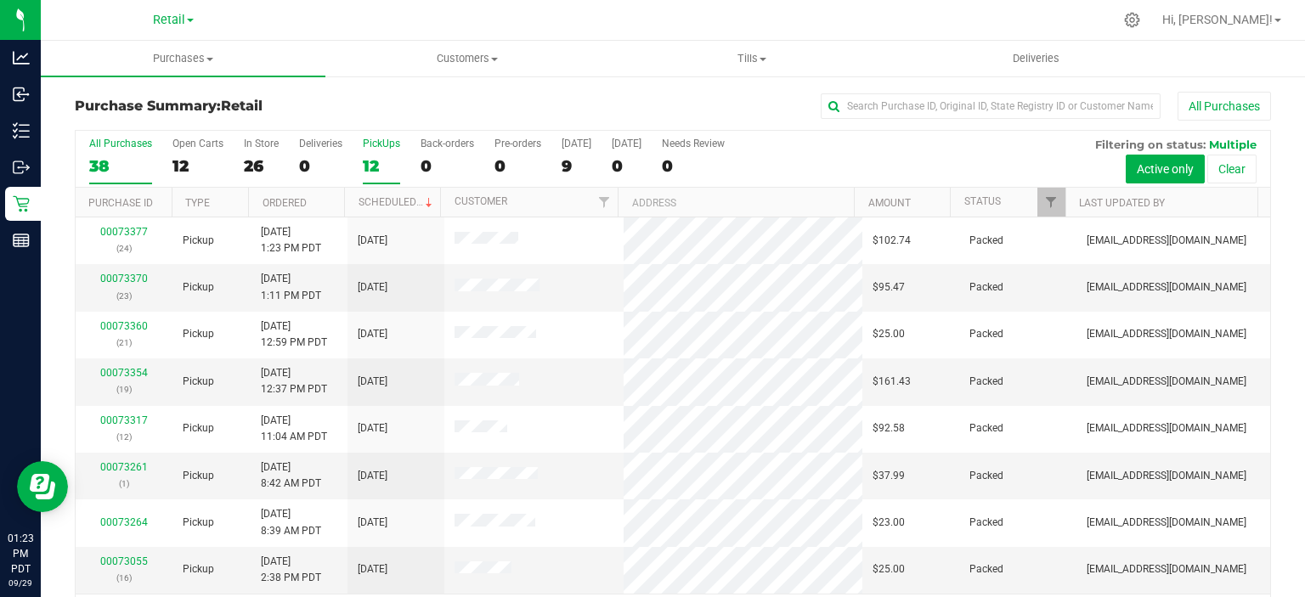
click at [370, 158] on div "12" at bounding box center [381, 166] width 37 height 20
click at [0, 0] on input "PickUps 12" at bounding box center [0, 0] width 0 height 0
click at [398, 196] on link "Scheduled" at bounding box center [397, 202] width 77 height 12
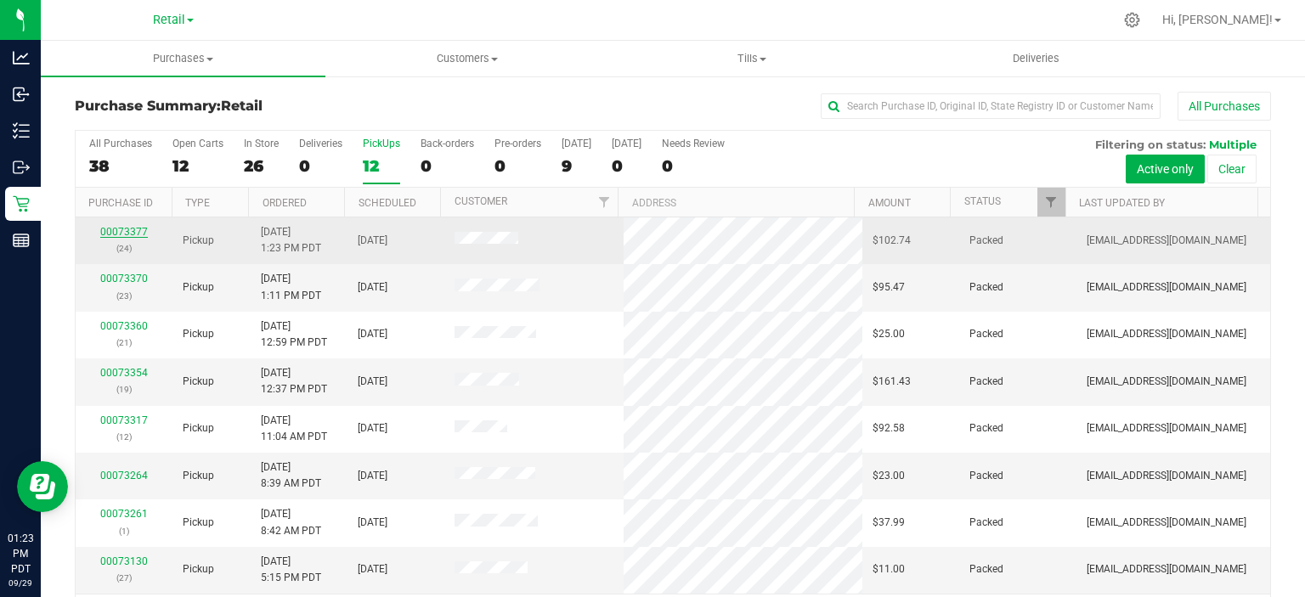
click at [131, 235] on link "00073377" at bounding box center [124, 232] width 48 height 12
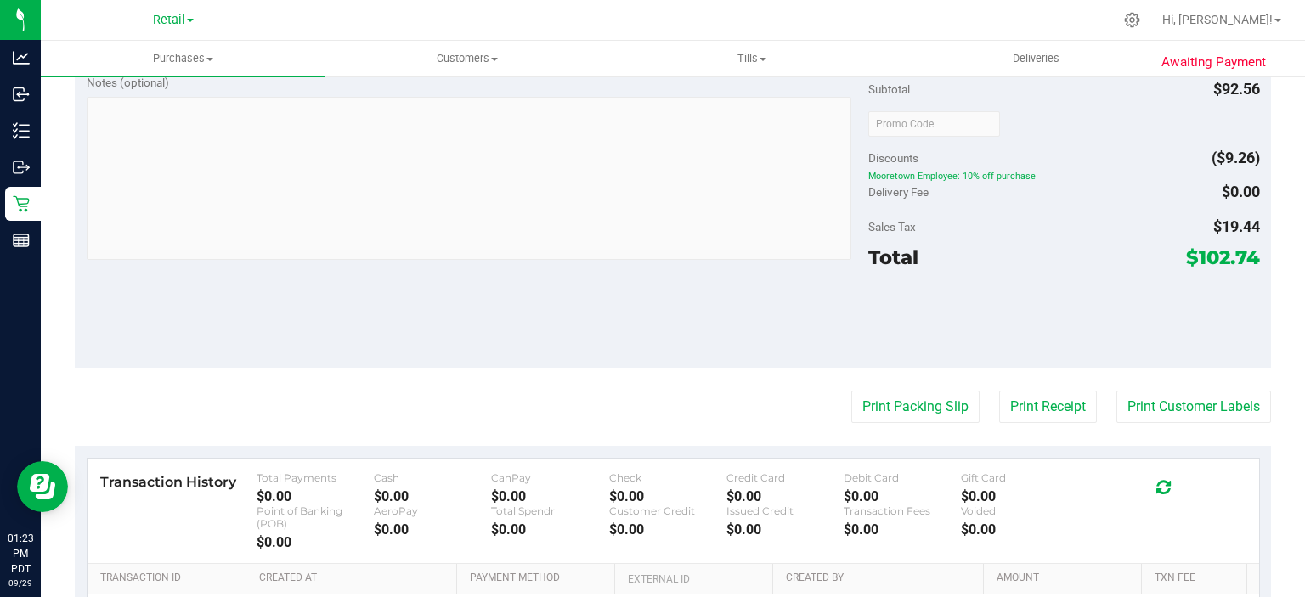
scroll to position [681, 0]
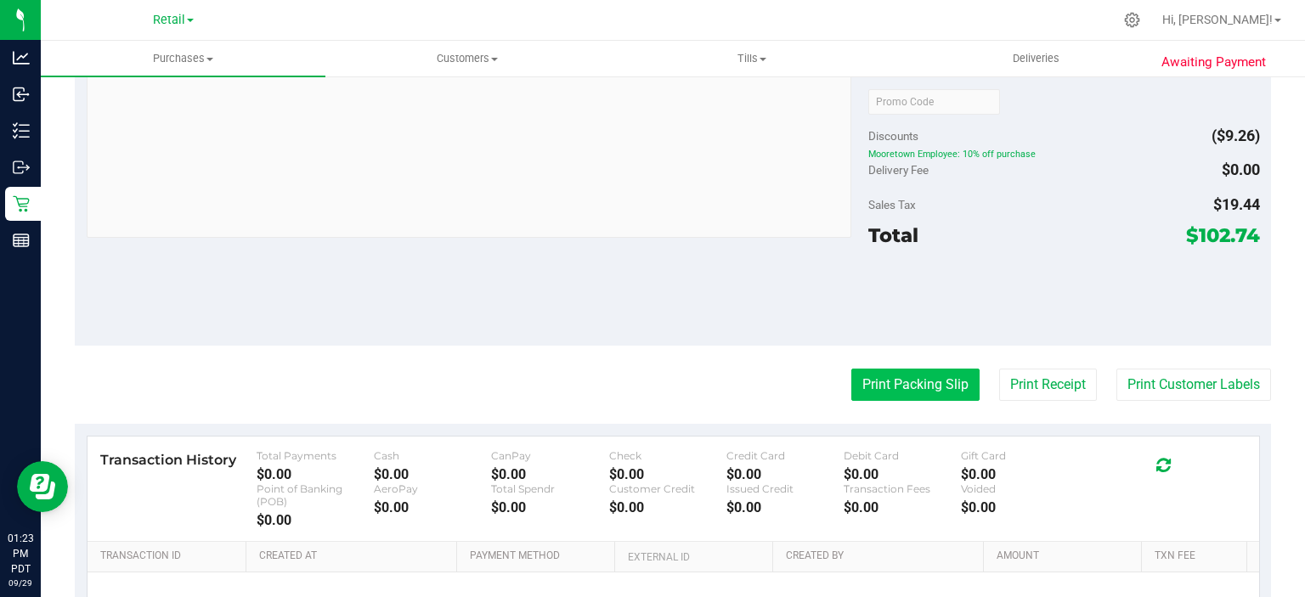
click at [896, 381] on button "Print Packing Slip" at bounding box center [915, 385] width 128 height 32
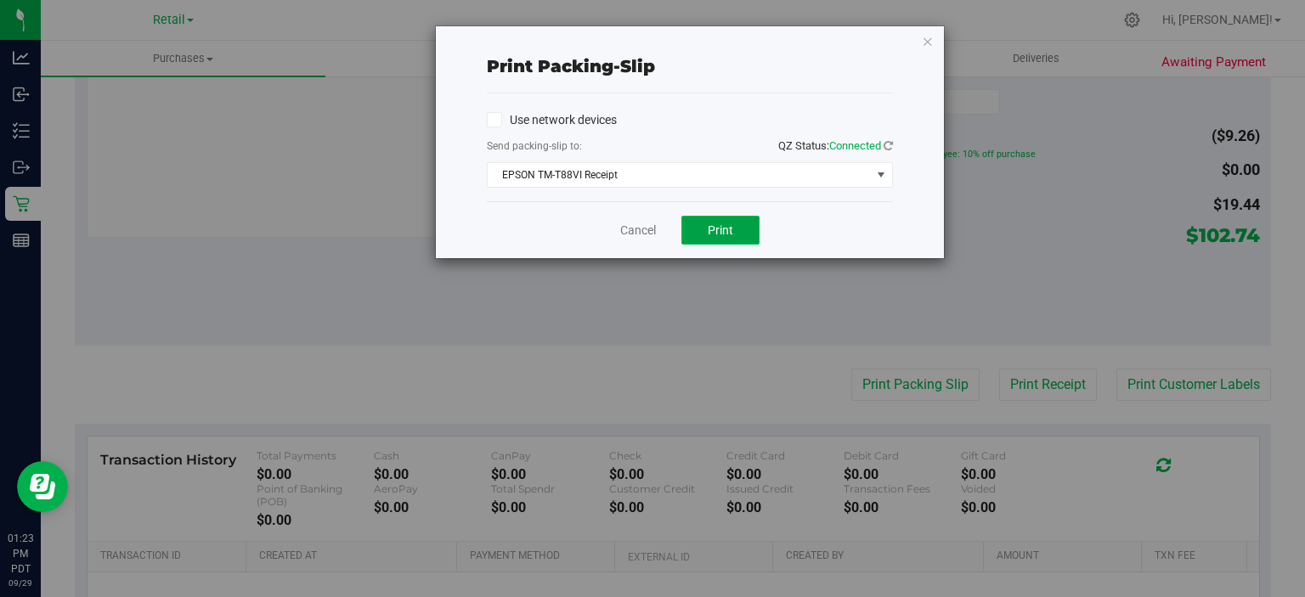
click at [721, 235] on span "Print" at bounding box center [720, 230] width 25 height 14
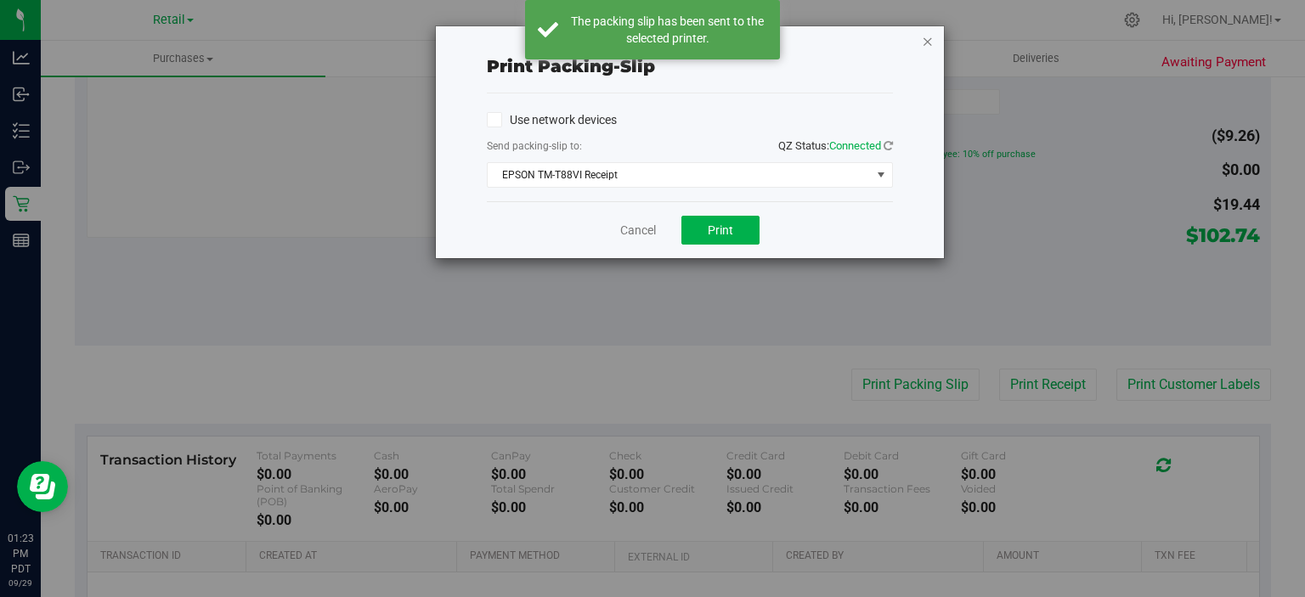
click at [922, 39] on icon "button" at bounding box center [928, 41] width 12 height 20
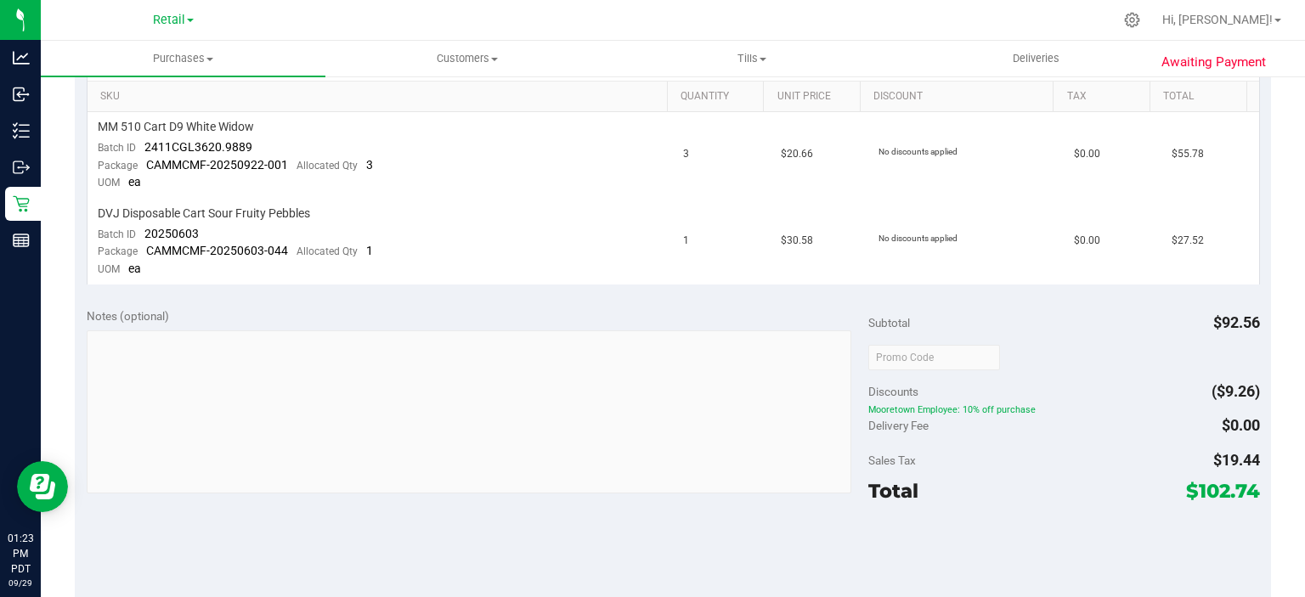
scroll to position [161, 0]
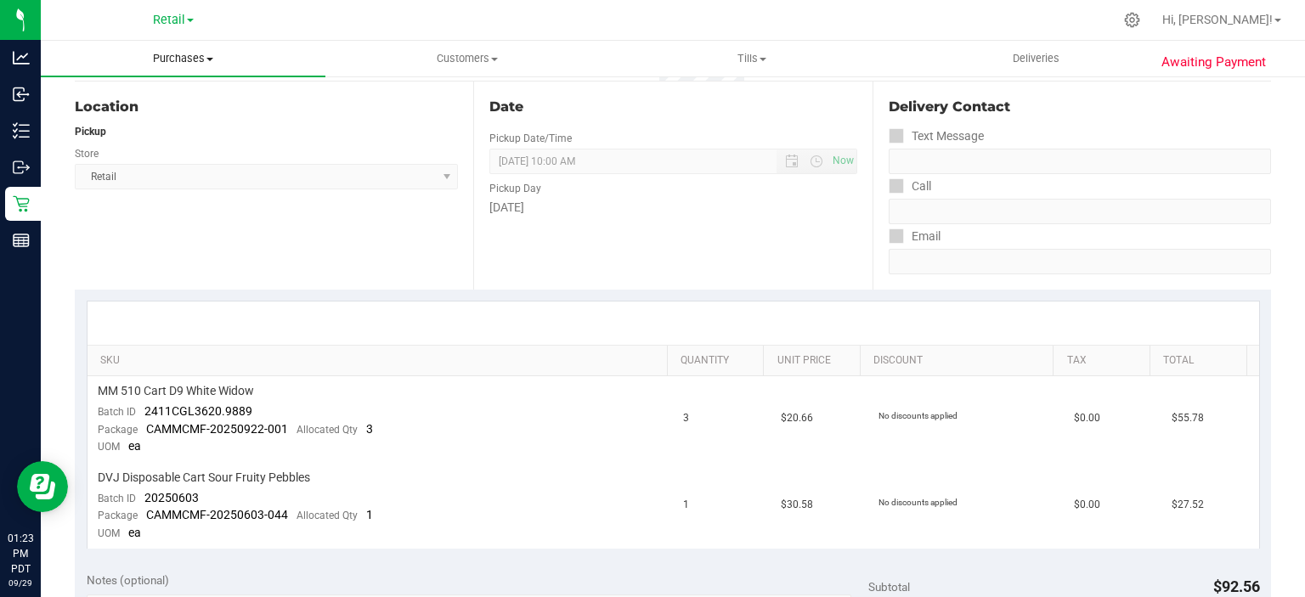
click at [187, 54] on span "Purchases" at bounding box center [183, 58] width 285 height 15
click at [177, 97] on span "Summary of purchases" at bounding box center [128, 102] width 174 height 14
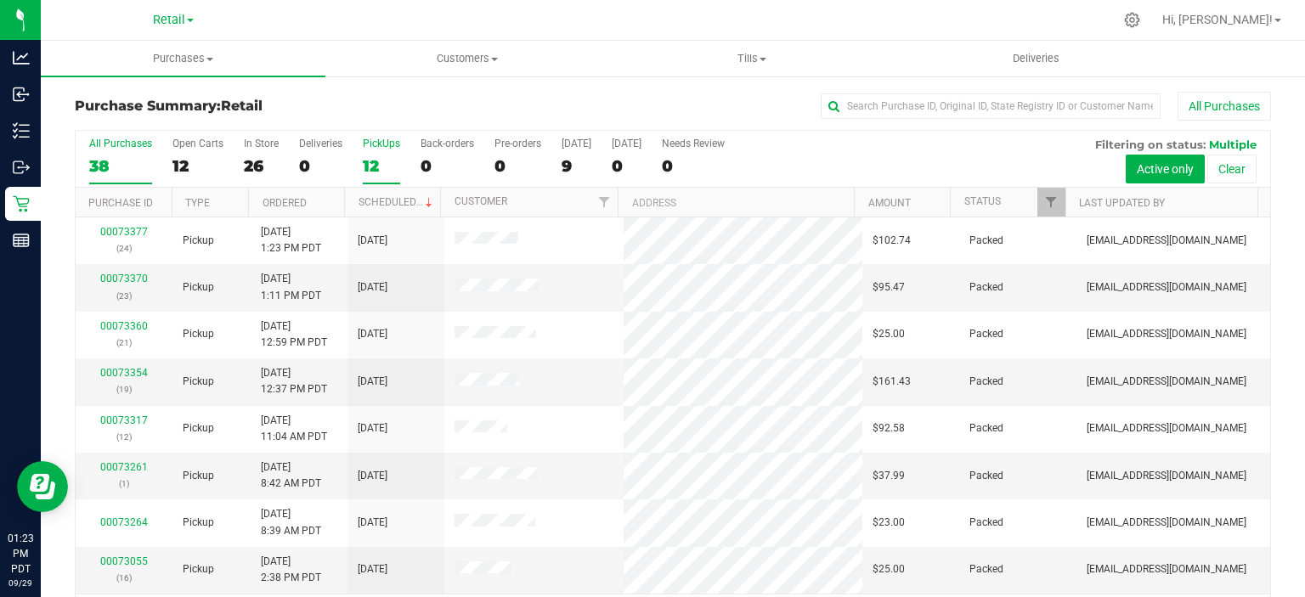
click at [376, 160] on div "12" at bounding box center [381, 166] width 37 height 20
click at [0, 0] on input "PickUps 12" at bounding box center [0, 0] width 0 height 0
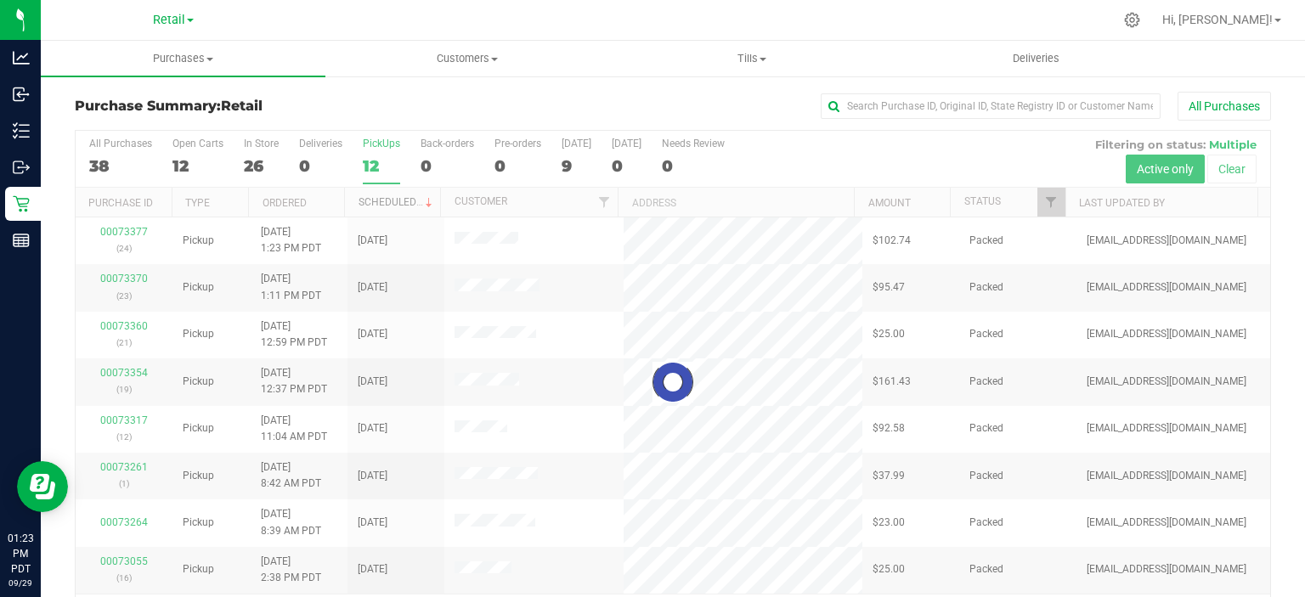
click at [380, 204] on link "Scheduled" at bounding box center [397, 202] width 77 height 12
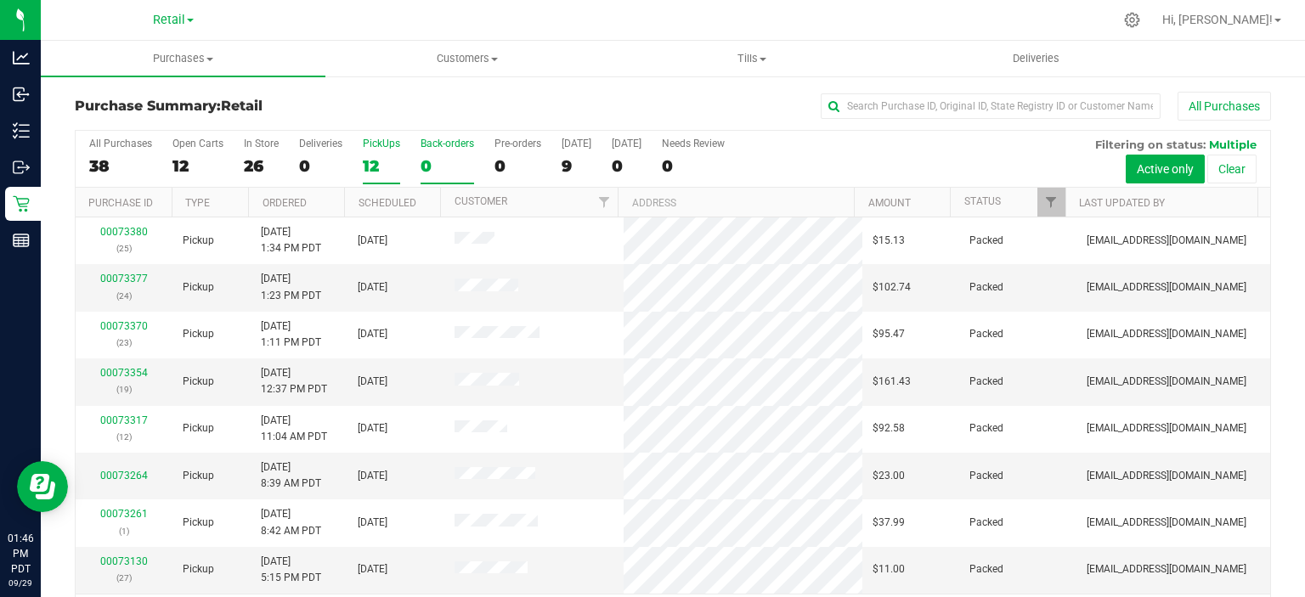
click at [442, 157] on div "0" at bounding box center [448, 166] width 54 height 20
click at [0, 0] on input "Back-orders 0" at bounding box center [0, 0] width 0 height 0
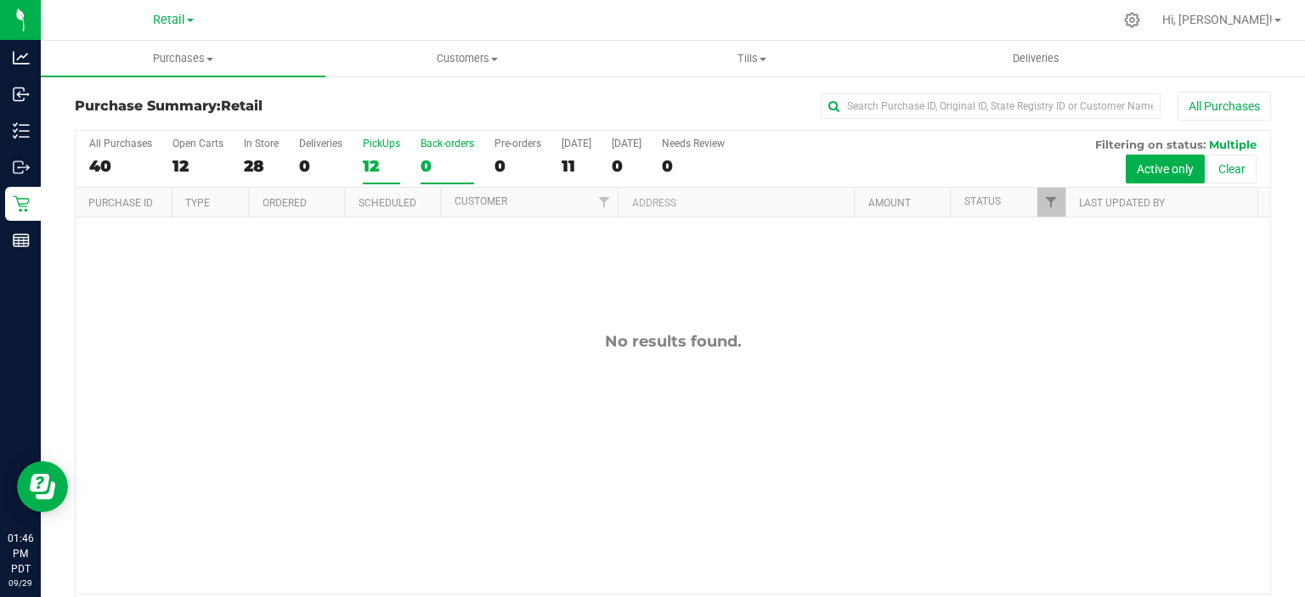
click at [377, 159] on div "12" at bounding box center [381, 166] width 37 height 20
click at [0, 0] on input "PickUps 12" at bounding box center [0, 0] width 0 height 0
